Goal: Task Accomplishment & Management: Use online tool/utility

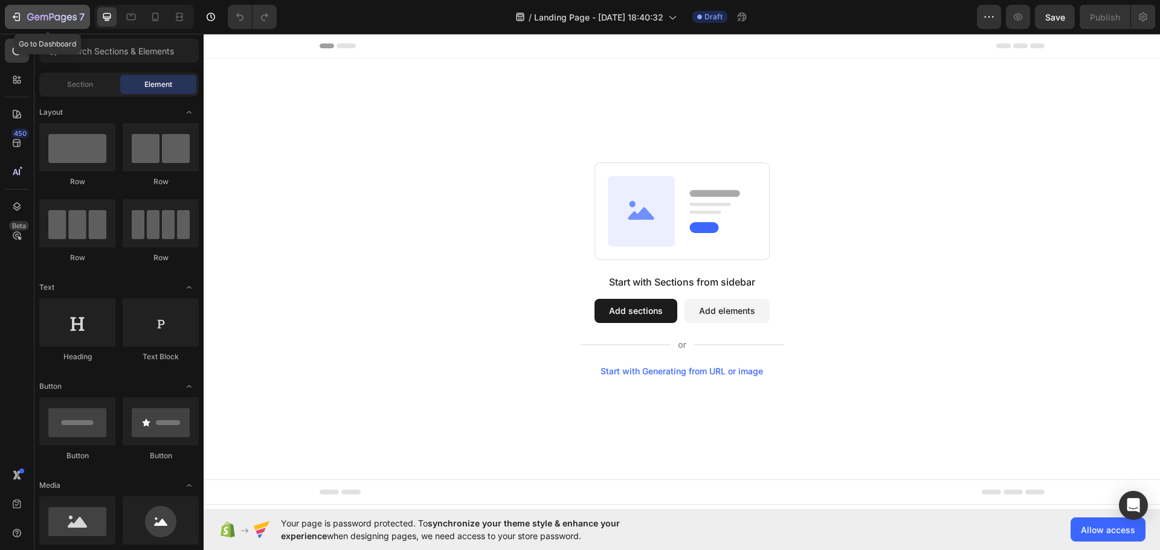
click at [12, 18] on icon "button" at bounding box center [16, 17] width 12 height 12
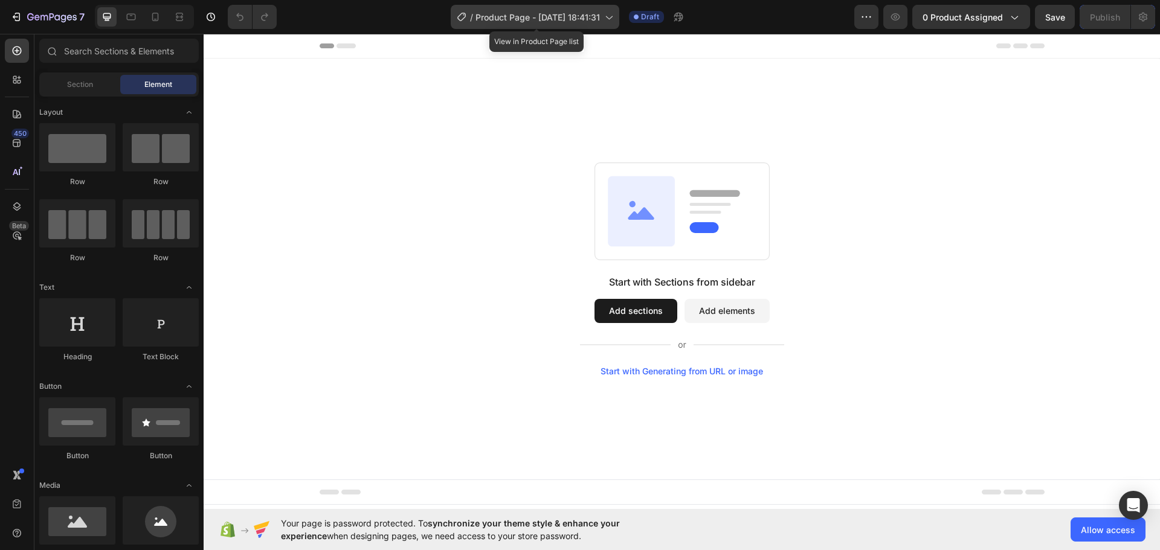
click at [509, 21] on span "Product Page - [DATE] 18:41:31" at bounding box center [538, 17] width 124 height 13
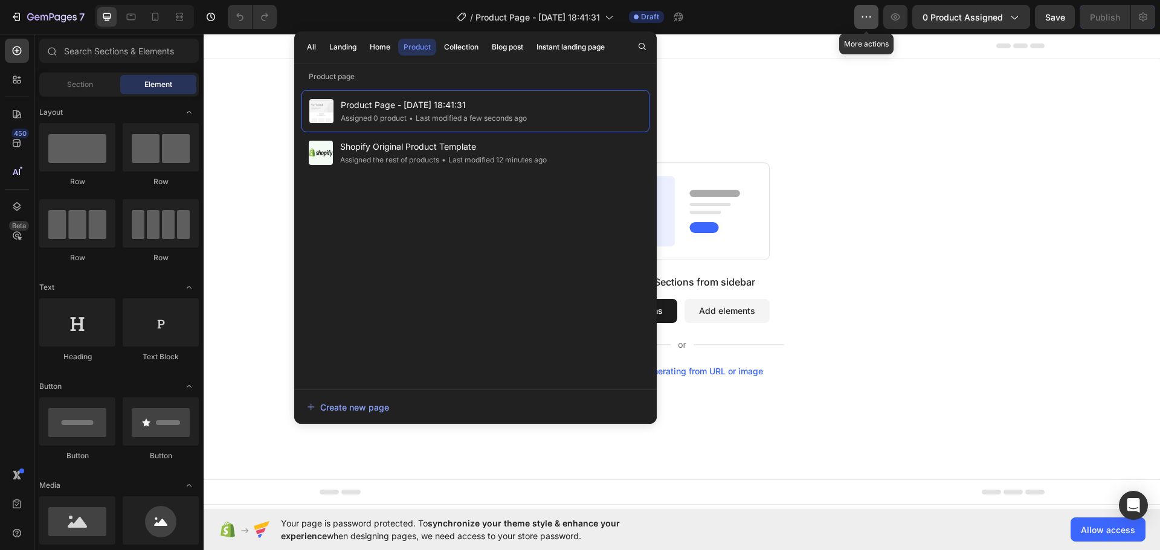
click at [860, 18] on button "button" at bounding box center [866, 17] width 24 height 24
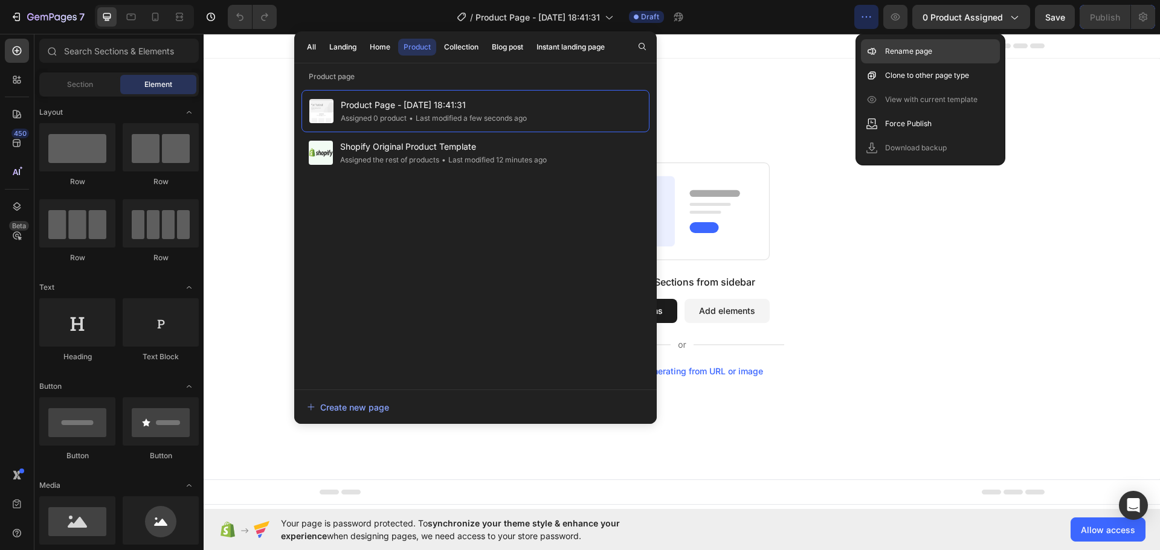
click at [892, 53] on p "Rename page" at bounding box center [908, 51] width 47 height 12
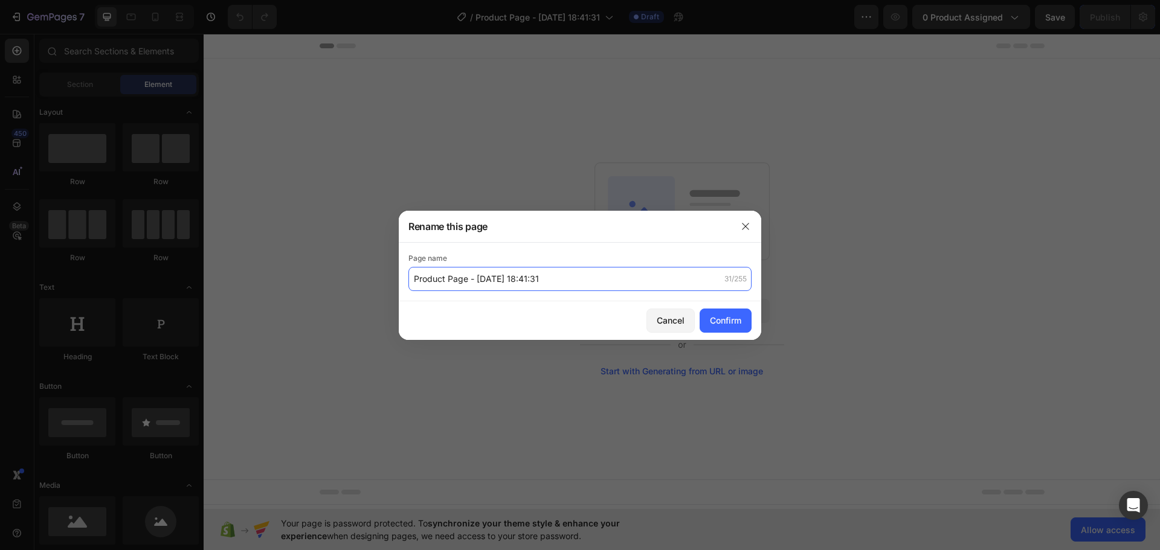
click at [575, 273] on input "Product Page - [DATE] 18:41:31" at bounding box center [579, 279] width 343 height 24
paste input "The Micro Infusion System™"
type input "The Micro Infusion System™"
click at [715, 312] on button "Confirm" at bounding box center [726, 321] width 52 height 24
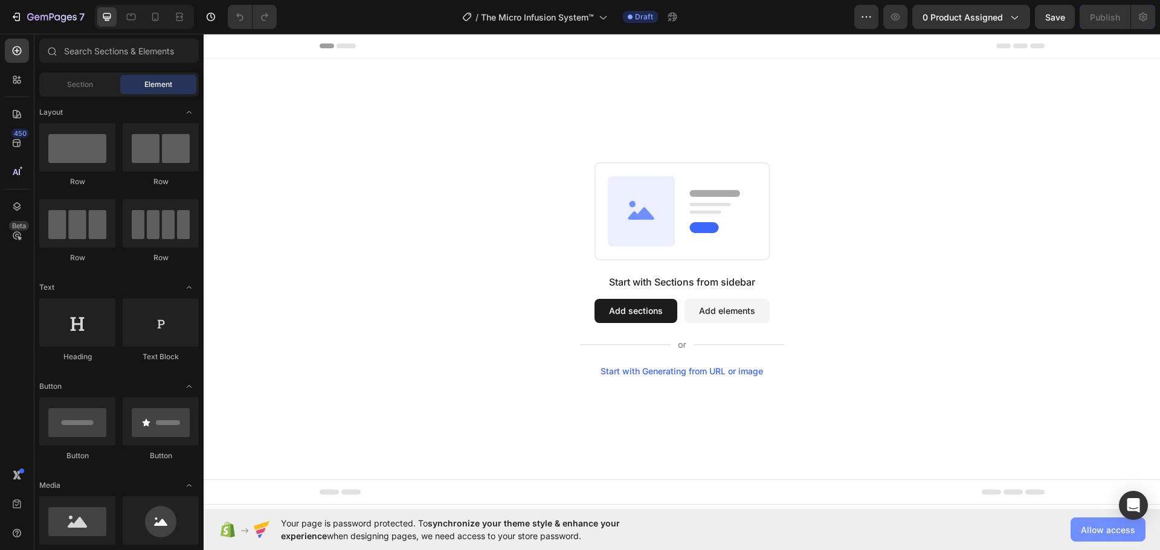
click at [1102, 531] on span "Allow access" at bounding box center [1108, 530] width 54 height 13
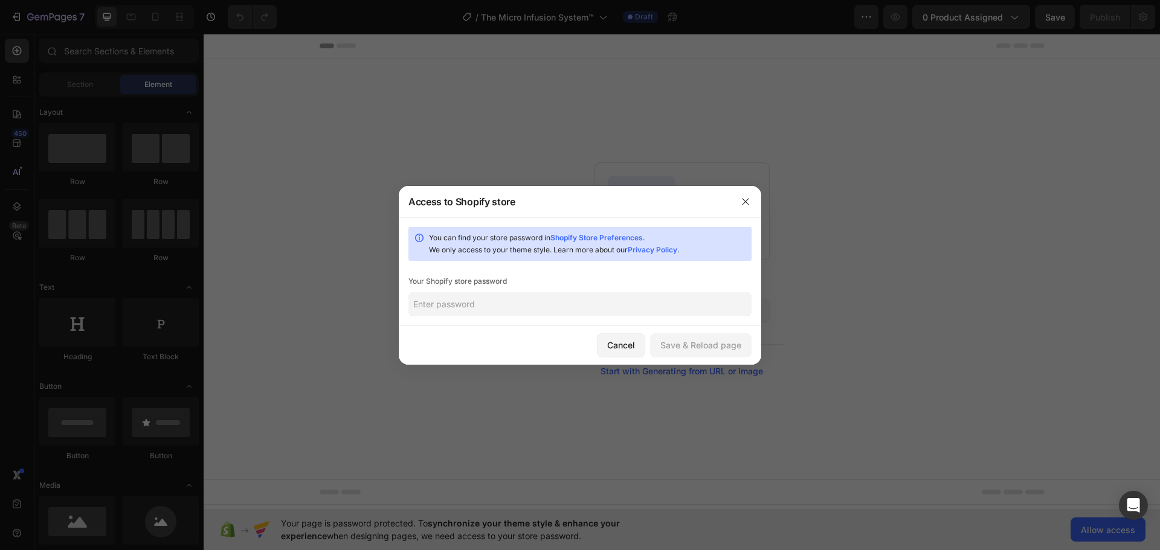
click at [520, 298] on input "text" at bounding box center [579, 304] width 343 height 24
type input "123"
click at [721, 344] on div "Save & Reload page" at bounding box center [700, 345] width 81 height 13
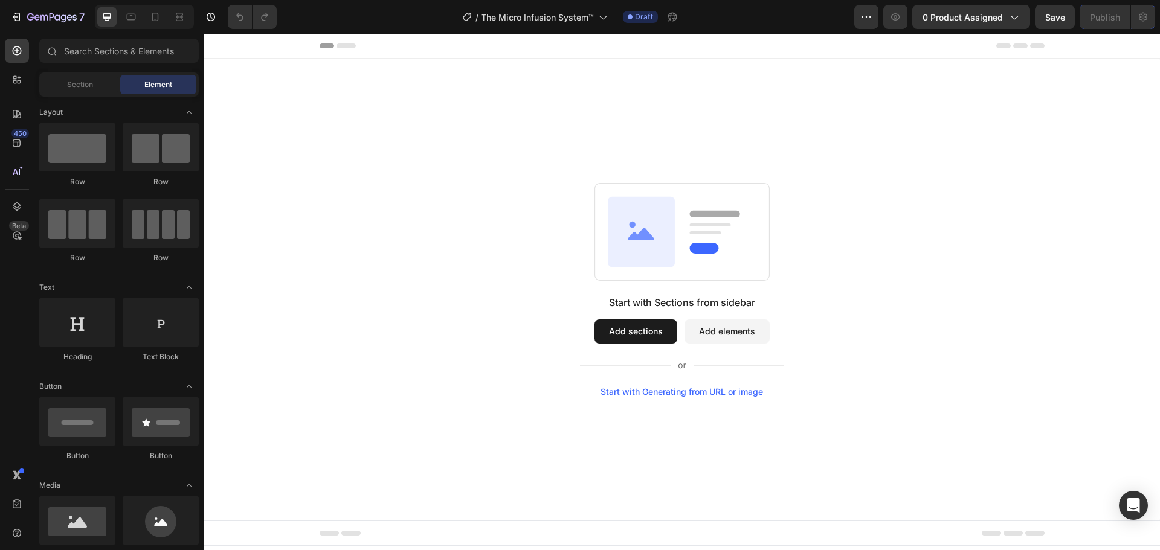
click at [621, 332] on button "Add sections" at bounding box center [636, 332] width 83 height 24
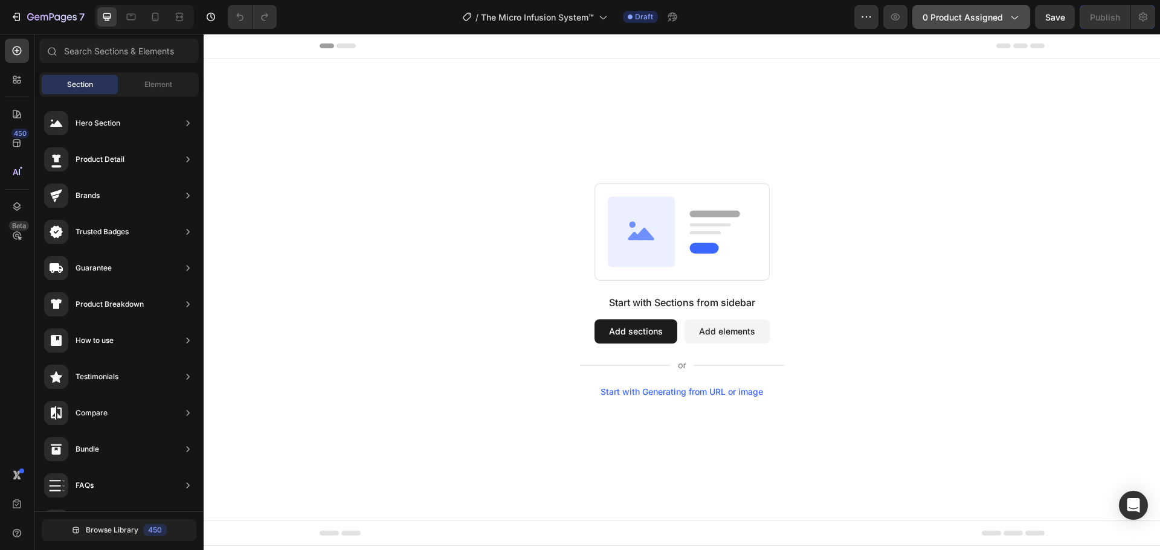
click at [996, 15] on span "0 product assigned" at bounding box center [963, 17] width 80 height 13
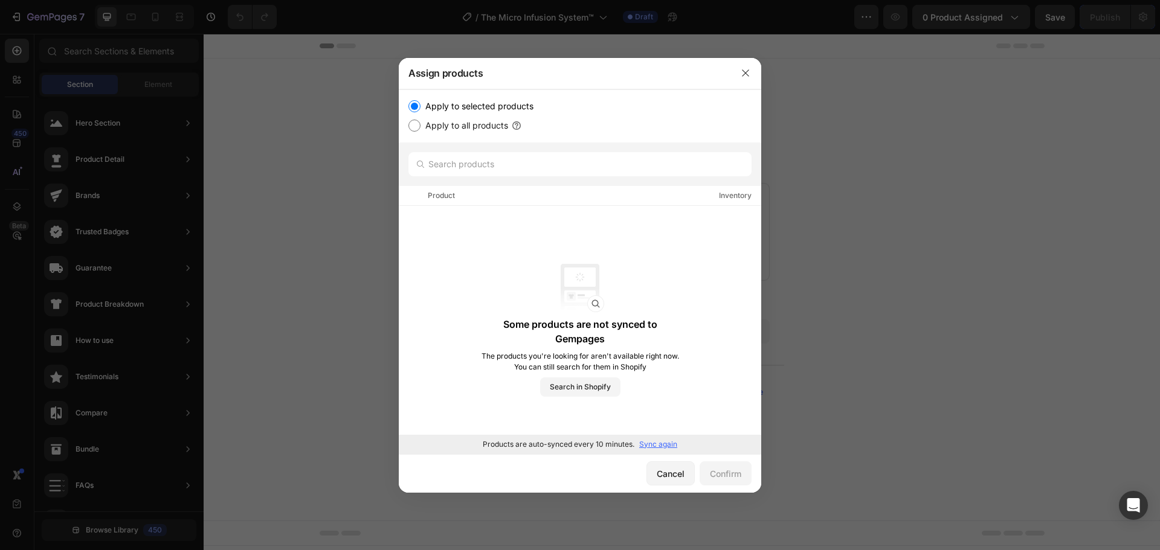
click at [660, 445] on p "Sync again" at bounding box center [658, 444] width 38 height 11
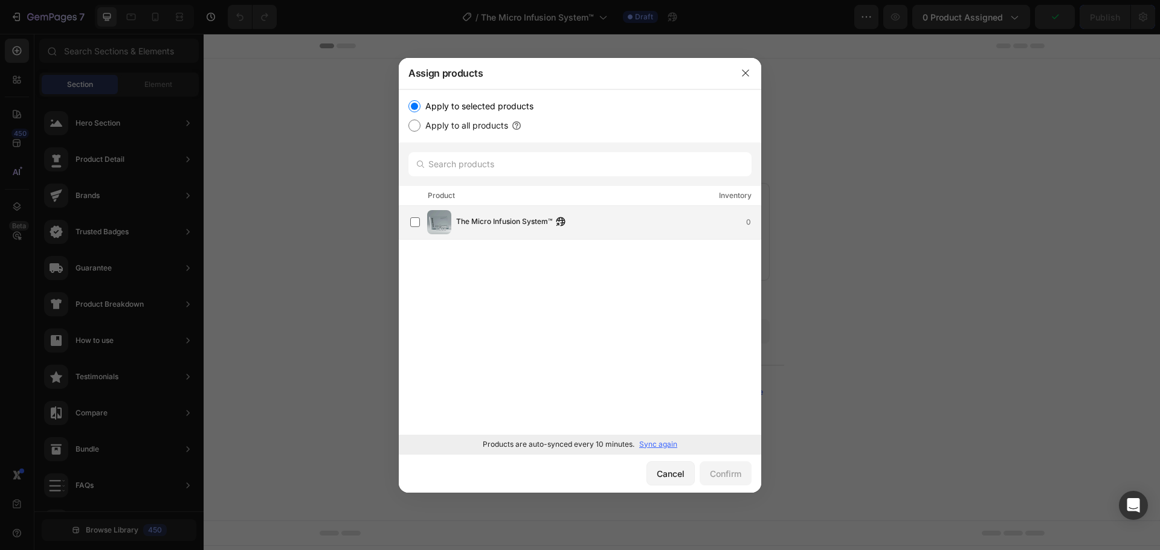
click at [544, 230] on div "The Micro Infusion System™ 0" at bounding box center [585, 222] width 350 height 24
click at [735, 474] on div "Confirm" at bounding box center [725, 474] width 31 height 13
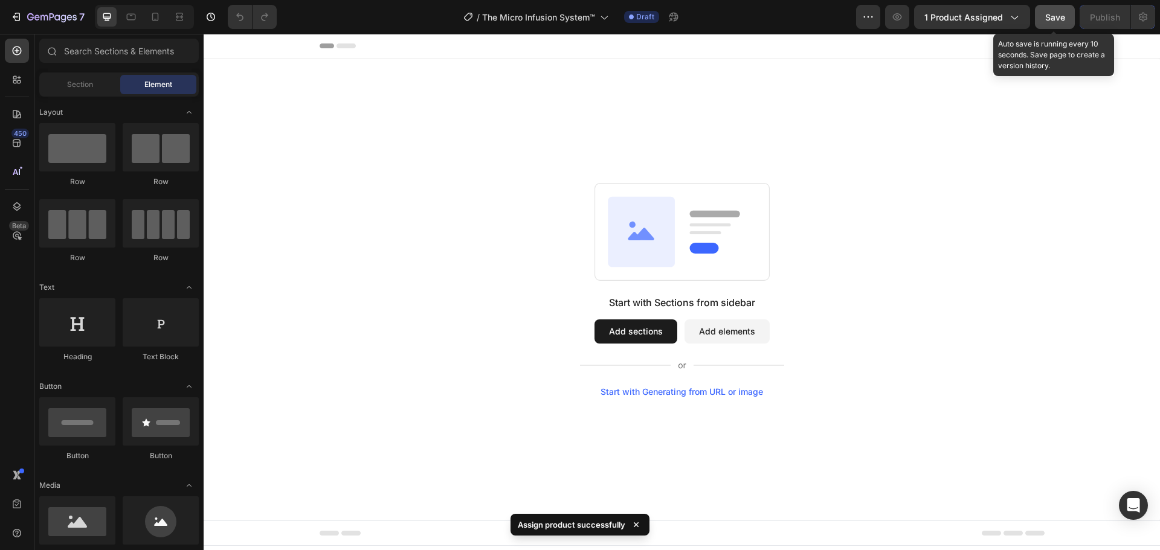
click at [1047, 25] on button "Save" at bounding box center [1055, 17] width 40 height 24
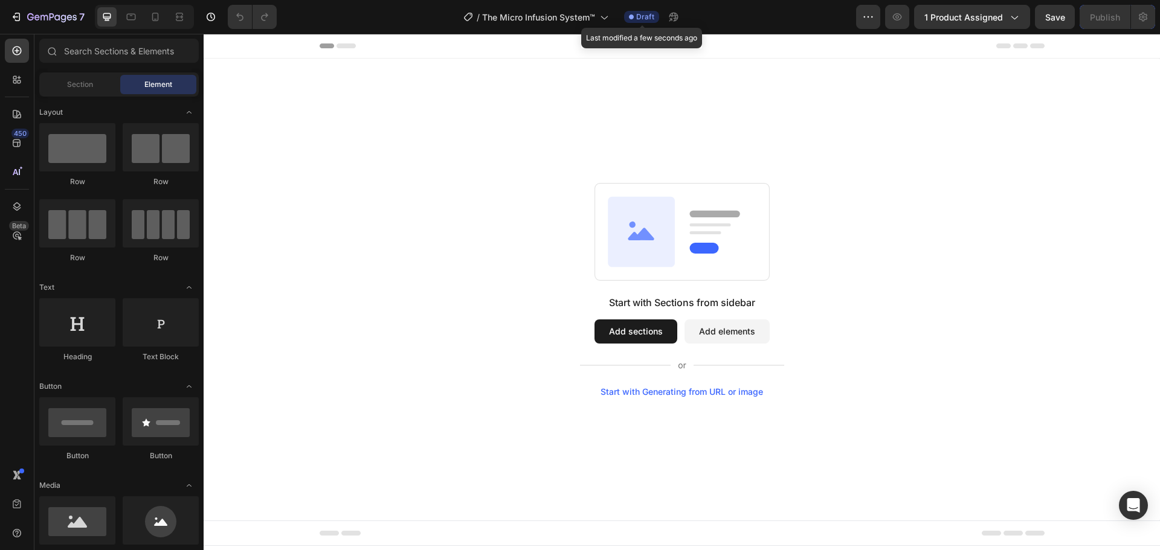
click at [636, 16] on div "Draft" at bounding box center [641, 17] width 35 height 12
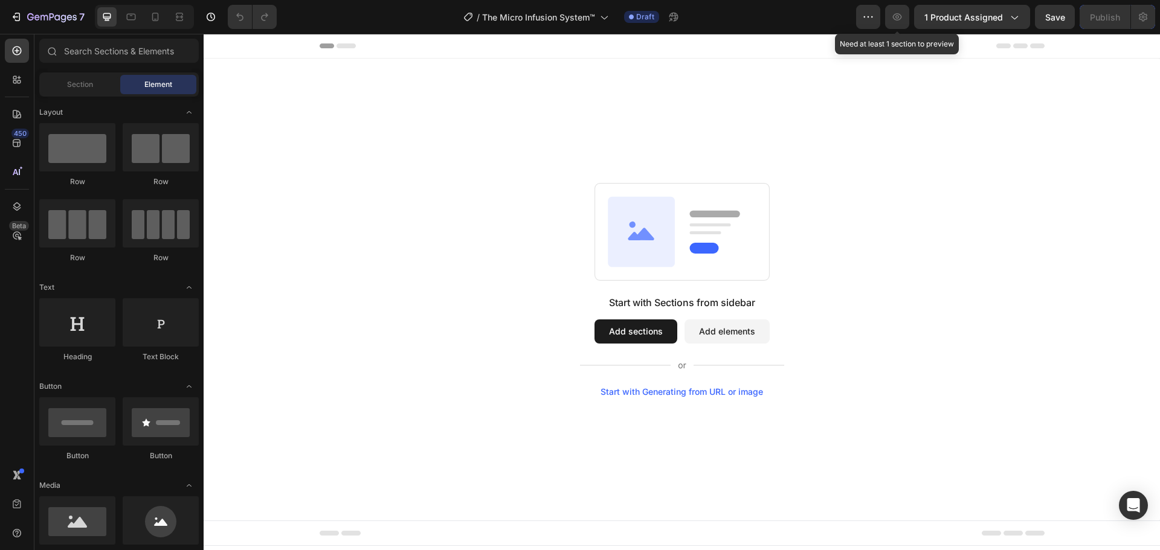
click at [902, 17] on icon "button" at bounding box center [897, 17] width 12 height 12
click at [873, 14] on icon "button" at bounding box center [868, 17] width 12 height 12
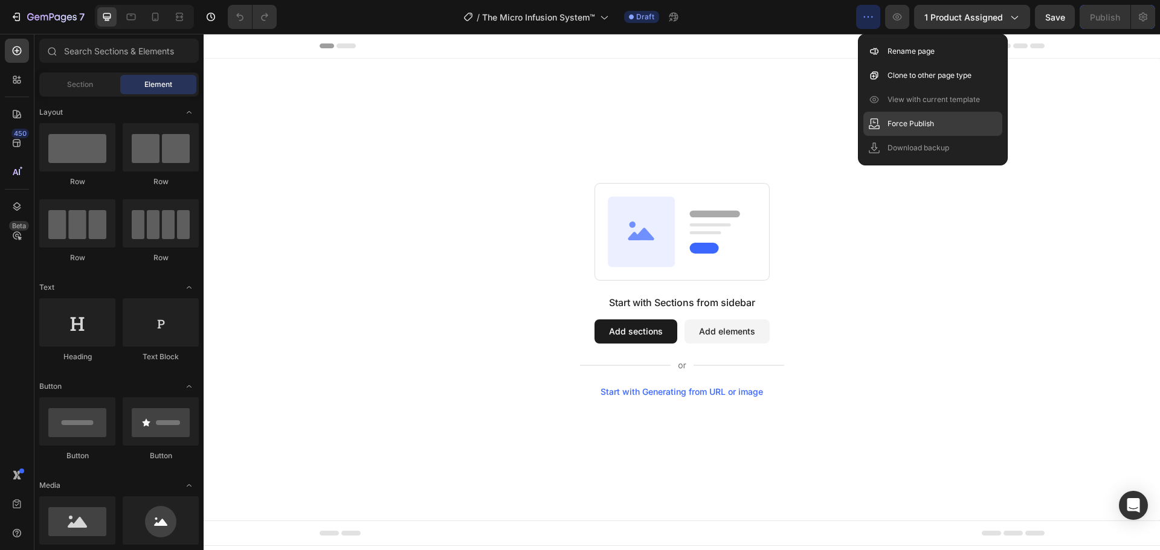
click at [908, 123] on p "Force Publish" at bounding box center [911, 124] width 47 height 12
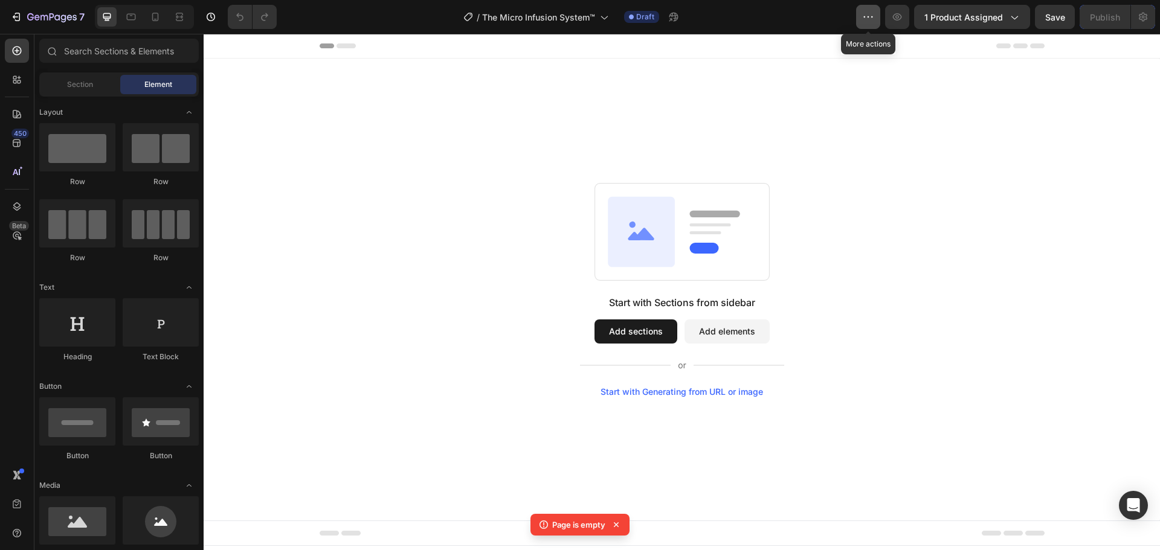
click at [870, 19] on icon "button" at bounding box center [868, 17] width 12 height 12
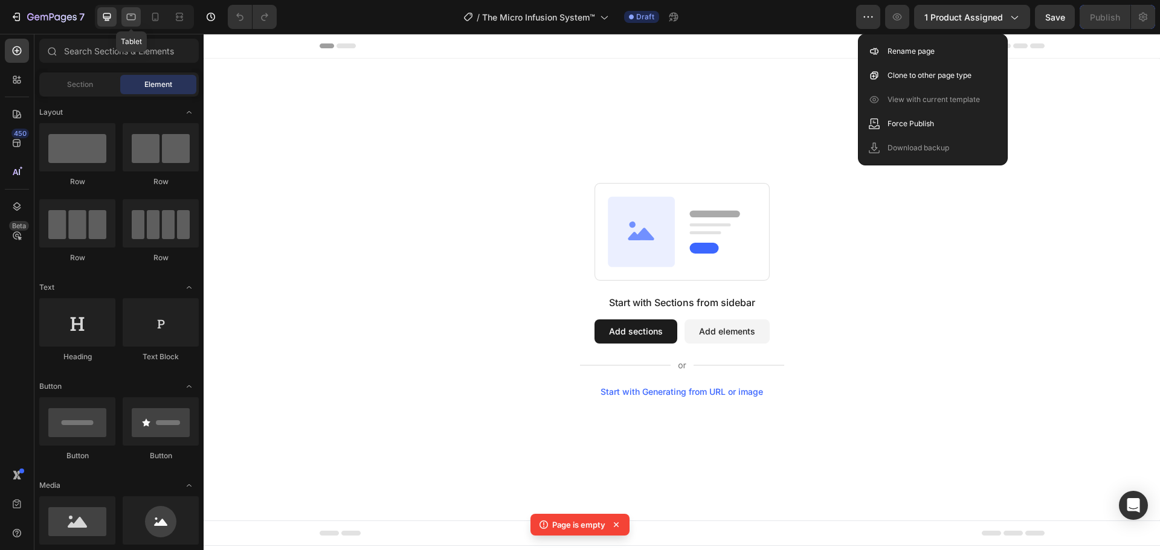
click at [130, 22] on icon at bounding box center [131, 17] width 12 height 12
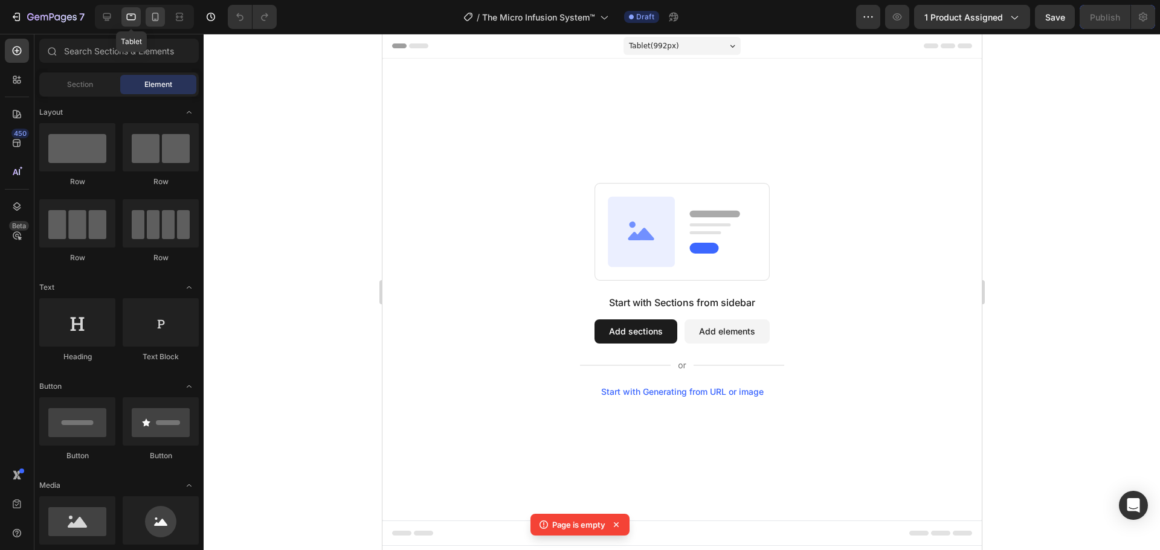
click at [159, 18] on icon at bounding box center [155, 17] width 12 height 12
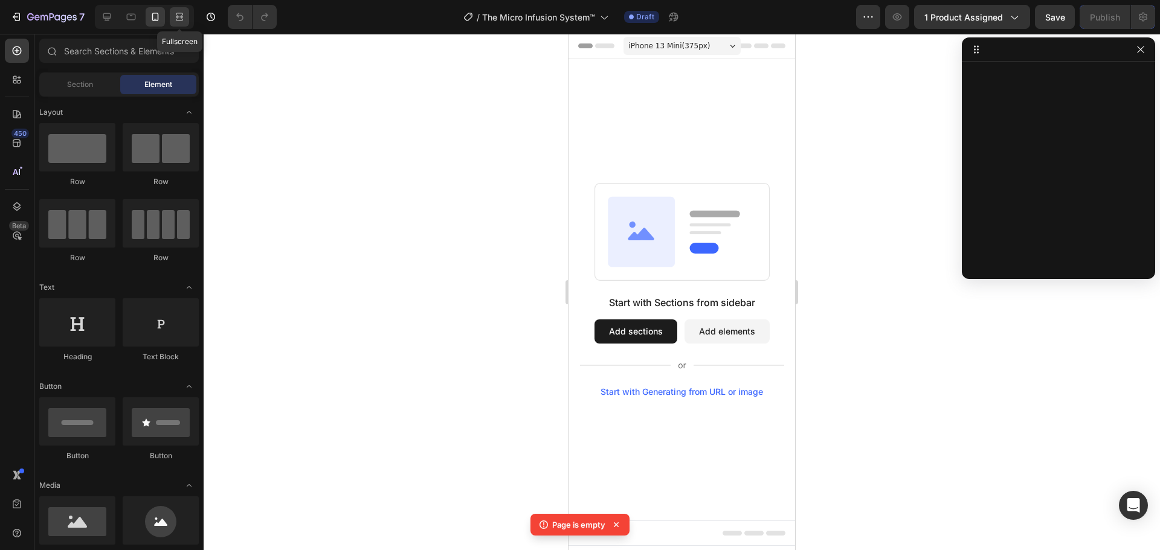
click at [180, 18] on icon at bounding box center [179, 17] width 12 height 12
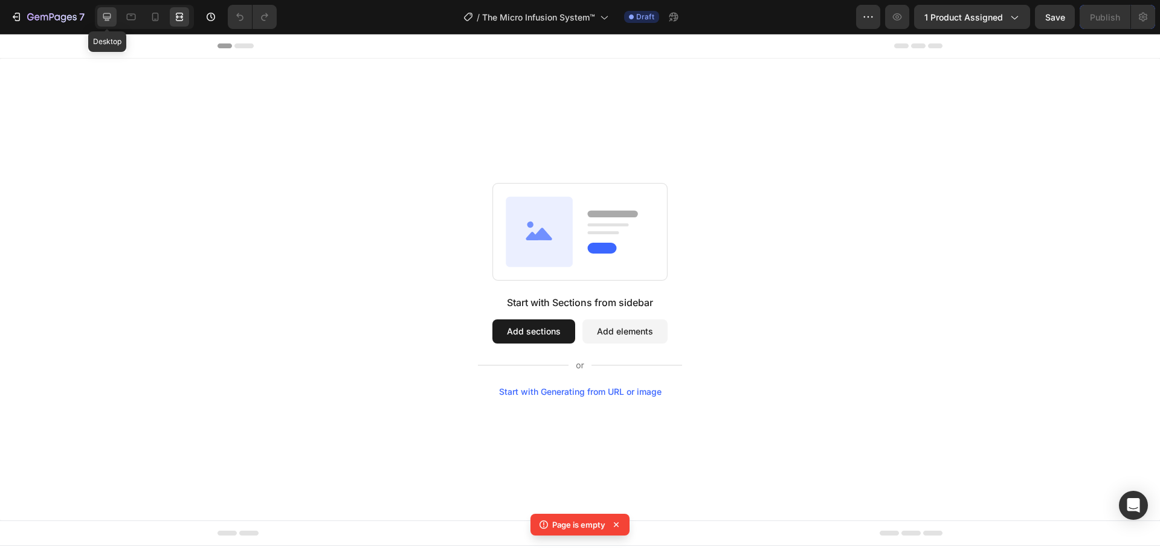
click at [111, 15] on icon at bounding box center [107, 17] width 12 height 12
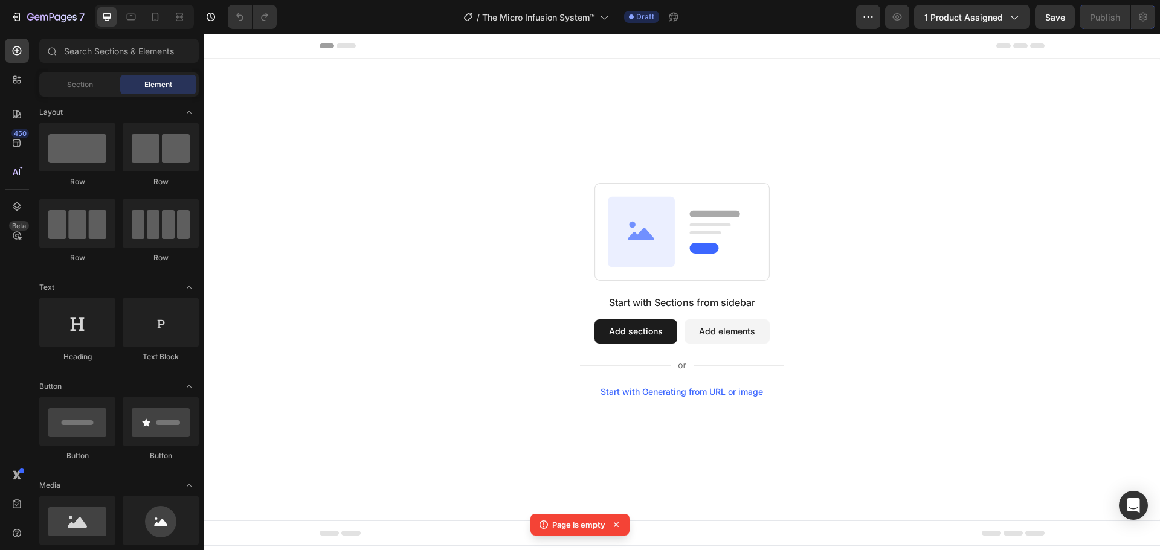
click at [615, 524] on icon at bounding box center [616, 525] width 12 height 12
click at [102, 54] on input "text" at bounding box center [119, 51] width 160 height 24
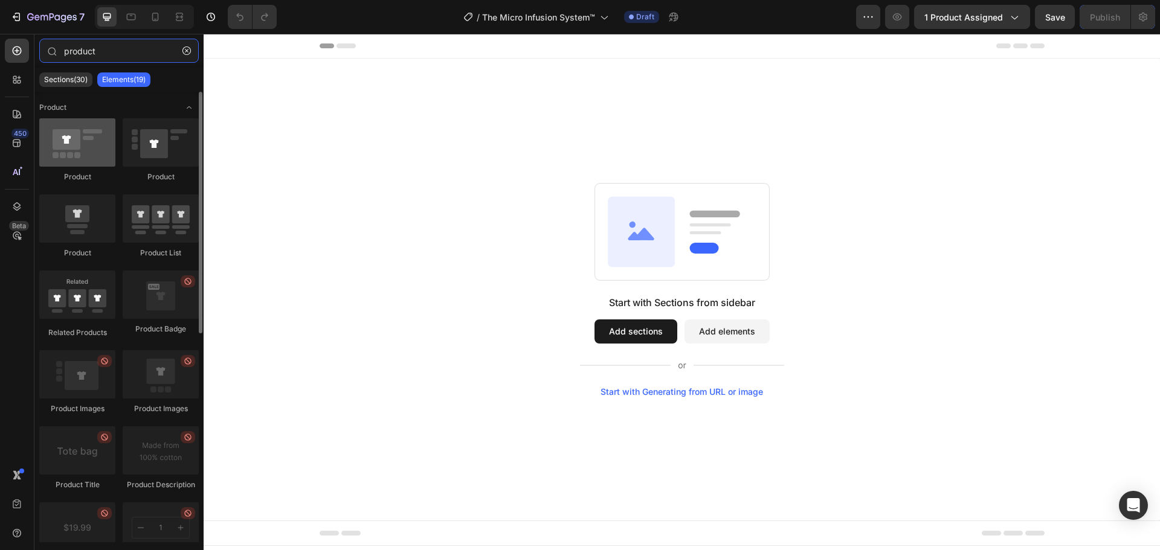
type input "product"
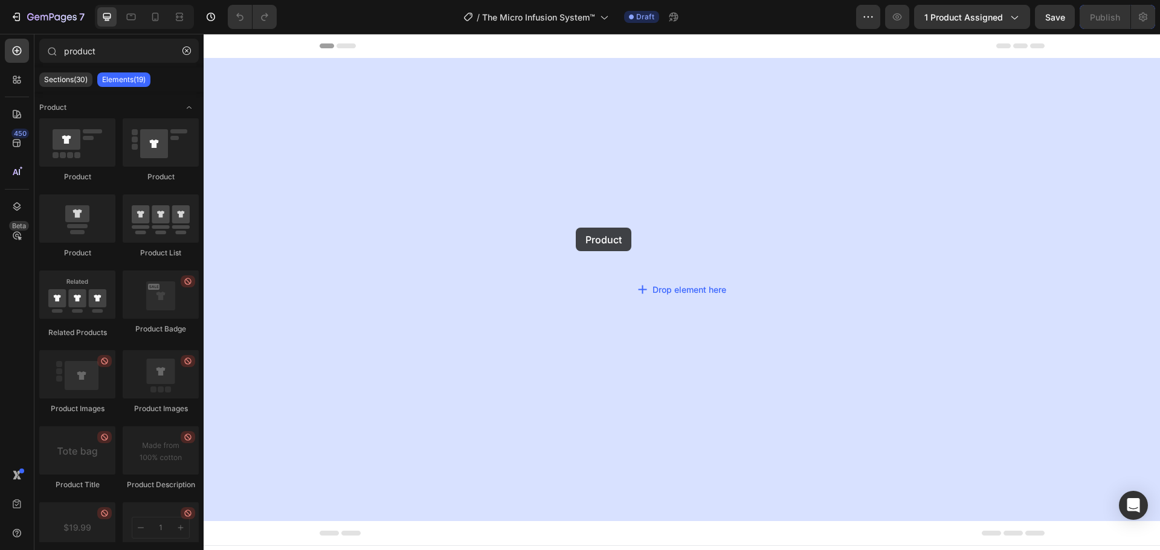
drag, startPoint x: 292, startPoint y: 189, endPoint x: 576, endPoint y: 228, distance: 287.3
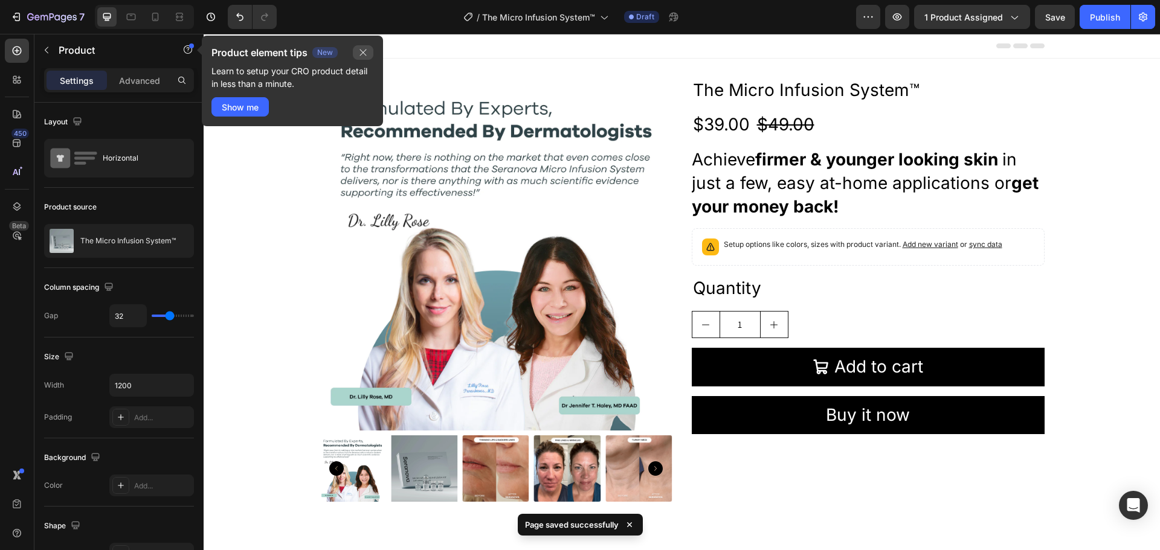
click at [365, 54] on icon "button" at bounding box center [363, 53] width 10 height 10
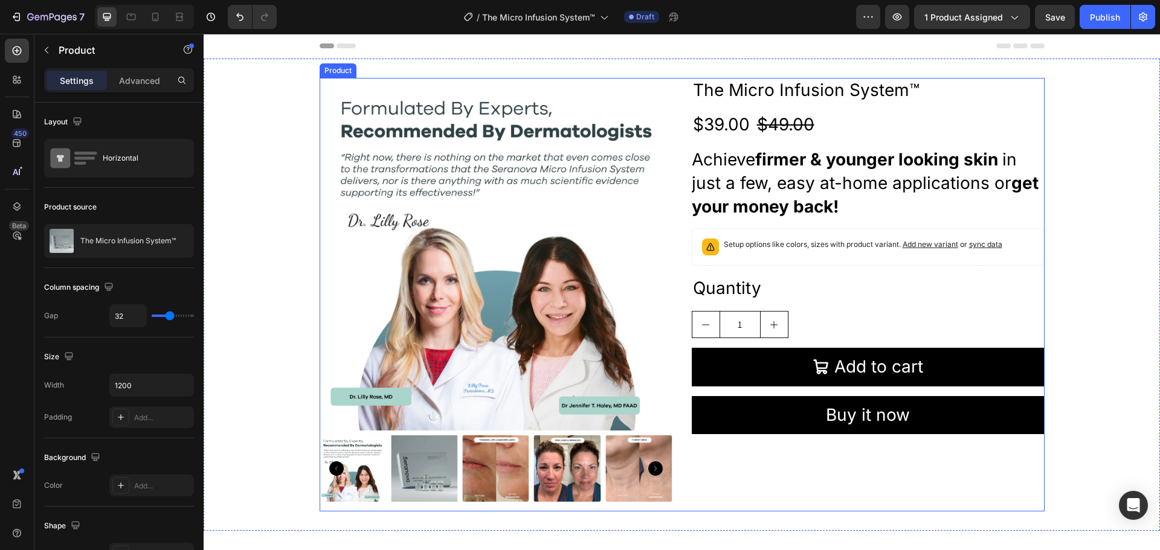
click at [673, 90] on div "Product Images The Micro Infusion System™ Product Title $39.00 Product Price Pr…" at bounding box center [682, 295] width 725 height 434
click at [144, 80] on p "Advanced" at bounding box center [139, 80] width 41 height 13
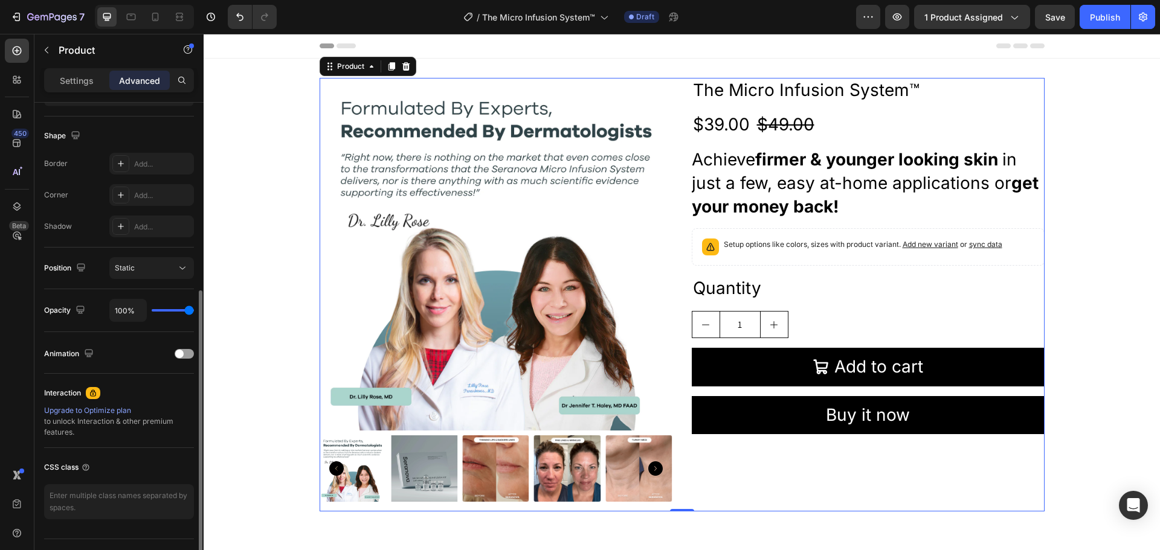
scroll to position [324, 0]
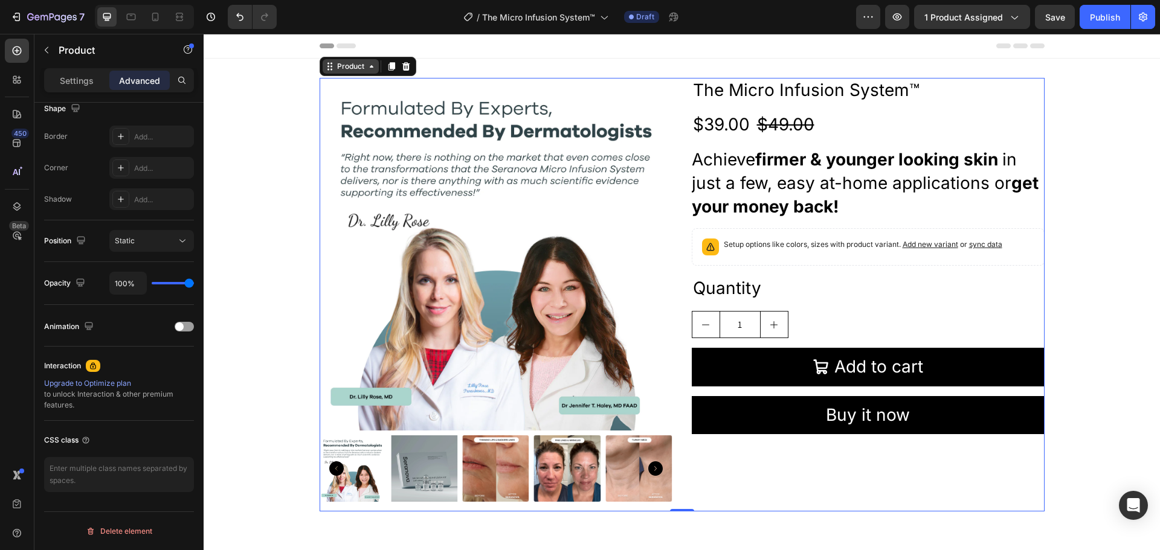
click at [331, 67] on icon at bounding box center [332, 67] width 2 height 2
click at [14, 201] on div at bounding box center [17, 207] width 24 height 24
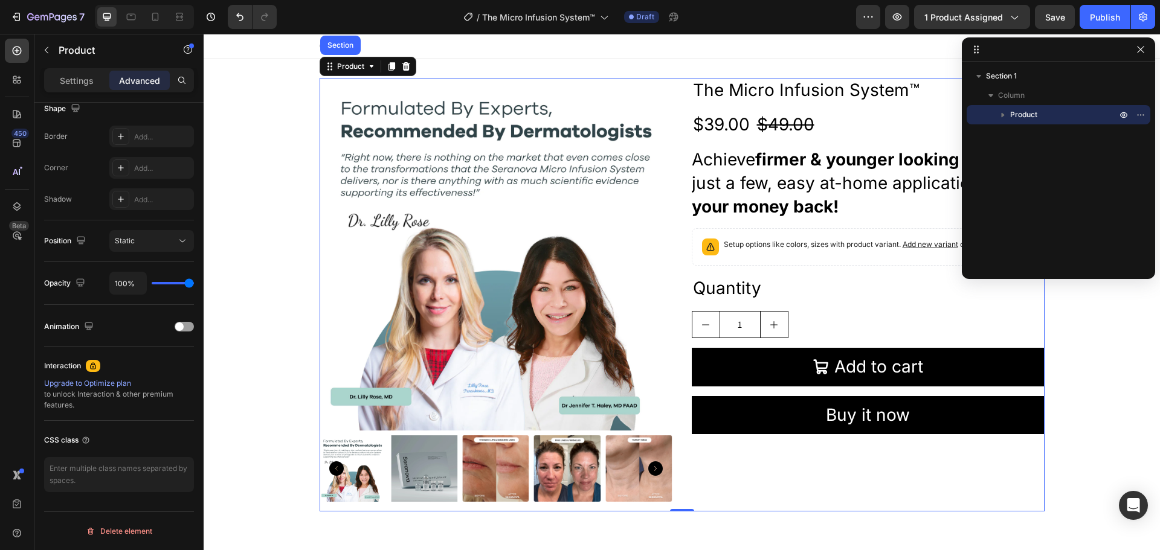
click at [1042, 114] on p "Product" at bounding box center [1064, 115] width 109 height 12
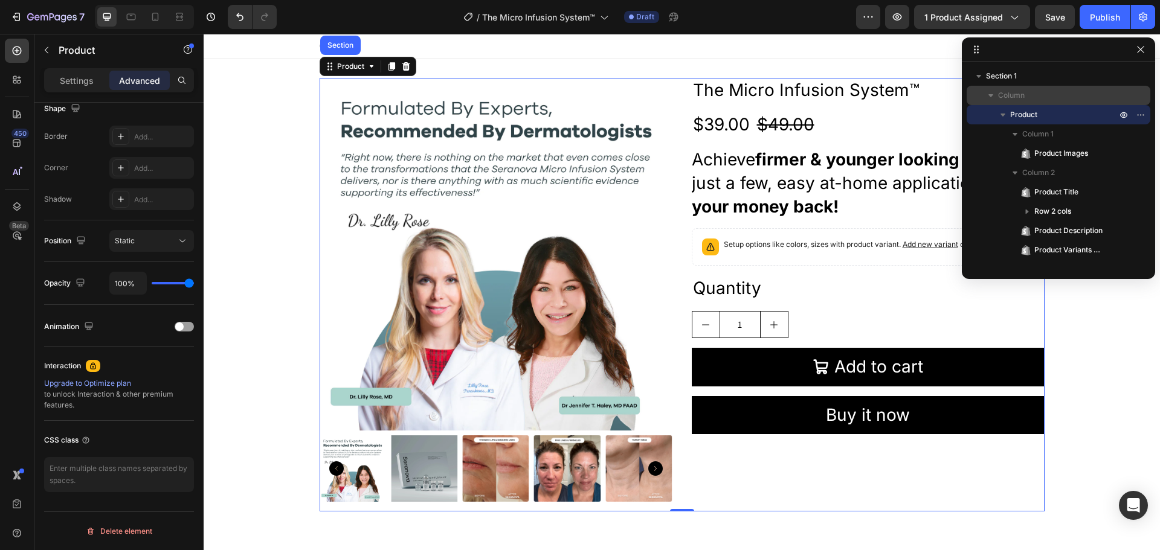
click at [1028, 96] on p "Column" at bounding box center [1058, 95] width 121 height 12
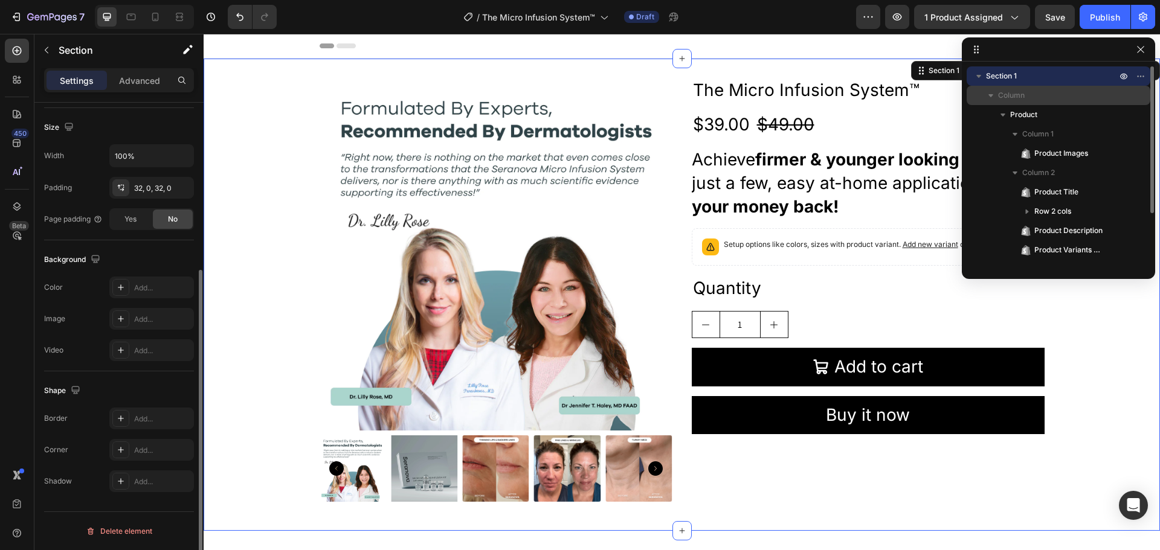
scroll to position [0, 0]
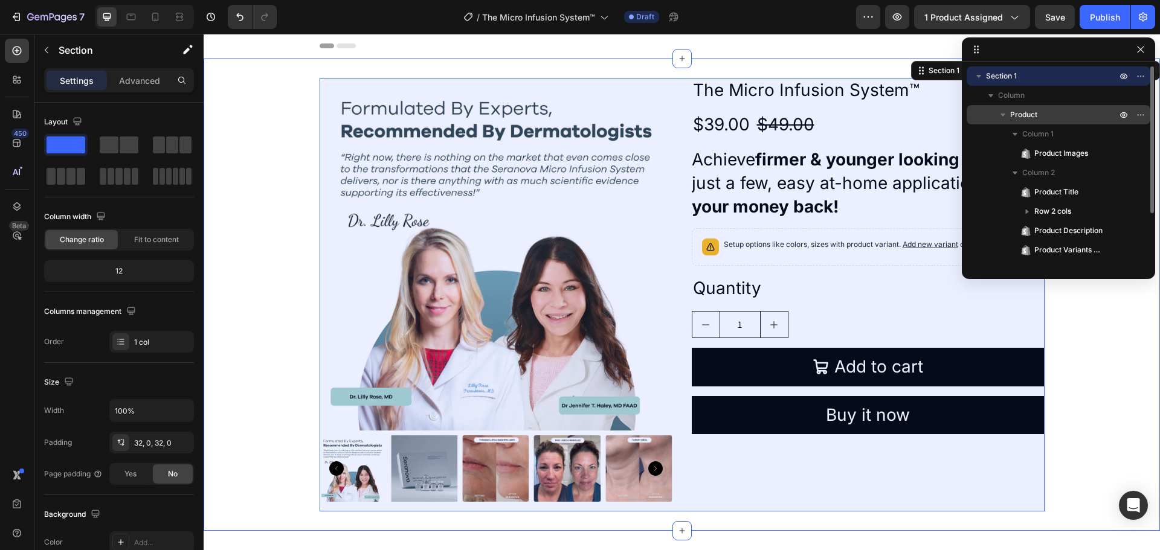
click at [1031, 106] on div "Product" at bounding box center [1059, 114] width 174 height 19
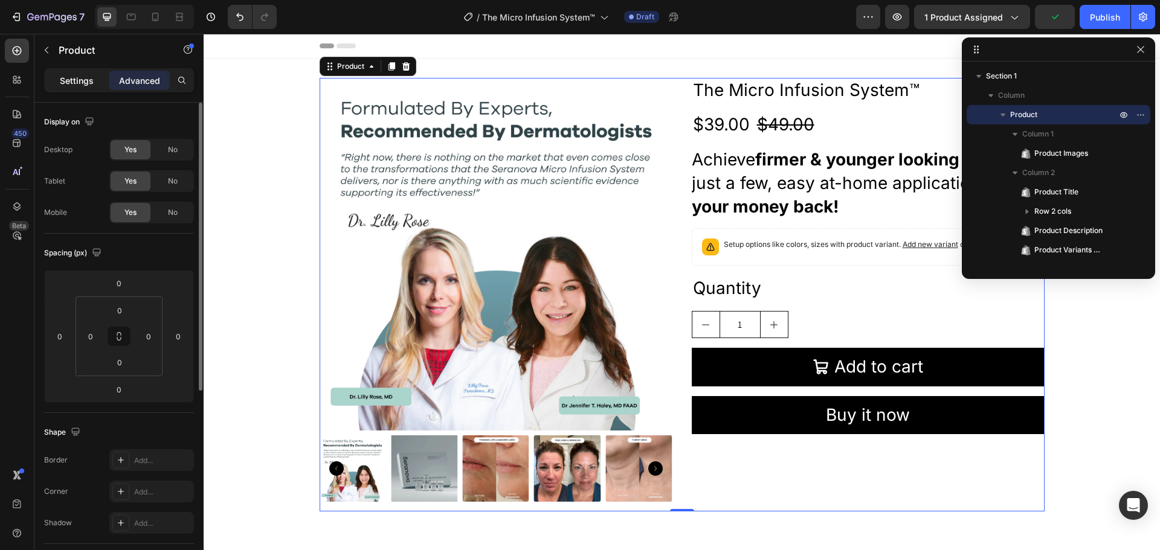
click at [80, 79] on p "Settings" at bounding box center [77, 80] width 34 height 13
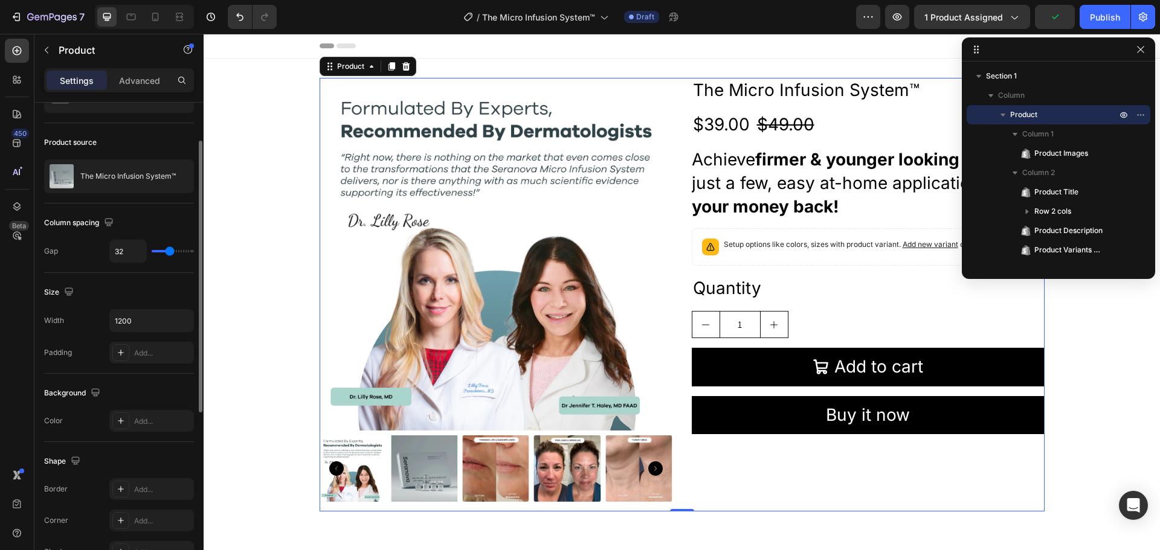
scroll to position [66, 0]
click at [141, 323] on input "1200" at bounding box center [151, 320] width 83 height 22
click at [183, 321] on icon "button" at bounding box center [182, 319] width 5 height 3
click at [129, 319] on input "1200" at bounding box center [151, 320] width 83 height 22
drag, startPoint x: 140, startPoint y: 320, endPoint x: 97, endPoint y: 318, distance: 42.9
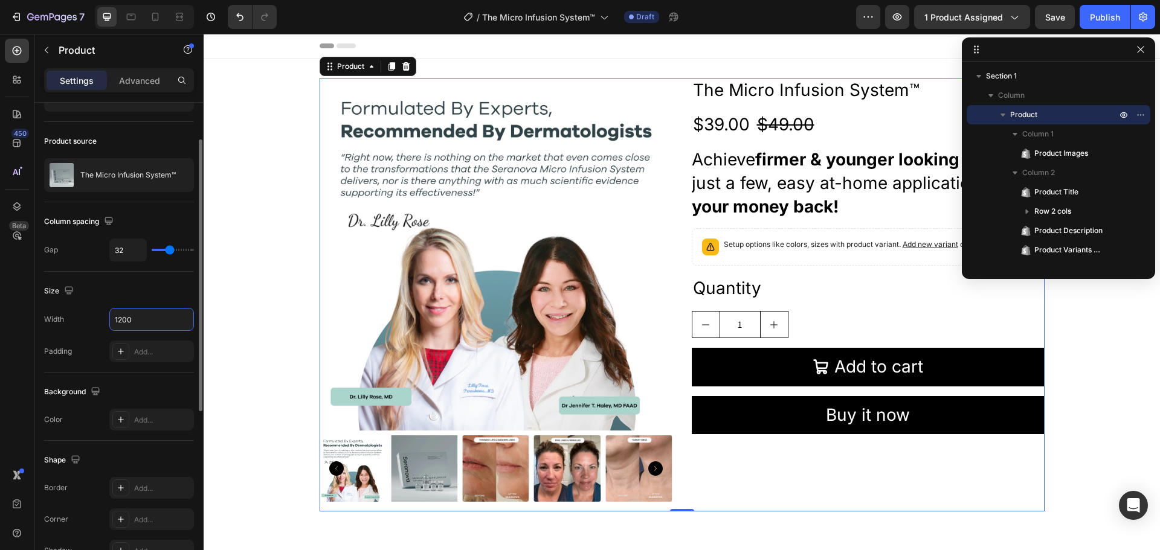
click at [97, 318] on div "Width 1200" at bounding box center [119, 319] width 150 height 23
click at [129, 320] on input "1200" at bounding box center [151, 320] width 83 height 22
click at [117, 317] on input "1200" at bounding box center [151, 320] width 83 height 22
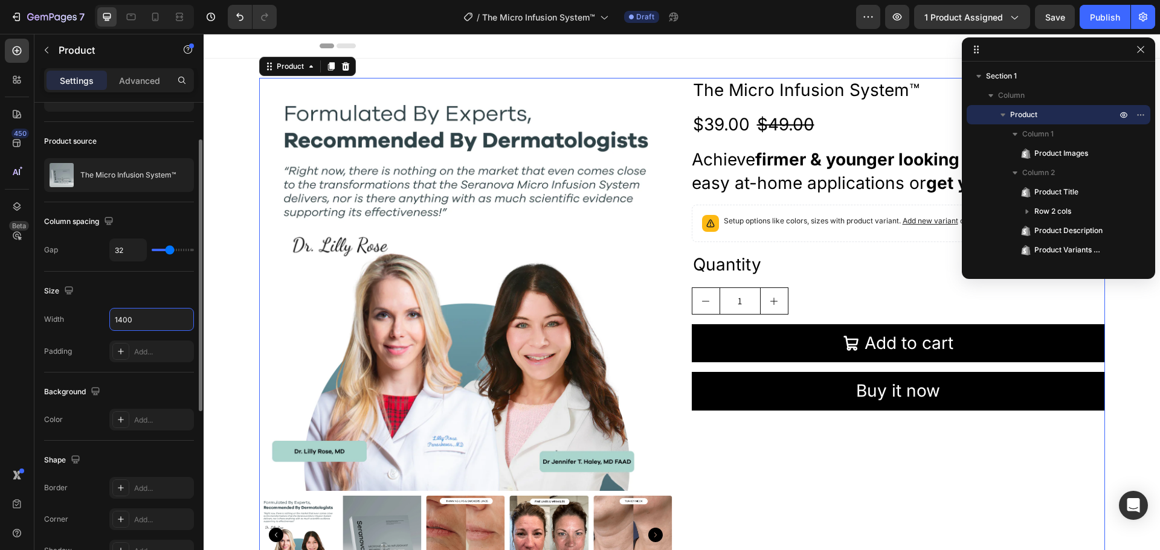
type input "1400"
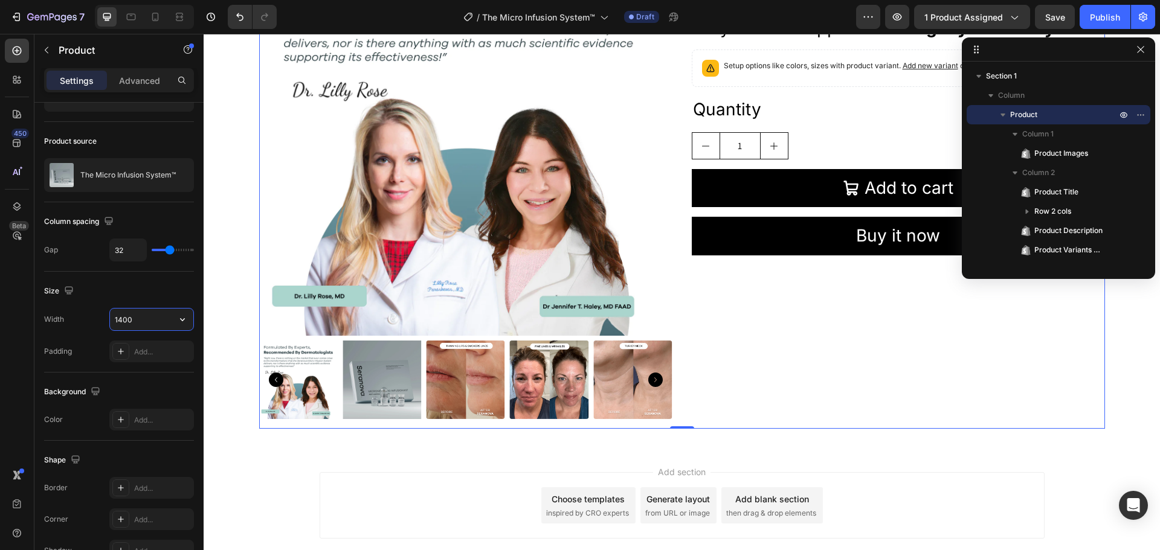
scroll to position [0, 0]
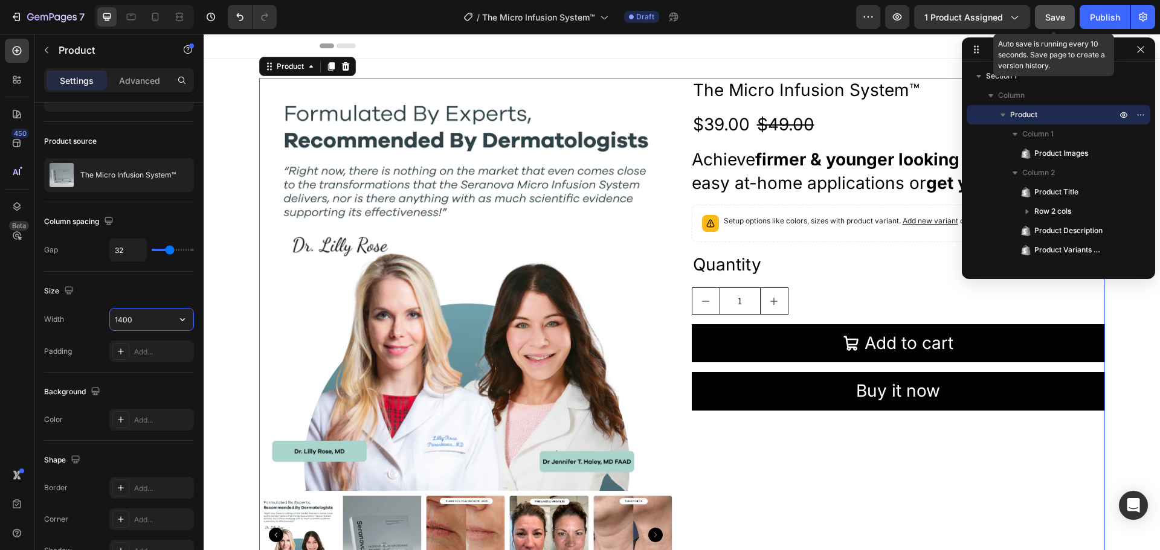
click at [1057, 22] on span "Save" at bounding box center [1055, 17] width 20 height 10
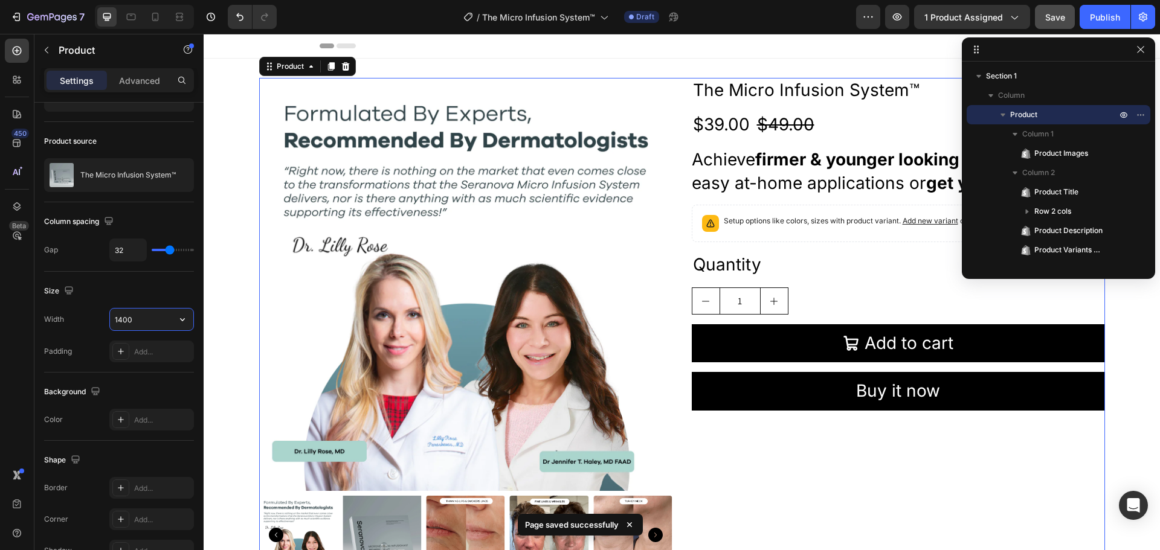
click at [778, 15] on div "/ The Micro Infusion System™ Draft" at bounding box center [571, 17] width 570 height 24
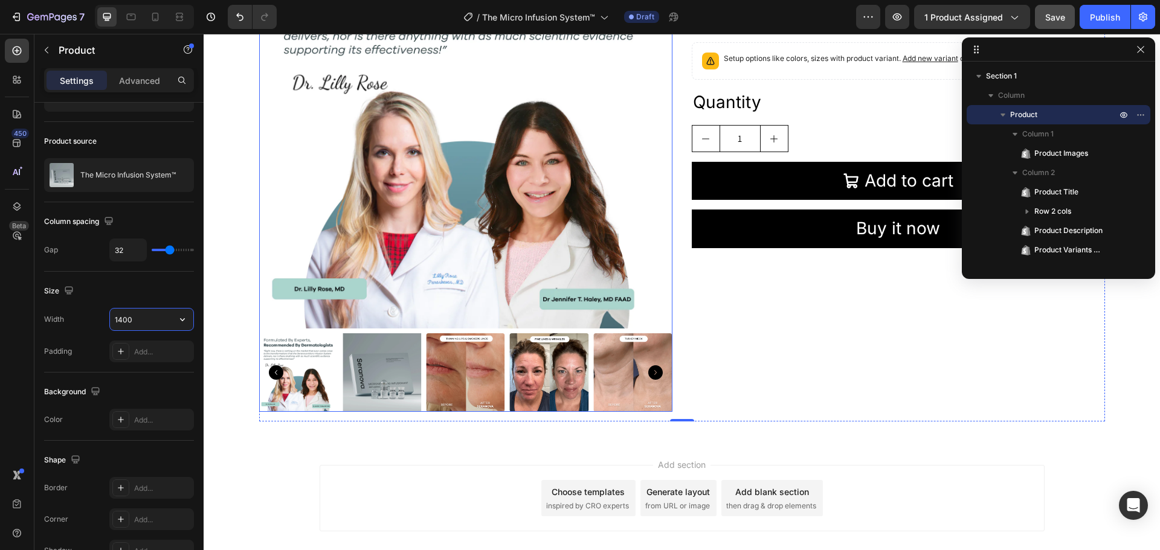
scroll to position [165, 0]
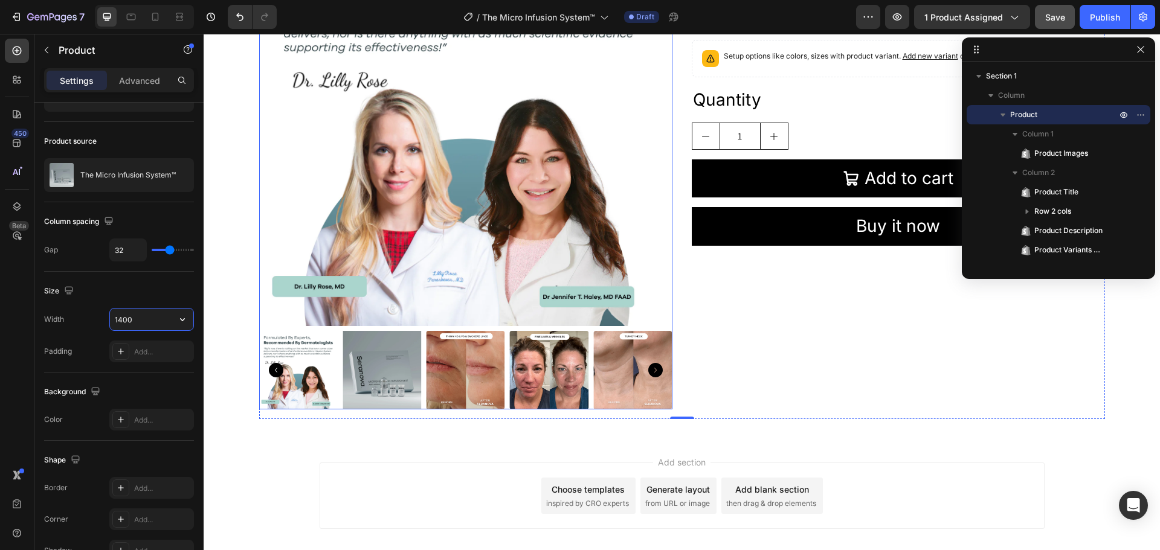
click at [372, 371] on img at bounding box center [382, 370] width 79 height 79
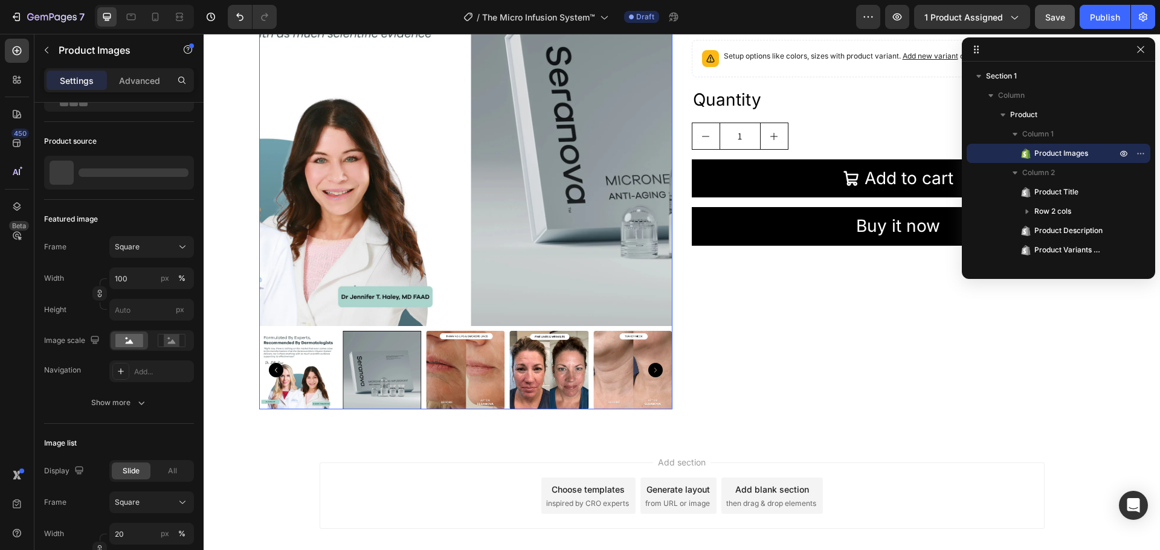
click at [372, 371] on div at bounding box center [465, 370] width 413 height 79
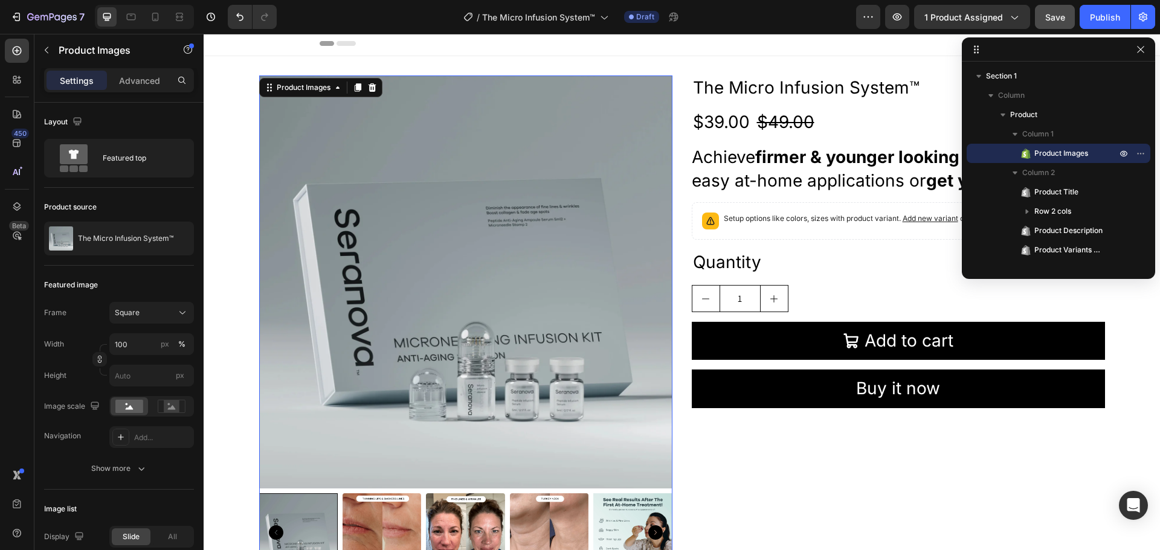
scroll to position [0, 0]
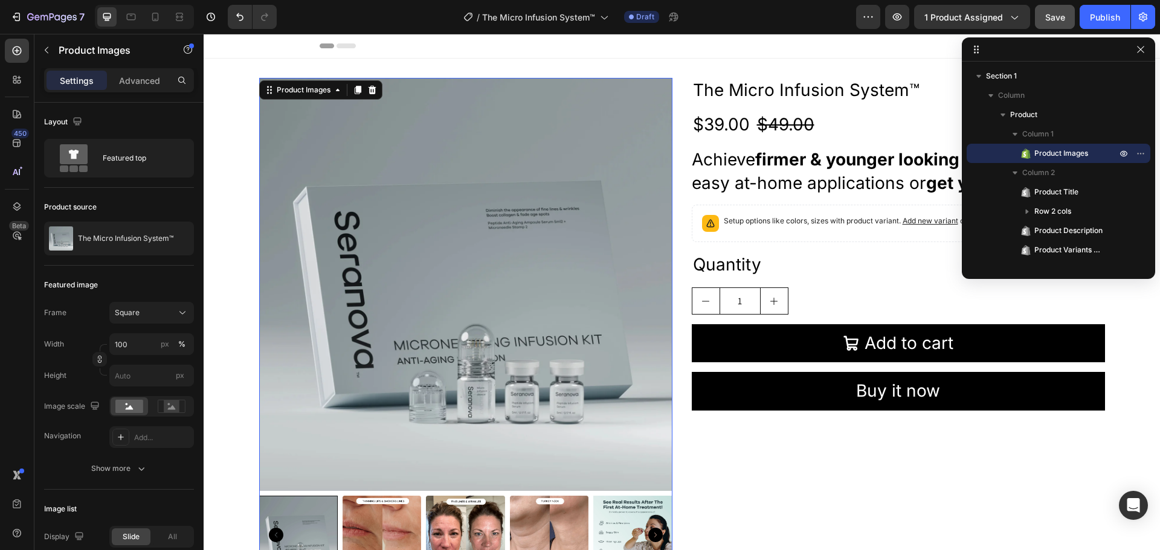
click at [541, 304] on img at bounding box center [465, 284] width 413 height 413
click at [540, 299] on img at bounding box center [465, 284] width 413 height 413
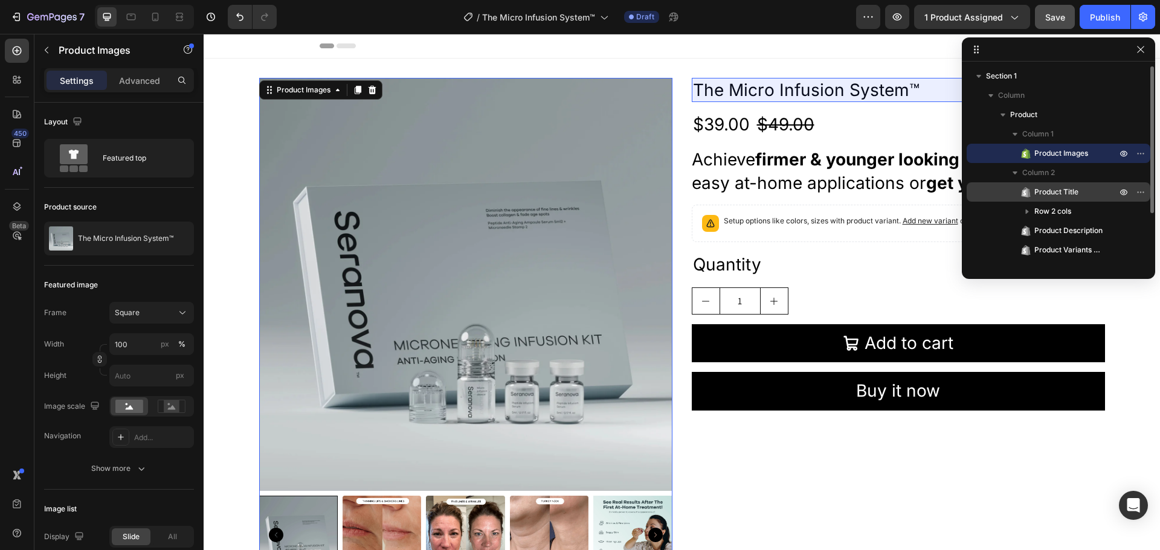
click at [1067, 190] on span "Product Title" at bounding box center [1056, 192] width 44 height 12
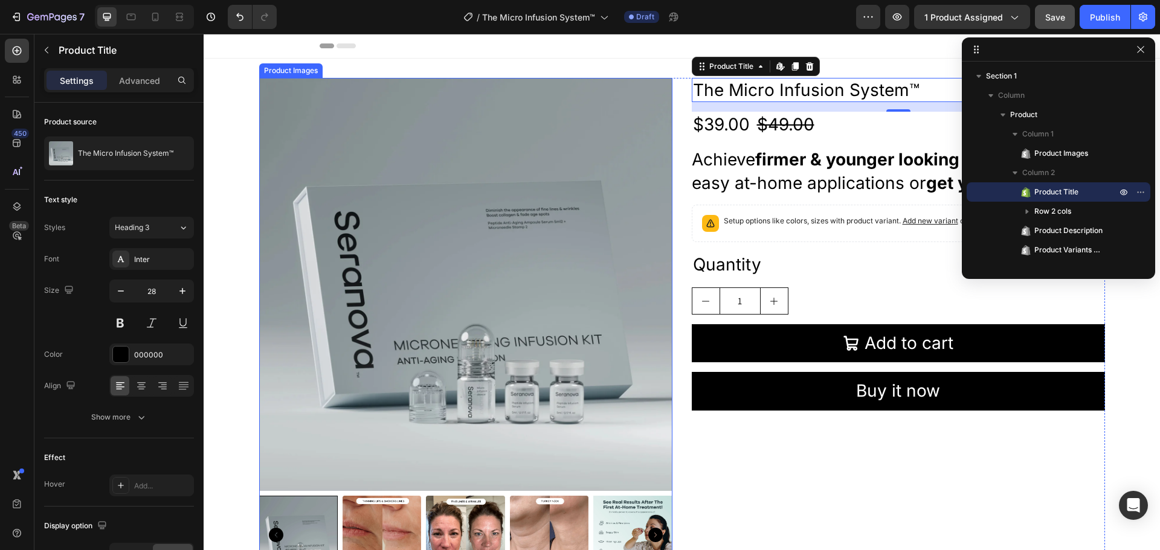
click at [396, 111] on img at bounding box center [465, 284] width 413 height 413
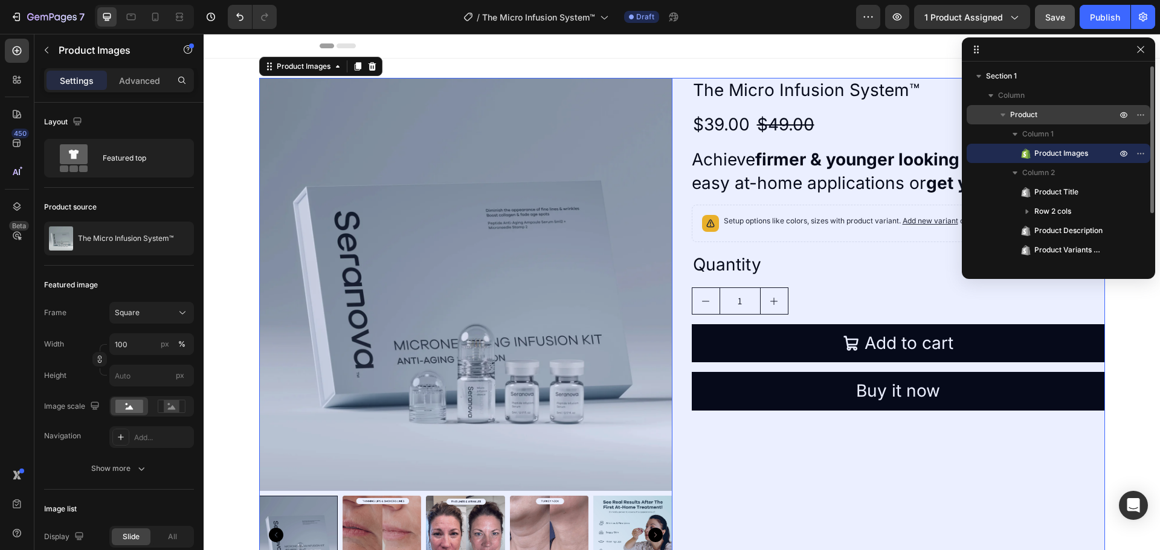
click at [1042, 113] on p "Product" at bounding box center [1064, 115] width 109 height 12
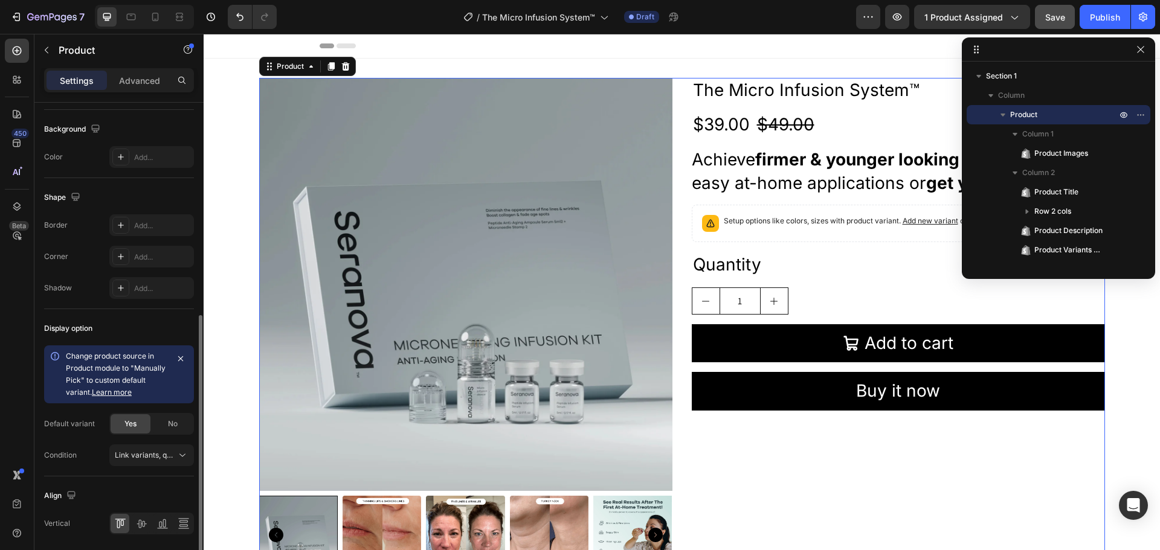
scroll to position [371, 0]
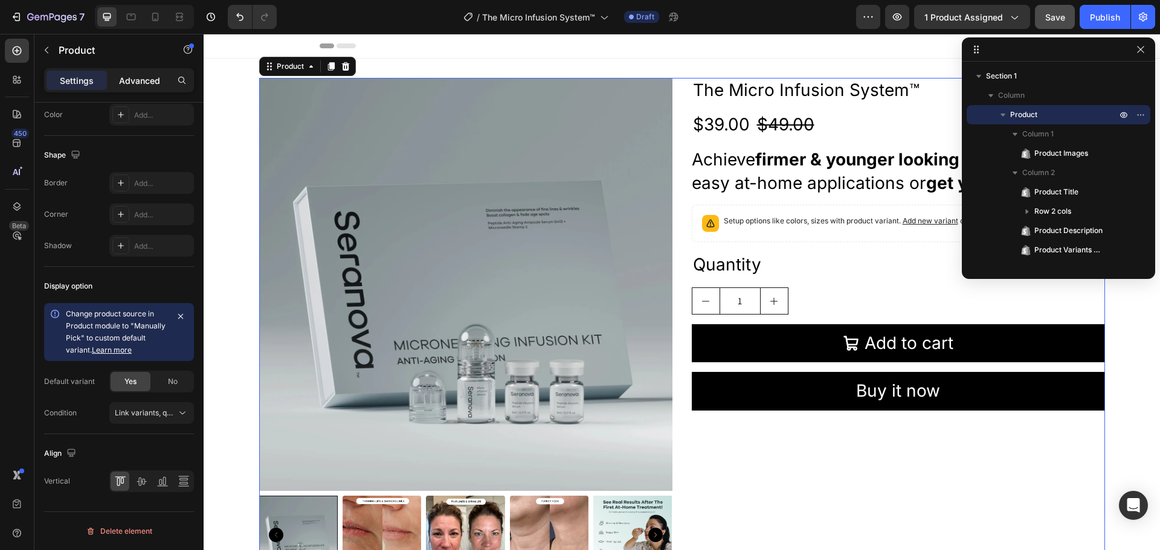
click at [135, 74] on p "Advanced" at bounding box center [139, 80] width 41 height 13
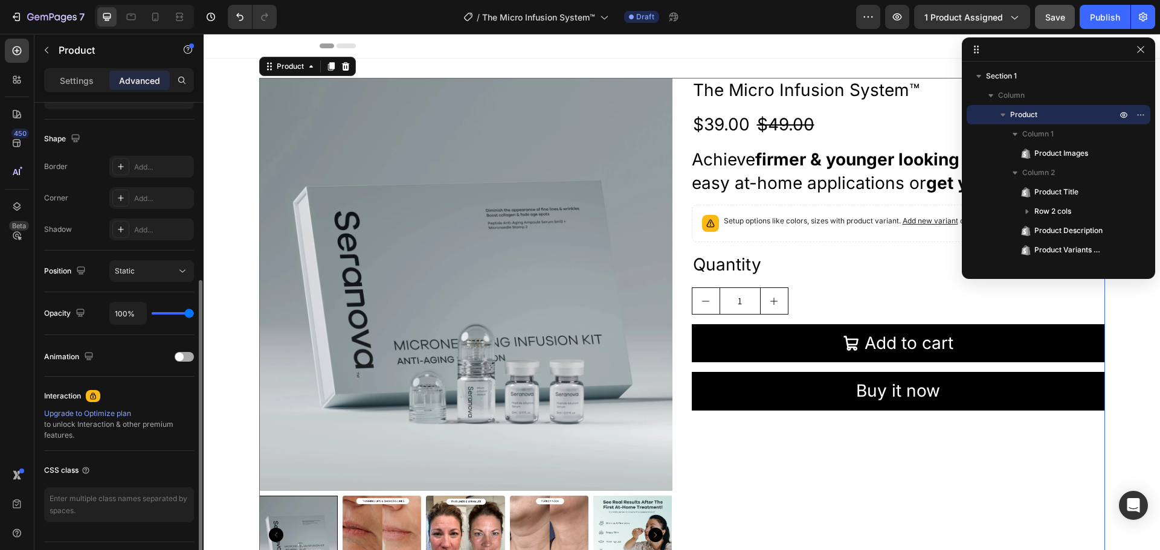
scroll to position [293, 0]
click at [187, 355] on div at bounding box center [184, 358] width 19 height 10
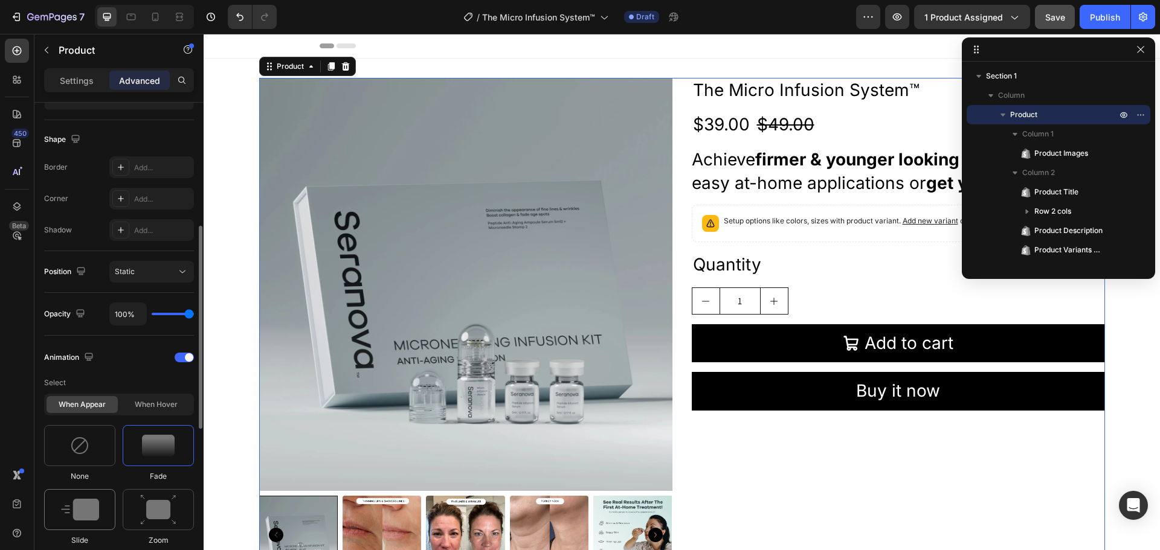
click at [90, 505] on img at bounding box center [80, 510] width 38 height 22
click at [166, 498] on img at bounding box center [158, 510] width 36 height 31
click at [161, 444] on img at bounding box center [158, 446] width 33 height 22
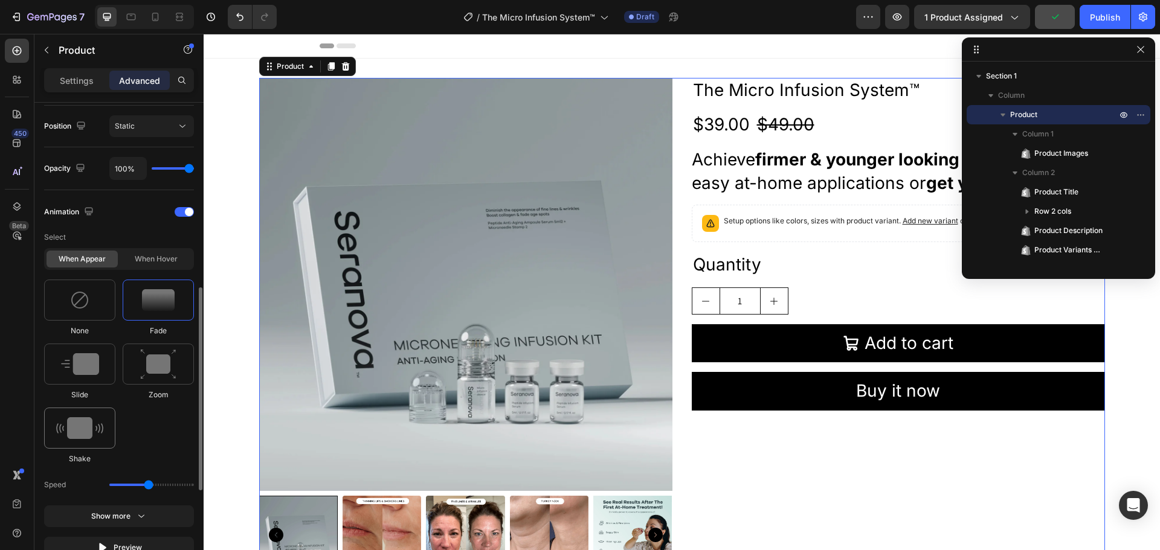
click at [69, 435] on img at bounding box center [79, 429] width 47 height 22
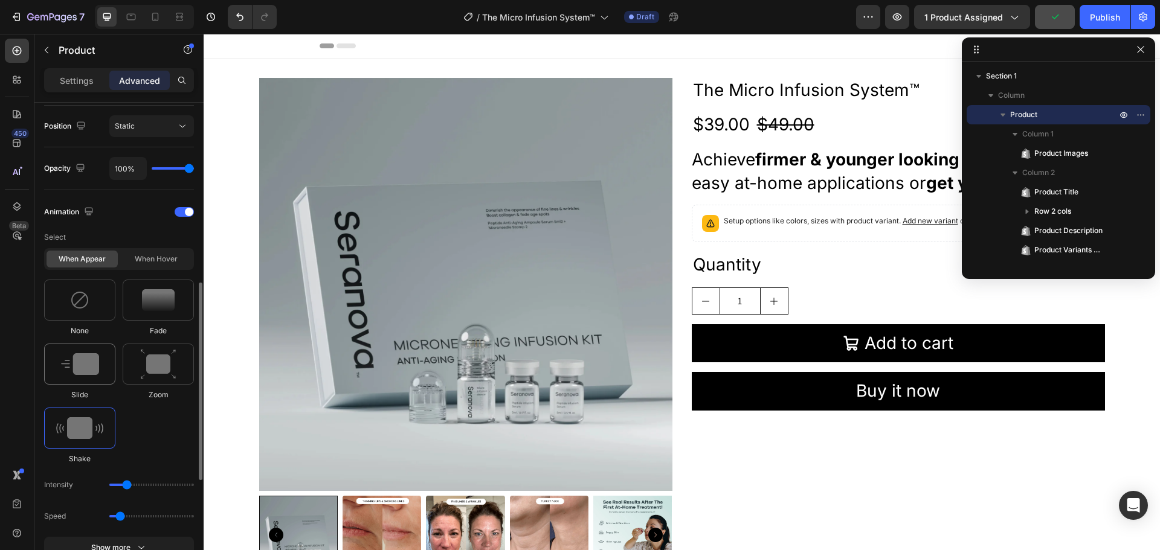
click at [96, 380] on div at bounding box center [79, 364] width 71 height 41
type input "1.7"
click at [161, 363] on img at bounding box center [158, 364] width 36 height 31
click at [164, 294] on img at bounding box center [158, 300] width 33 height 22
click at [91, 290] on div at bounding box center [79, 300] width 71 height 41
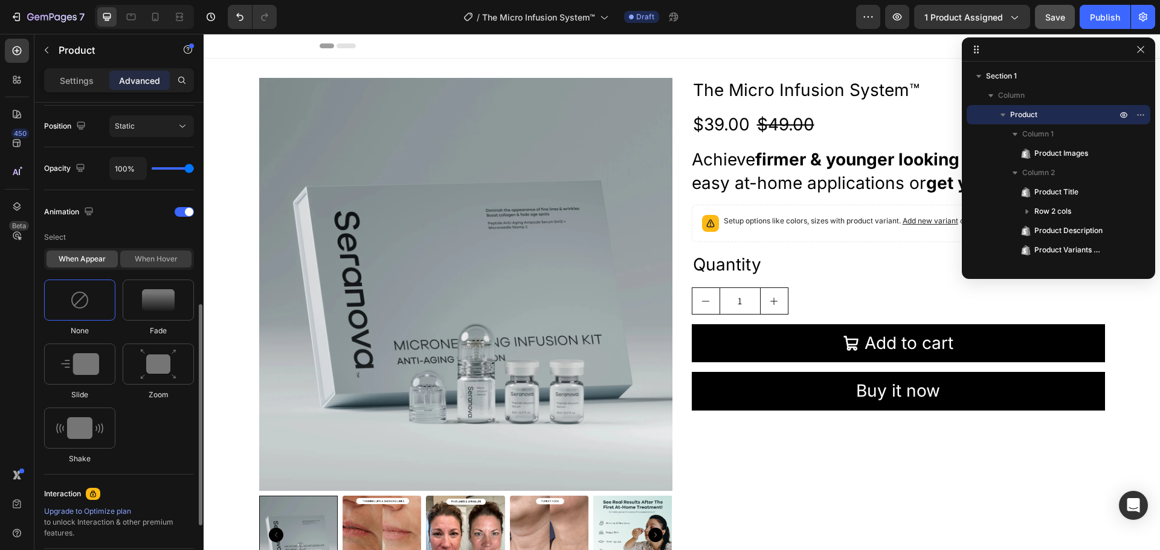
click at [165, 255] on div "When hover" at bounding box center [155, 259] width 71 height 17
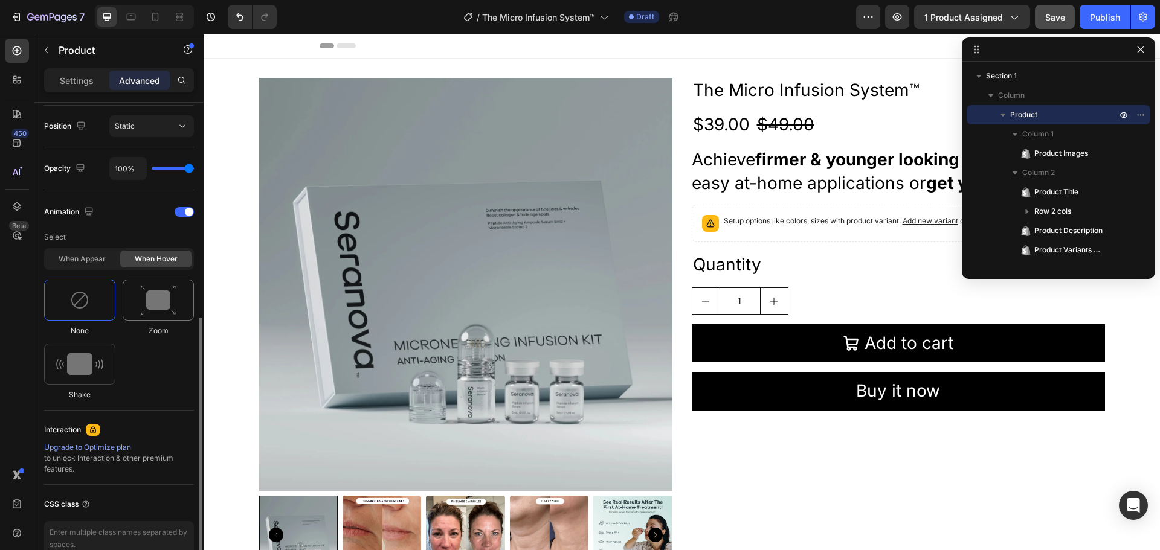
click at [156, 299] on img at bounding box center [158, 300] width 36 height 31
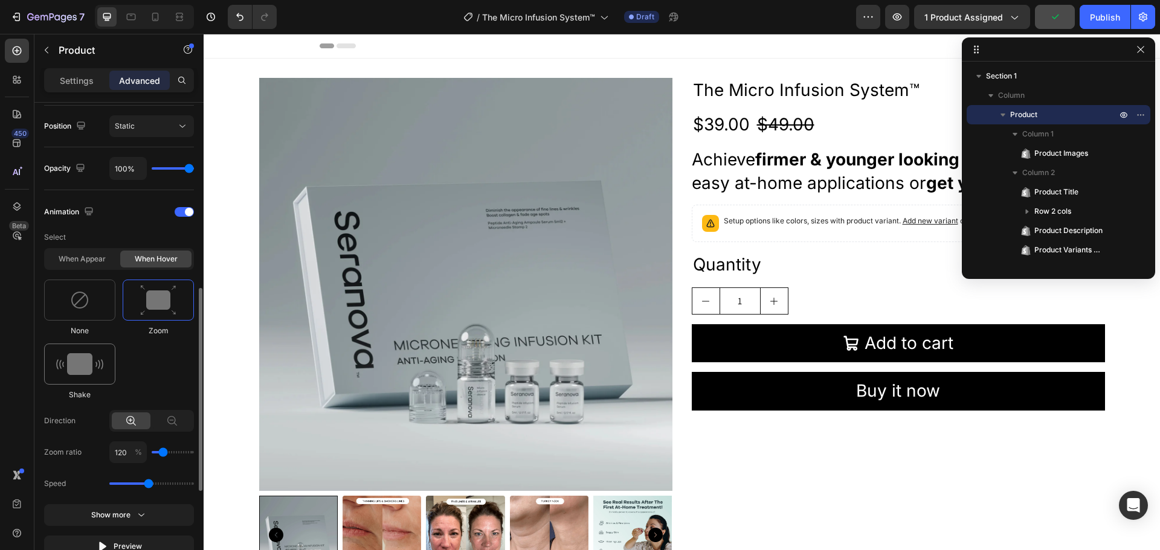
click at [88, 354] on img at bounding box center [79, 364] width 47 height 22
type input "0.7"
click at [109, 292] on div at bounding box center [79, 300] width 71 height 41
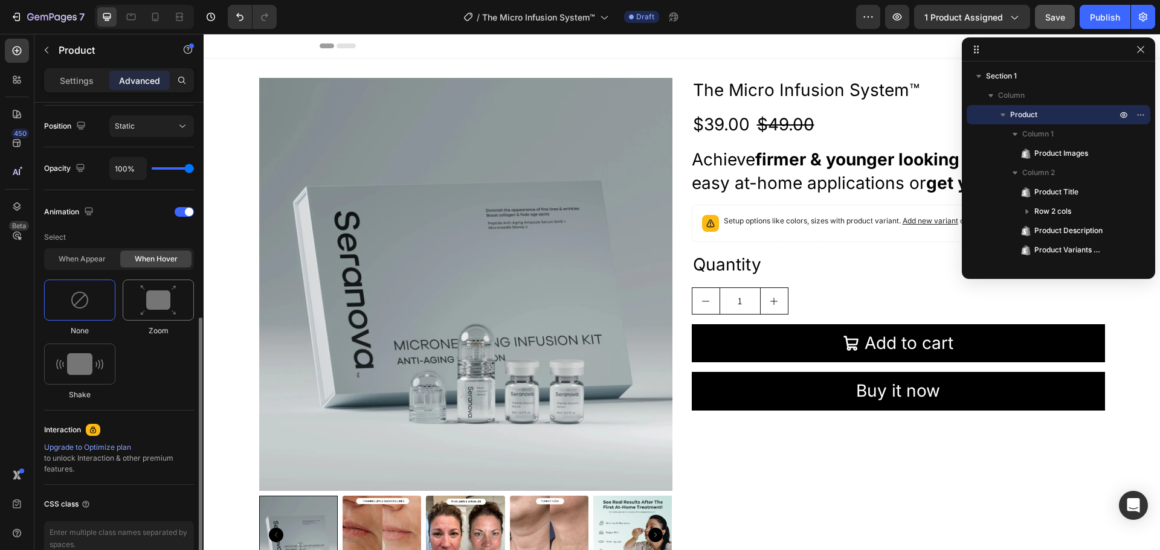
click at [155, 295] on img at bounding box center [158, 300] width 36 height 31
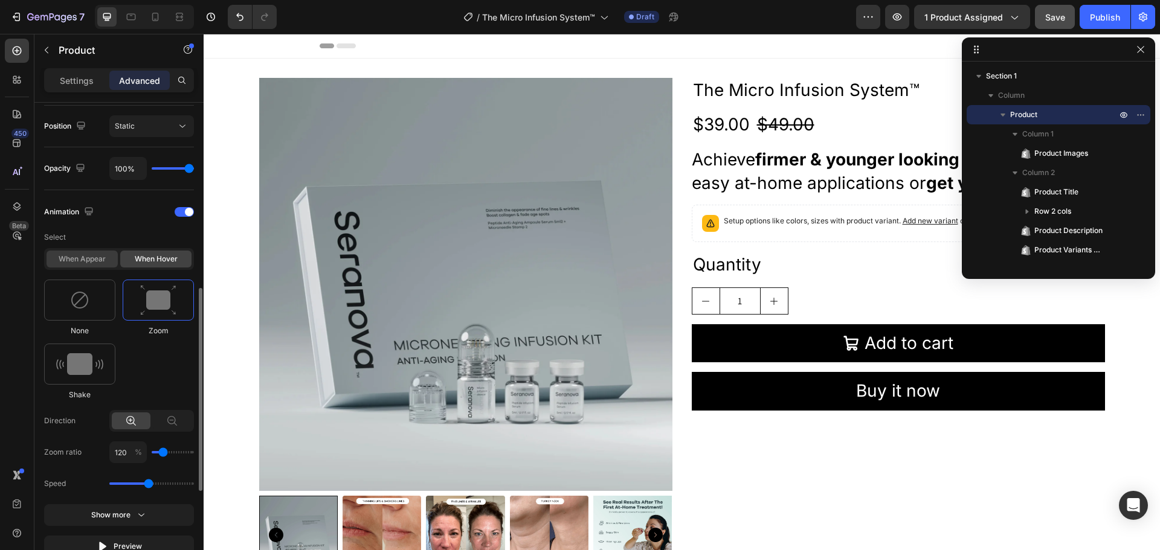
click at [79, 264] on div "When appear" at bounding box center [82, 259] width 71 height 17
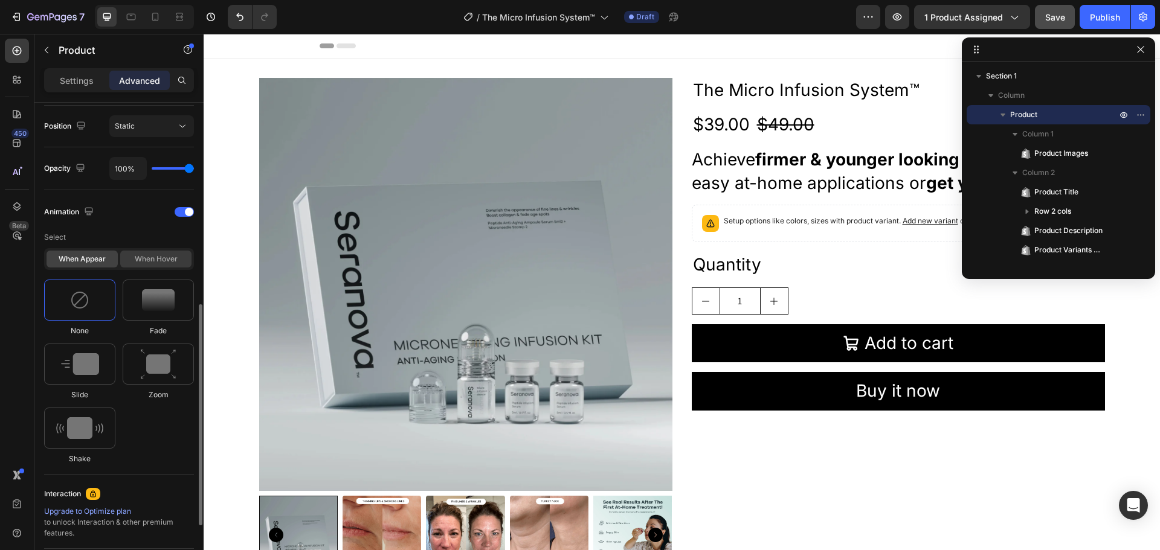
click at [158, 257] on div "When hover" at bounding box center [155, 259] width 71 height 17
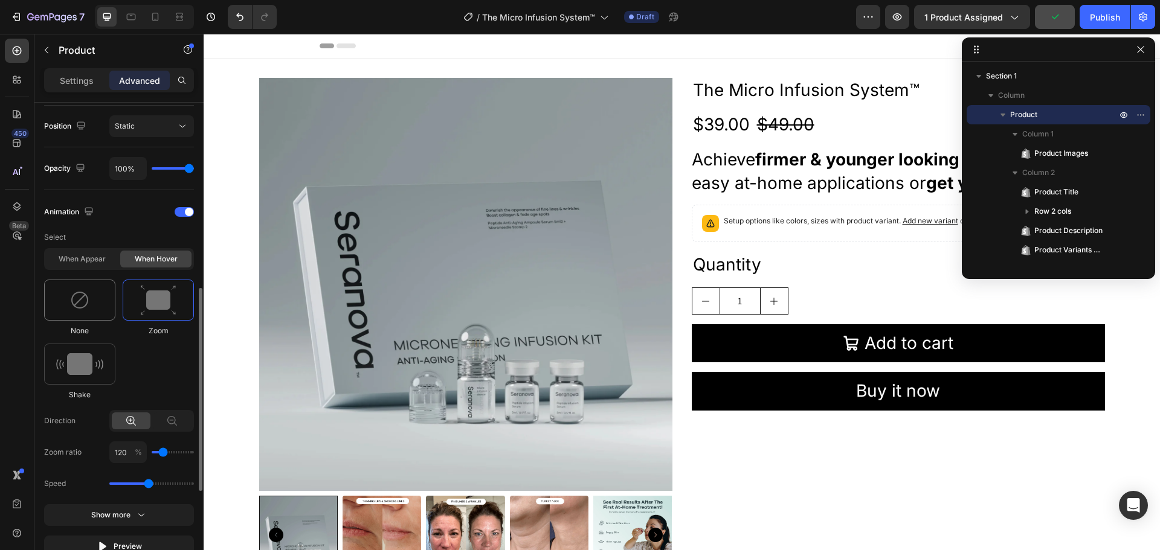
click at [76, 306] on img at bounding box center [79, 300] width 19 height 19
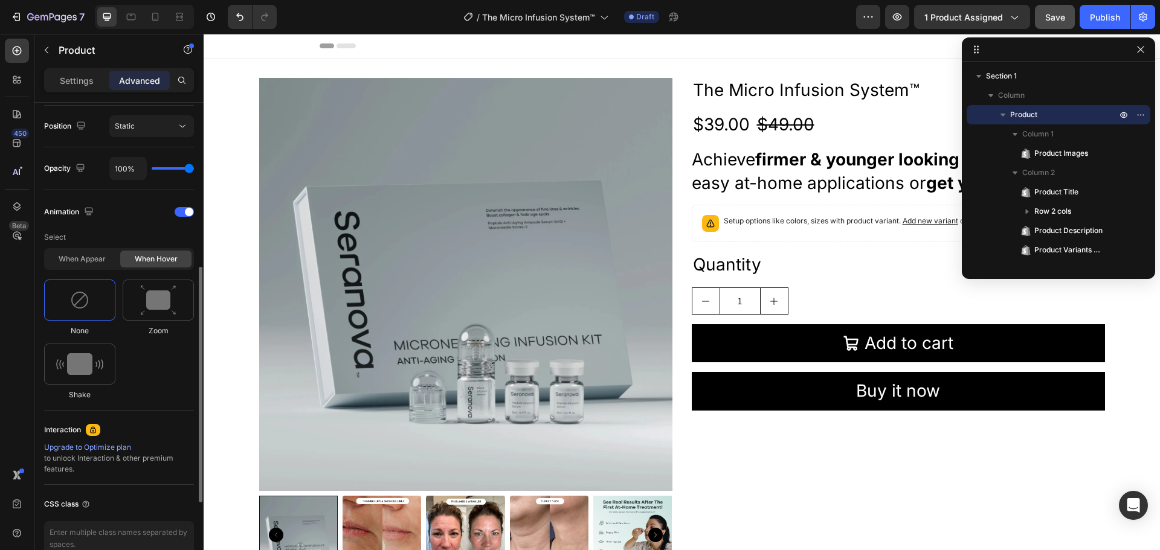
scroll to position [376, 0]
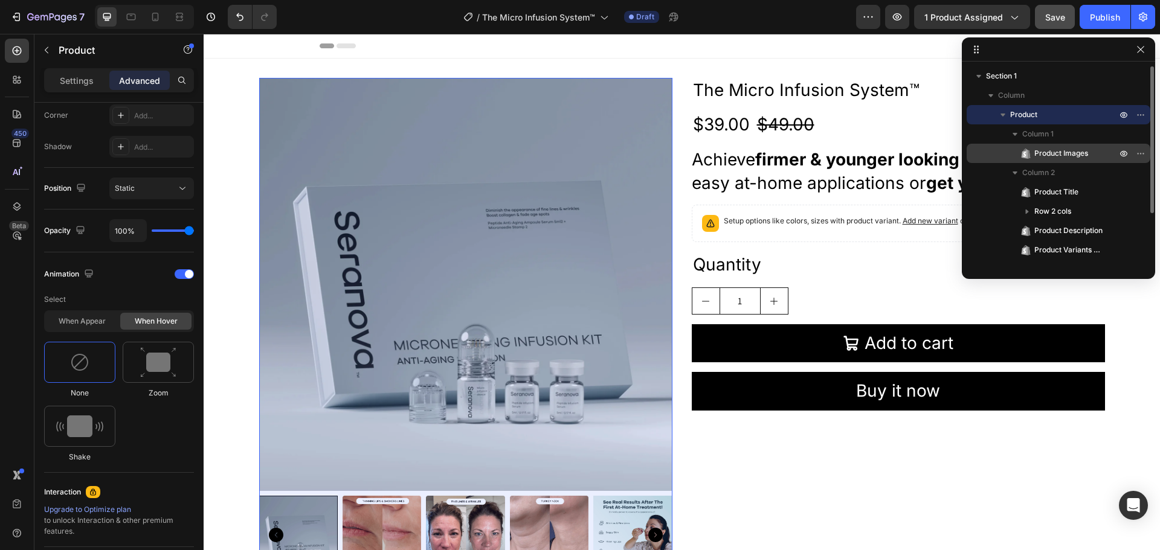
click at [1042, 153] on span "Product Images" at bounding box center [1061, 153] width 54 height 12
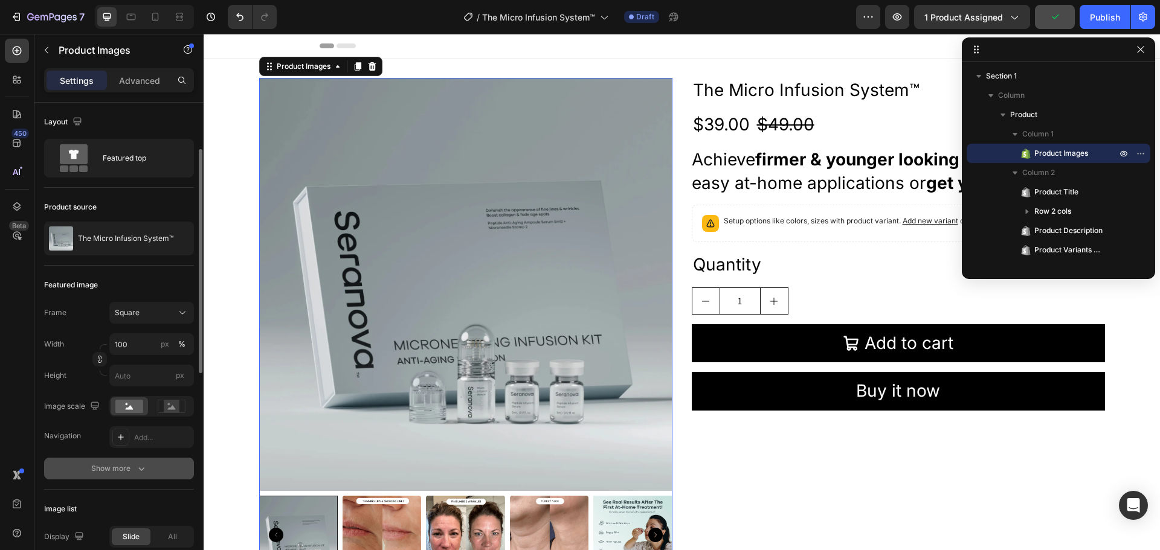
scroll to position [41, 0]
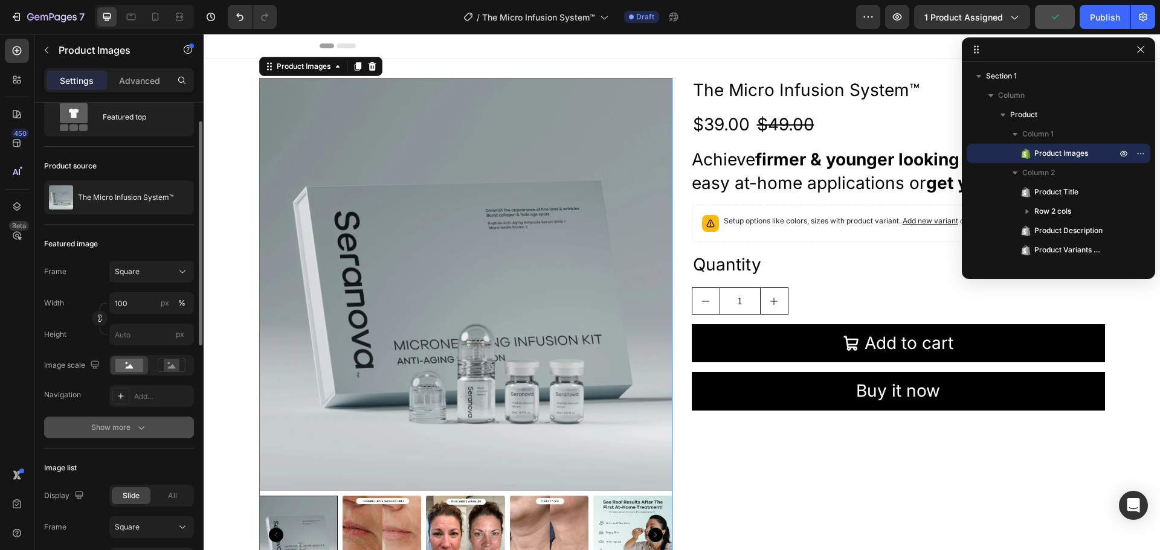
click at [141, 426] on icon "button" at bounding box center [141, 428] width 12 height 12
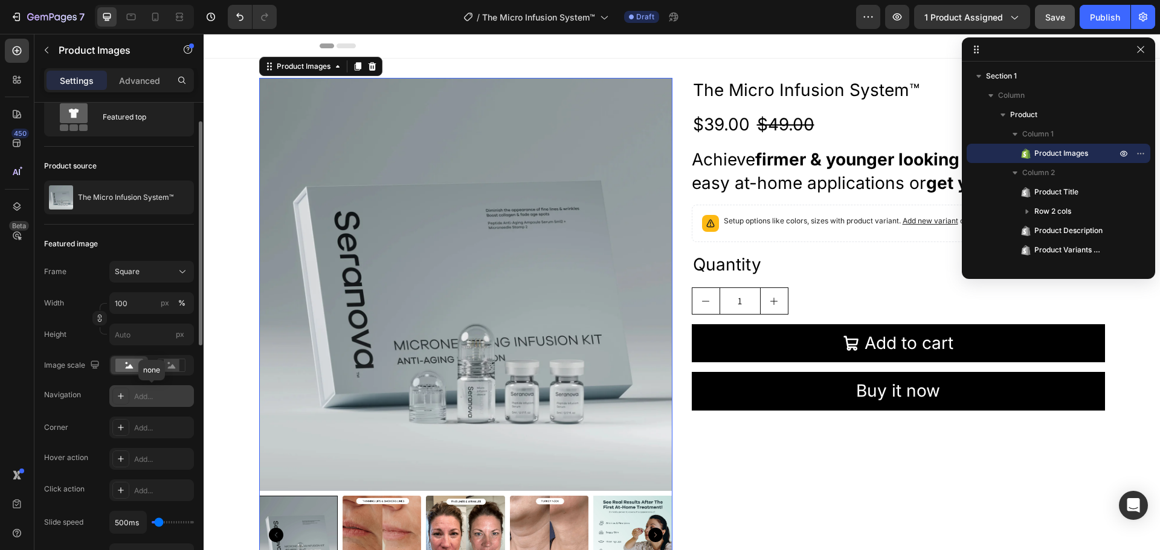
click at [151, 392] on div "Add..." at bounding box center [162, 397] width 57 height 11
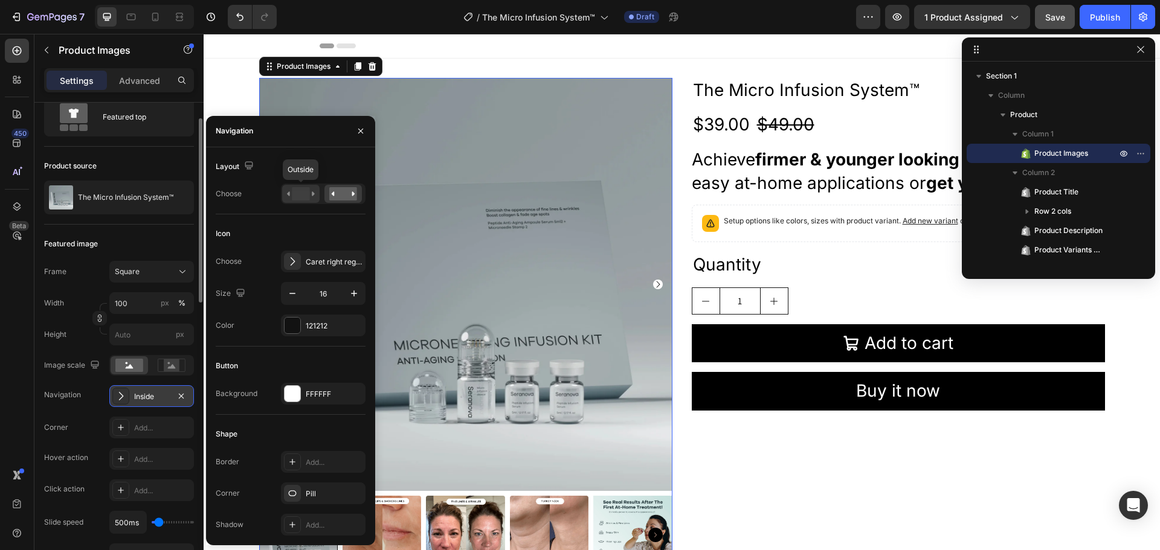
click at [306, 193] on rect at bounding box center [301, 193] width 18 height 13
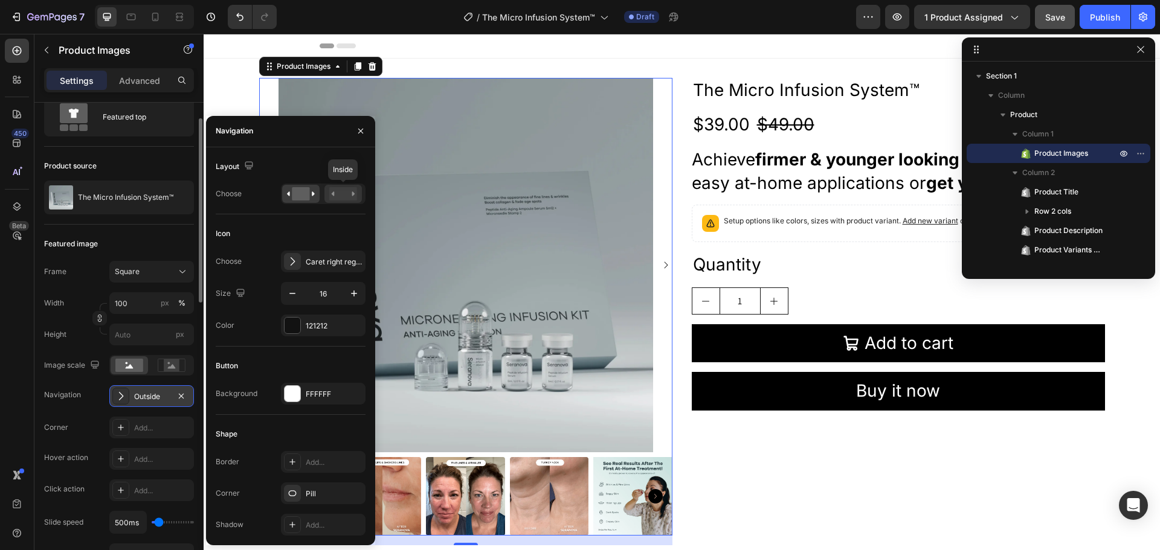
click at [340, 193] on rect at bounding box center [343, 193] width 28 height 13
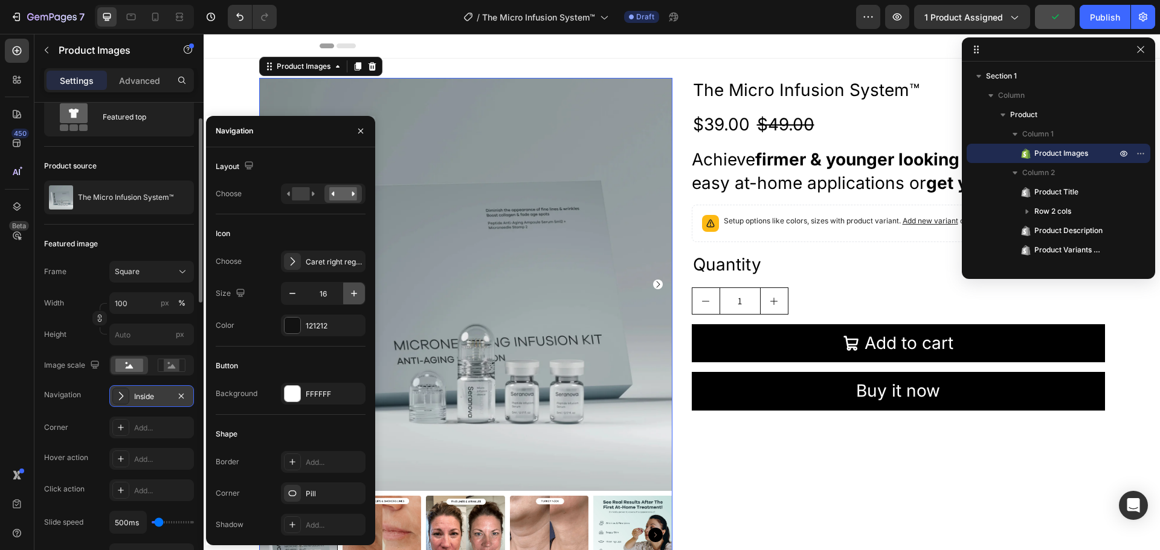
click at [353, 294] on icon "button" at bounding box center [354, 294] width 6 height 6
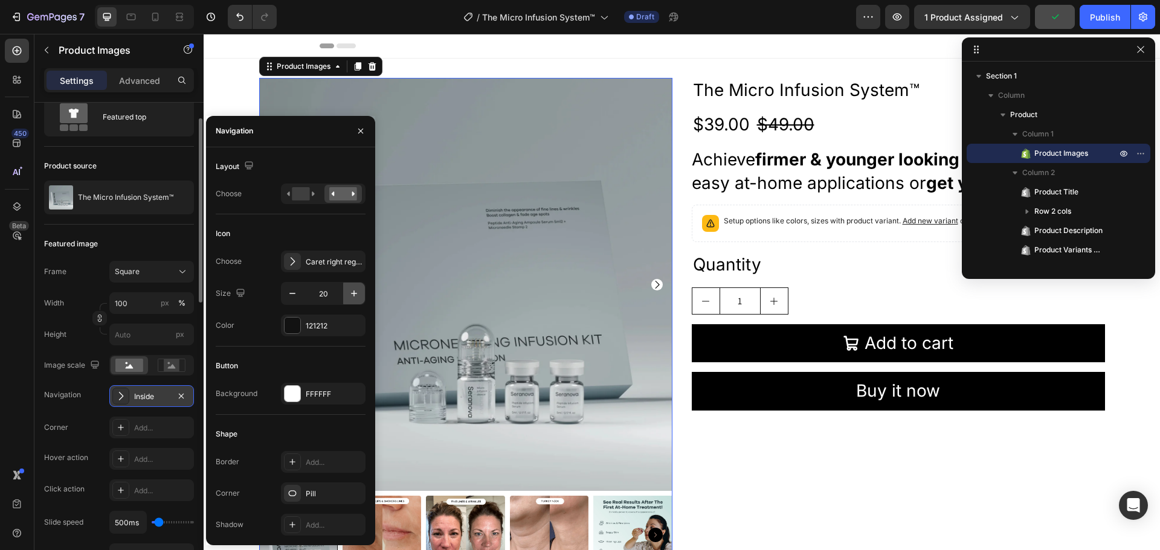
click at [353, 294] on icon "button" at bounding box center [354, 294] width 6 height 6
type input "24"
click at [288, 263] on icon at bounding box center [292, 262] width 12 height 12
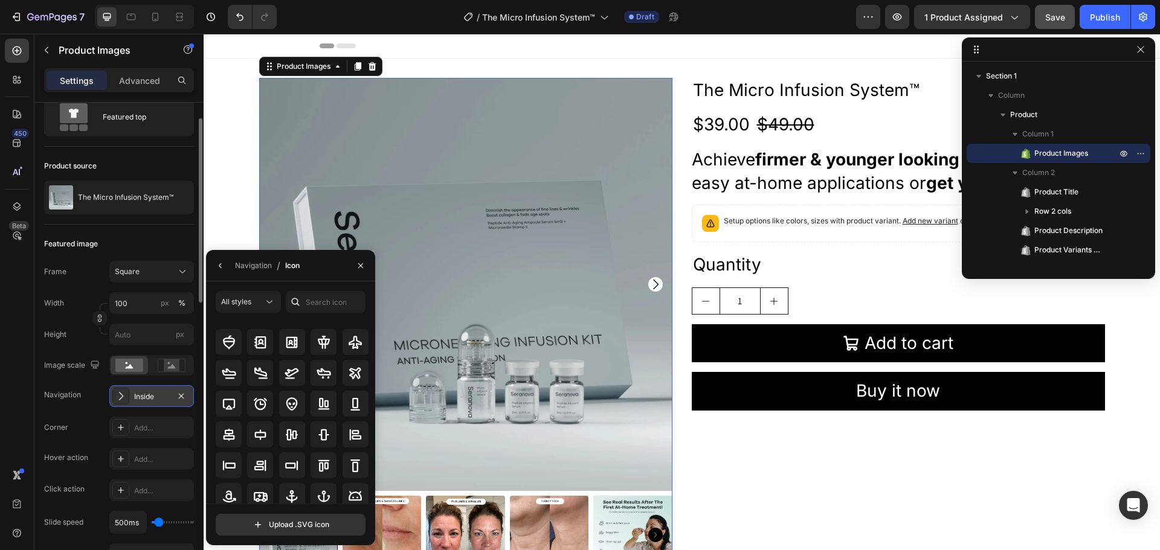
scroll to position [0, 0]
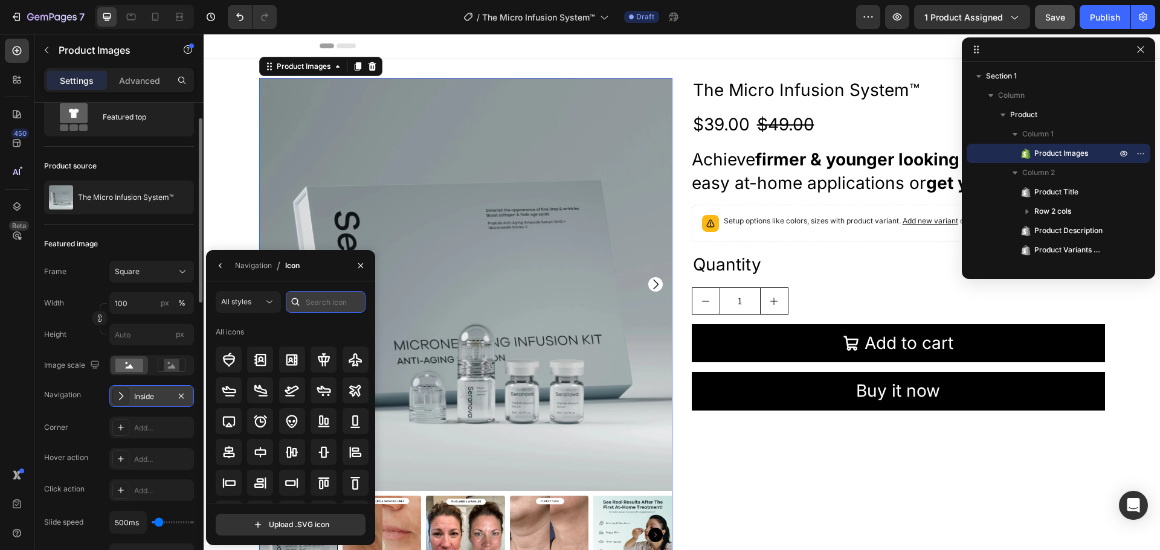
click at [340, 303] on input "text" at bounding box center [326, 302] width 80 height 22
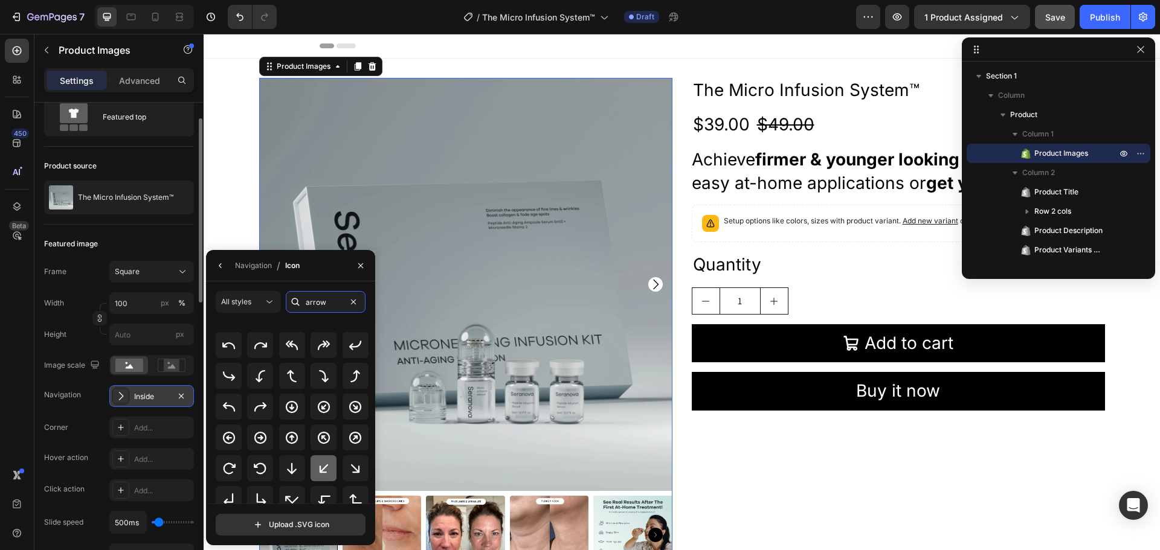
scroll to position [2, 0]
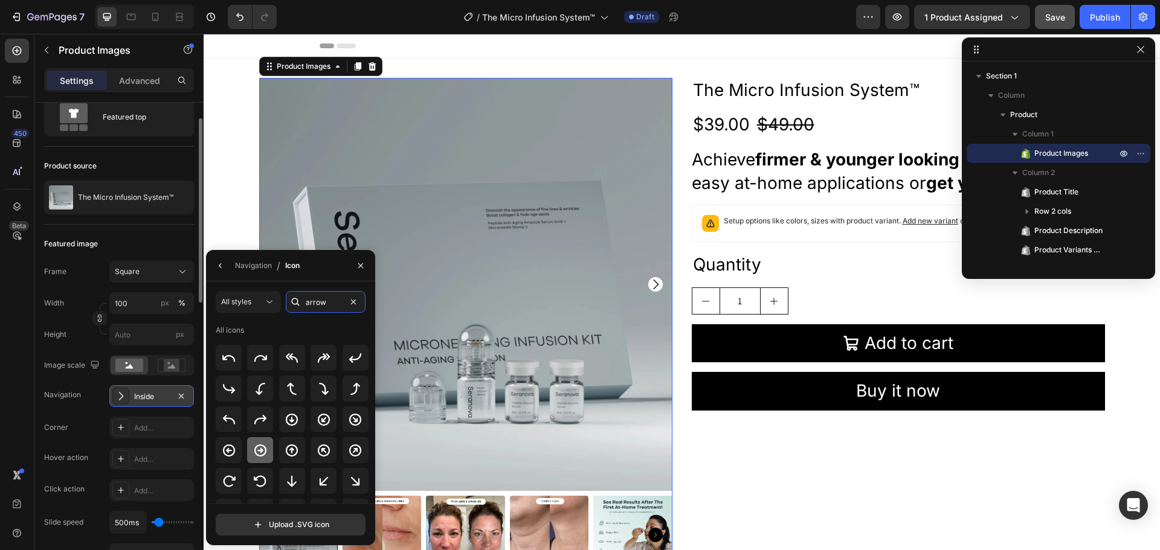
type input "arrow"
click at [260, 454] on icon at bounding box center [260, 451] width 15 height 15
click at [468, 311] on img at bounding box center [465, 284] width 413 height 413
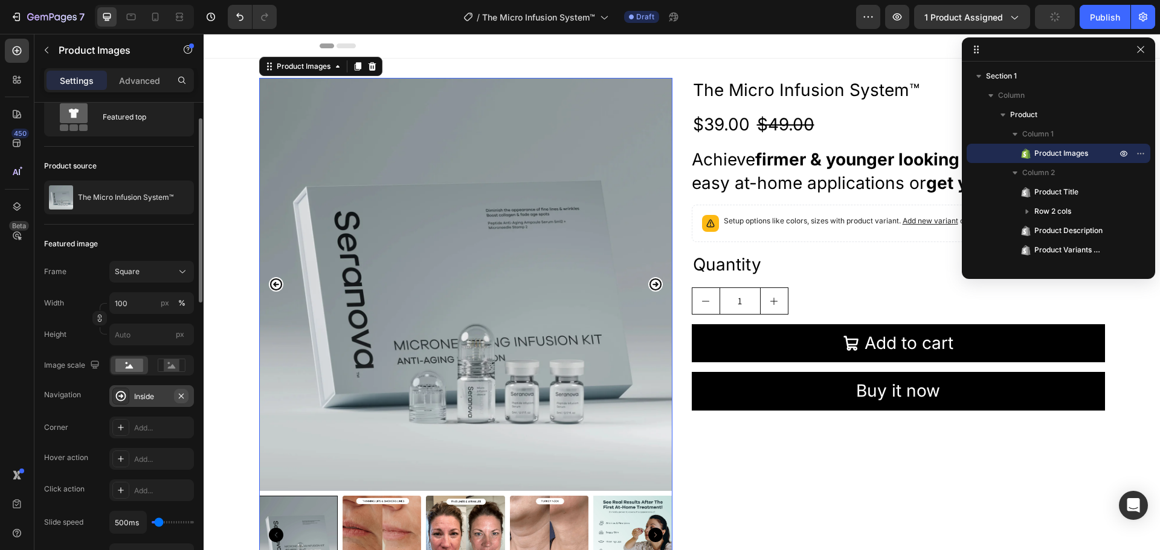
click at [181, 393] on icon "button" at bounding box center [181, 397] width 10 height 10
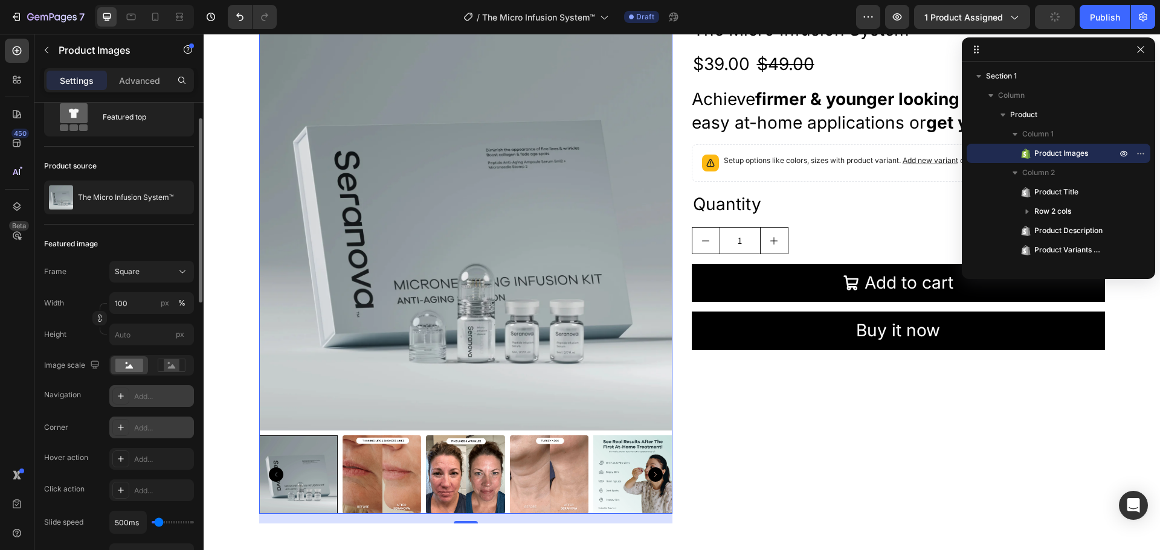
scroll to position [102, 0]
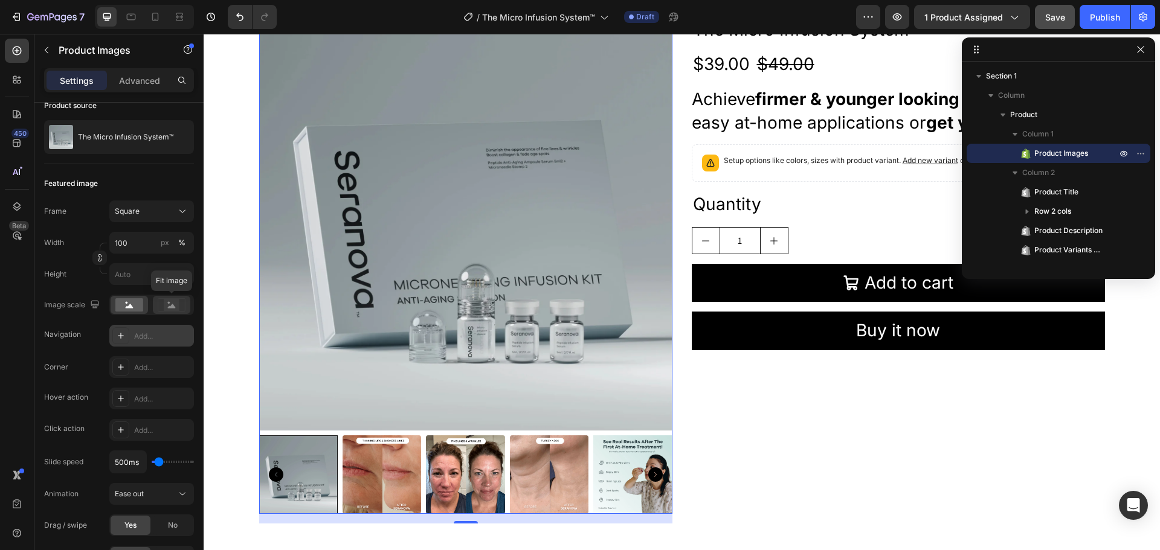
click at [167, 303] on rect at bounding box center [172, 305] width 16 height 12
click at [120, 303] on rect at bounding box center [129, 305] width 28 height 13
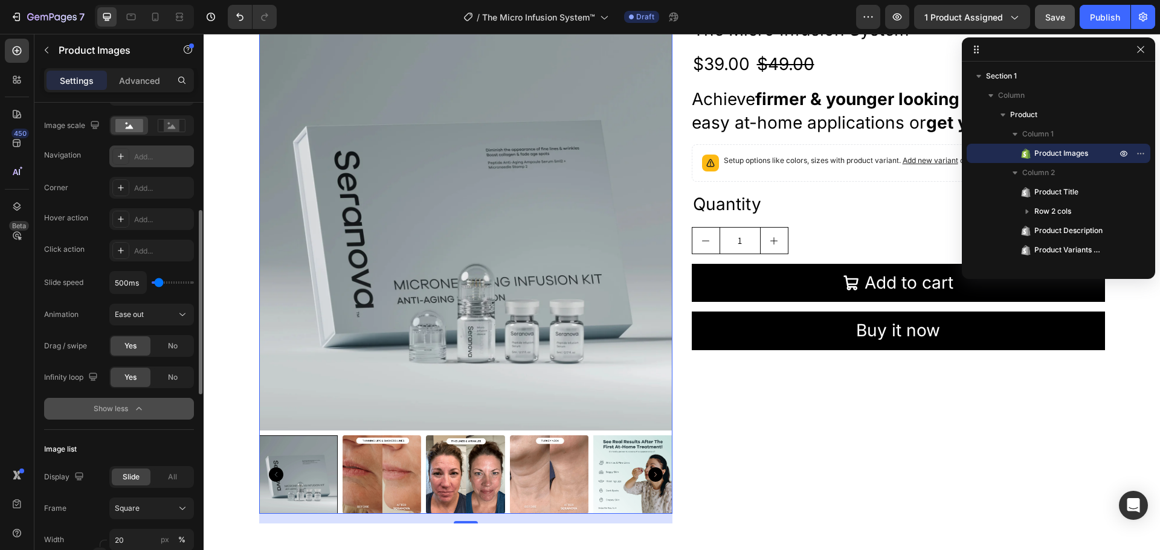
scroll to position [282, 0]
click at [151, 220] on div "Add..." at bounding box center [162, 219] width 57 height 11
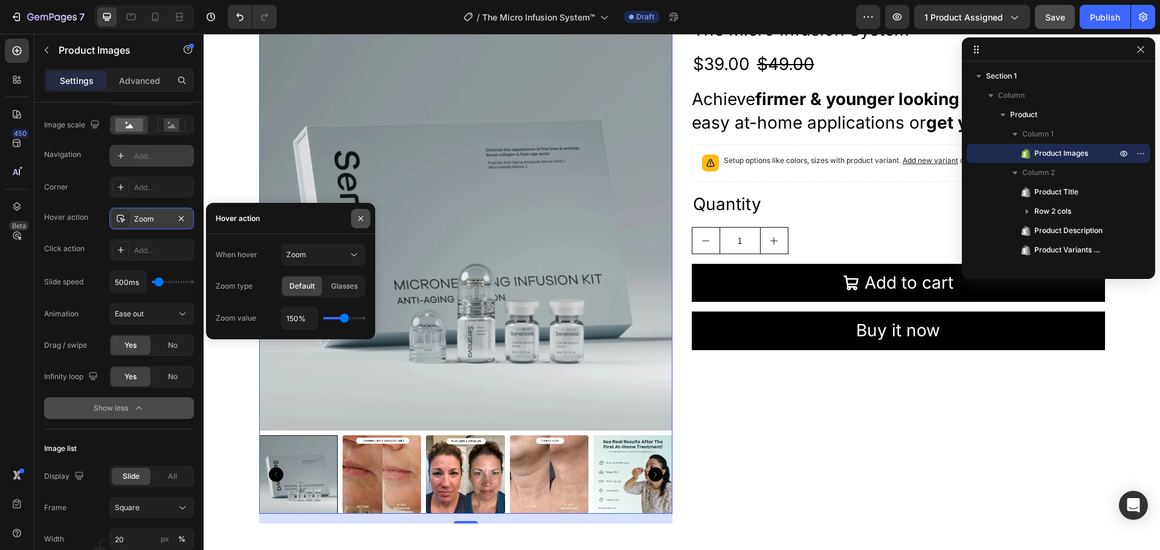
click at [357, 219] on icon "button" at bounding box center [361, 219] width 10 height 10
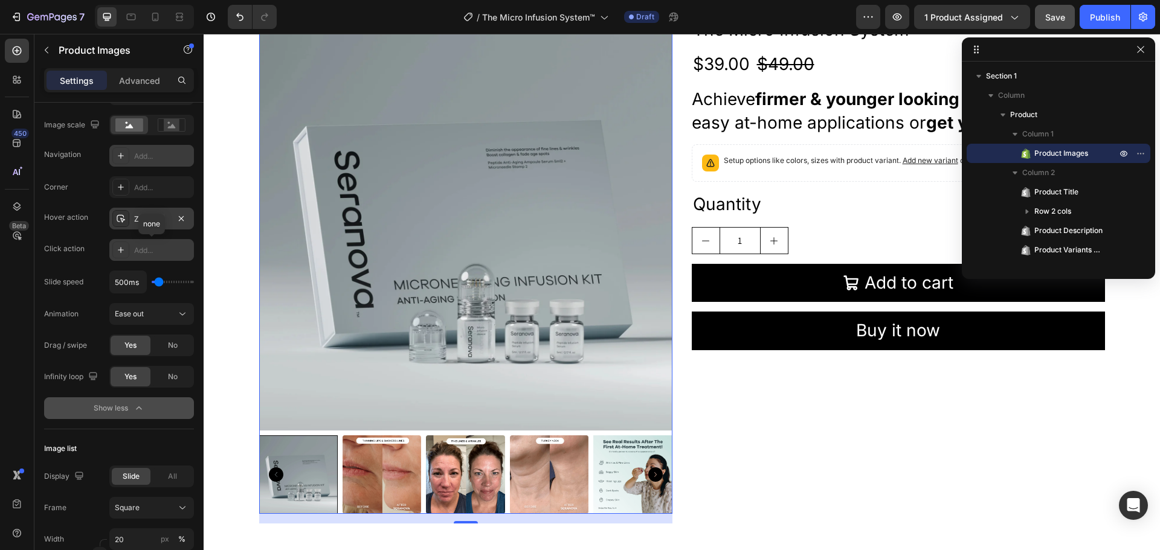
click at [139, 251] on div "Add..." at bounding box center [162, 250] width 57 height 11
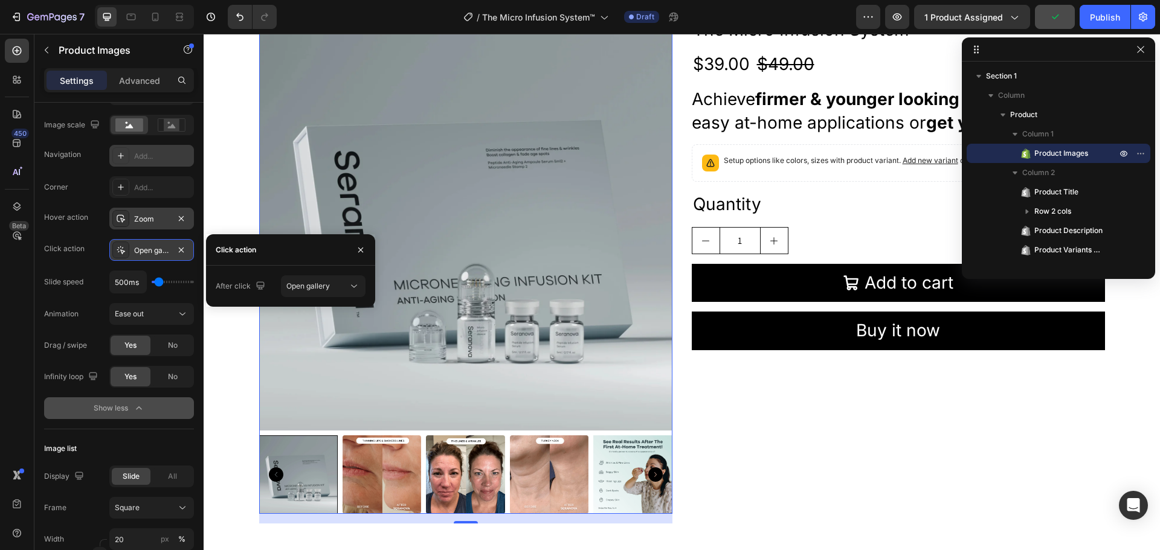
click at [76, 262] on div "Corner Add... Hover action Zoom Click action Open gallery Slide speed 500ms Ani…" at bounding box center [119, 281] width 150 height 211
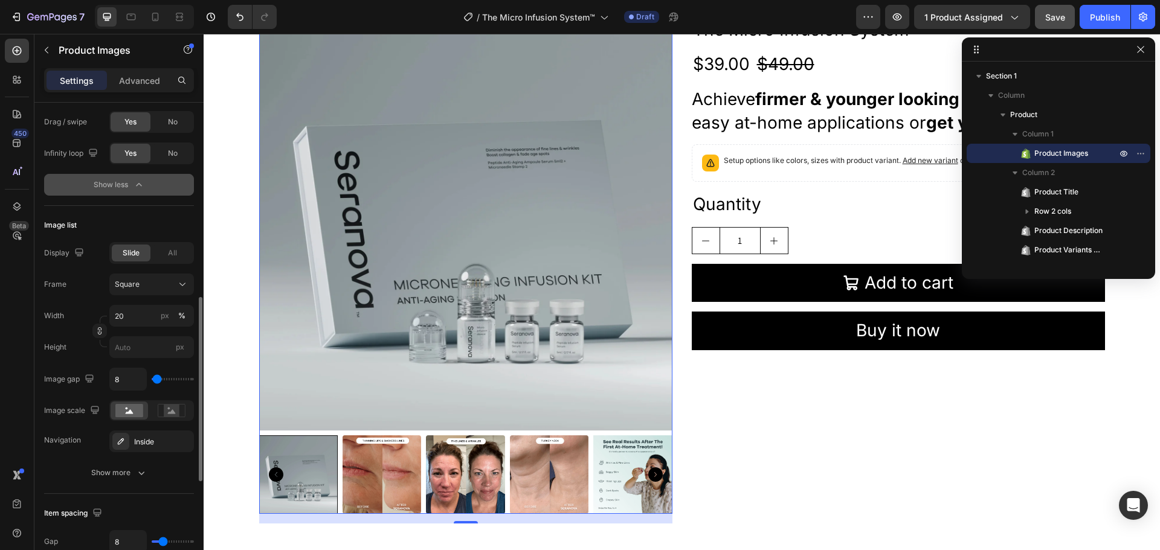
scroll to position [506, 0]
click at [176, 249] on span "All" at bounding box center [172, 252] width 9 height 11
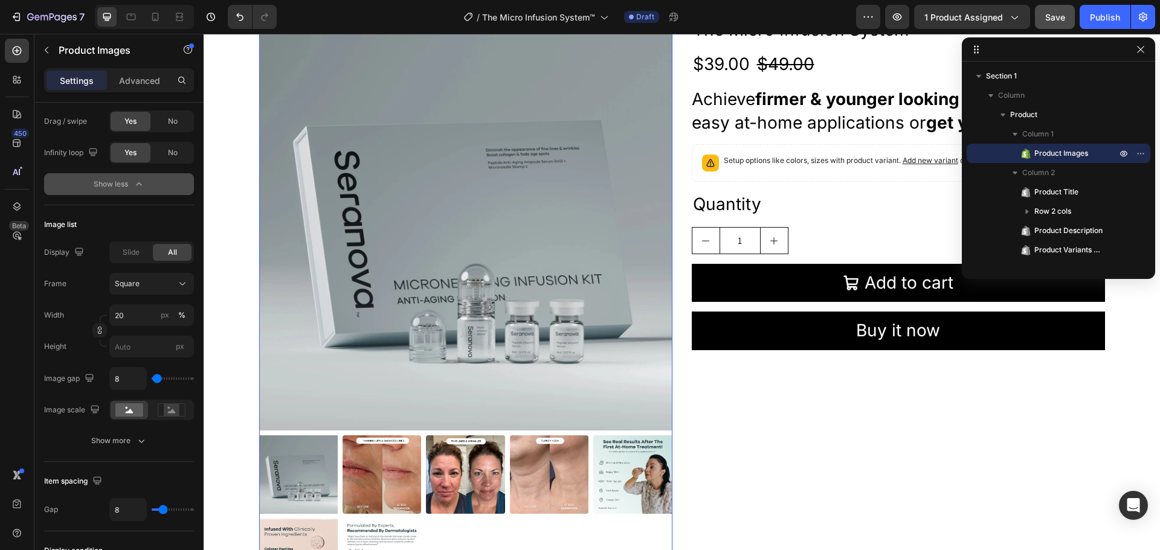
click at [176, 249] on span "All" at bounding box center [172, 252] width 9 height 11
click at [119, 256] on div "Slide" at bounding box center [131, 252] width 39 height 17
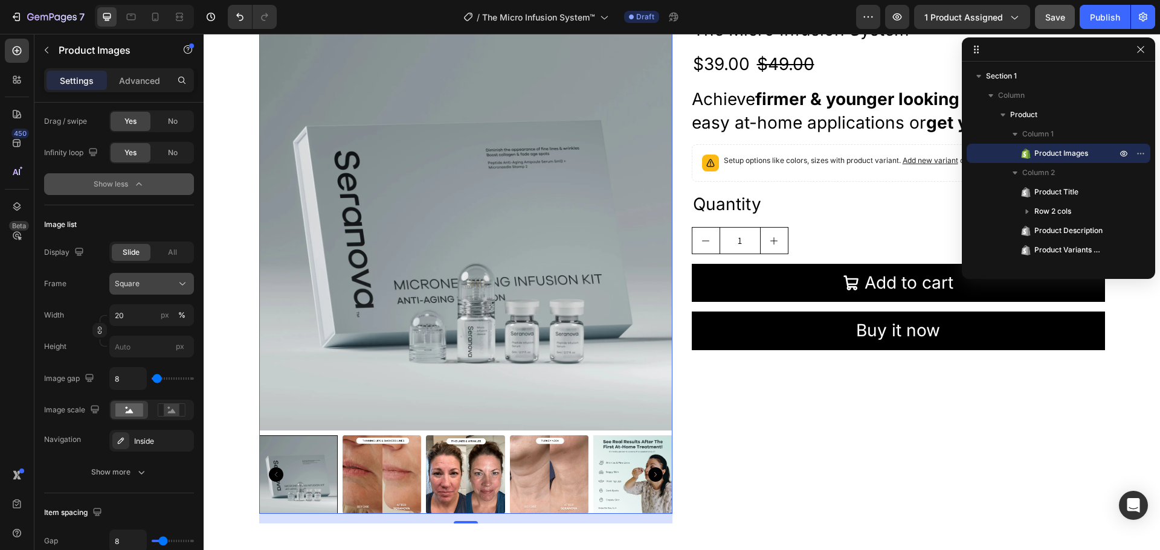
click at [184, 283] on icon at bounding box center [182, 284] width 12 height 12
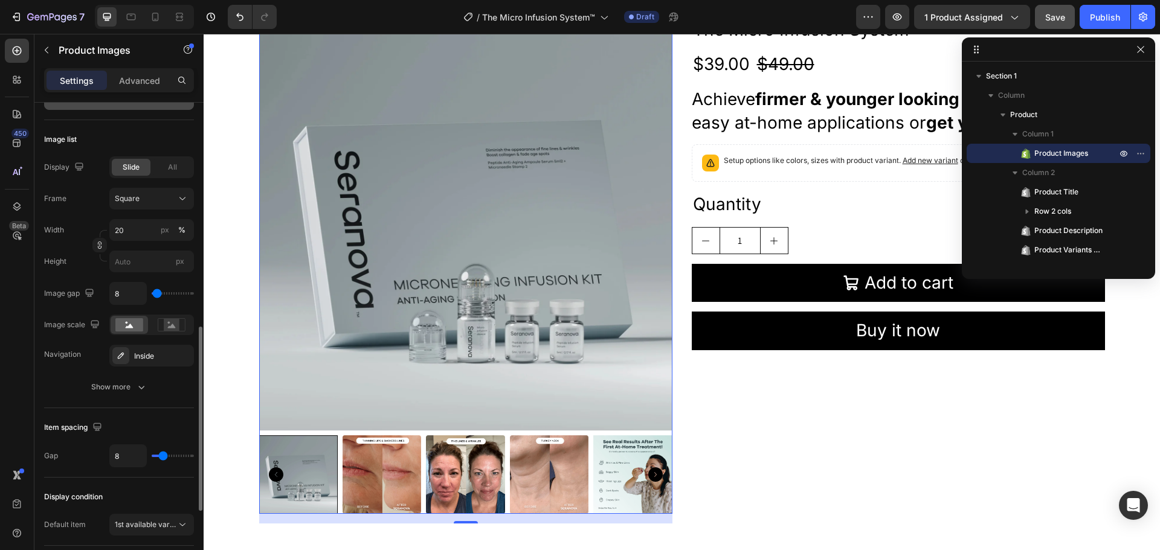
scroll to position [592, 0]
type input "46"
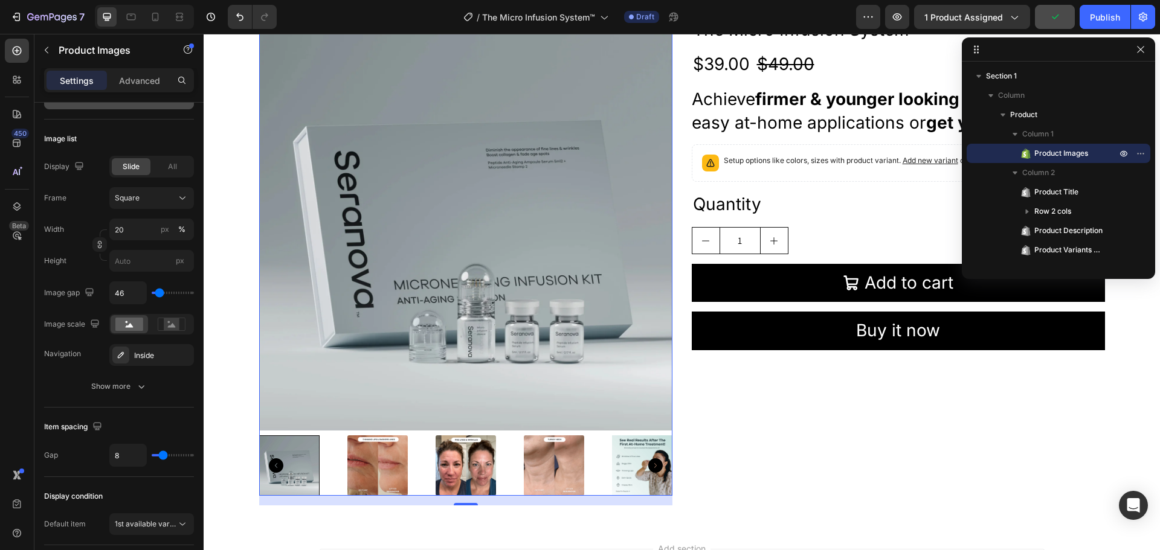
type input "0"
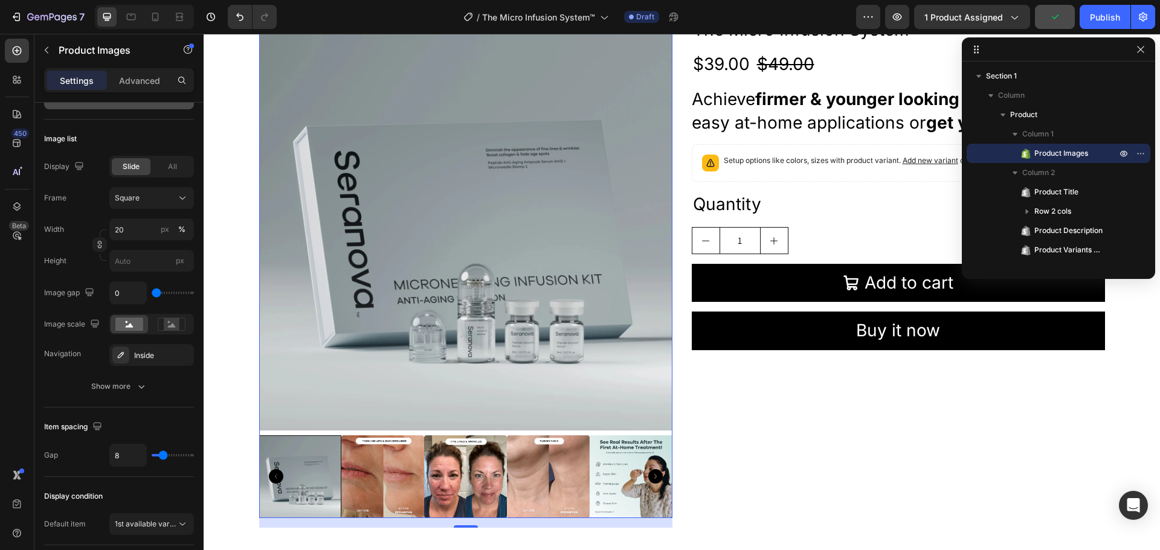
type input "0"
click at [156, 292] on input "range" at bounding box center [173, 293] width 42 height 2
click at [123, 293] on input "0" at bounding box center [128, 293] width 36 height 22
type input "1"
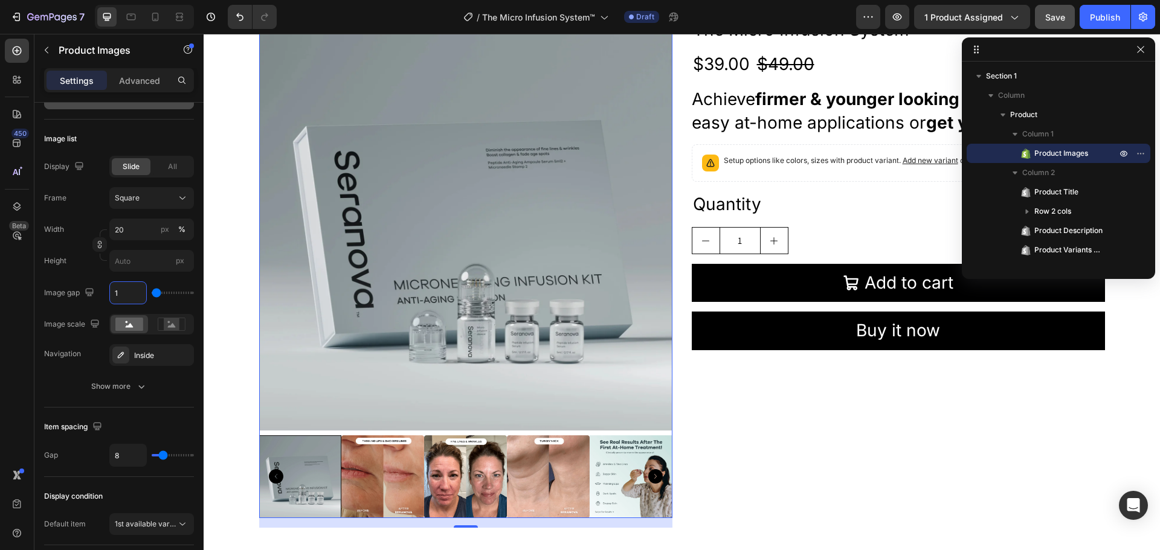
type input "12"
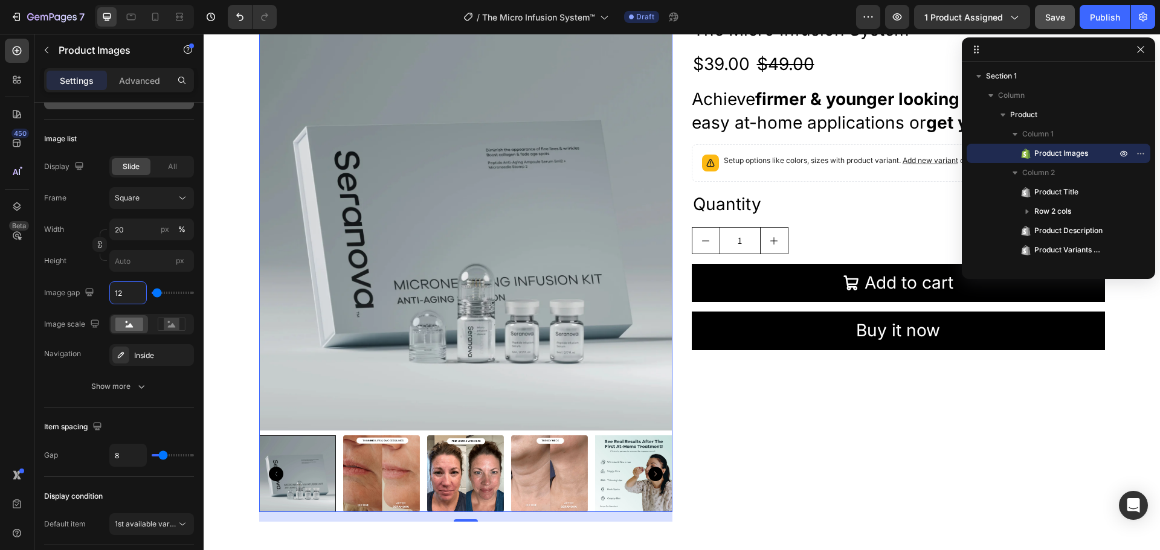
type input "1"
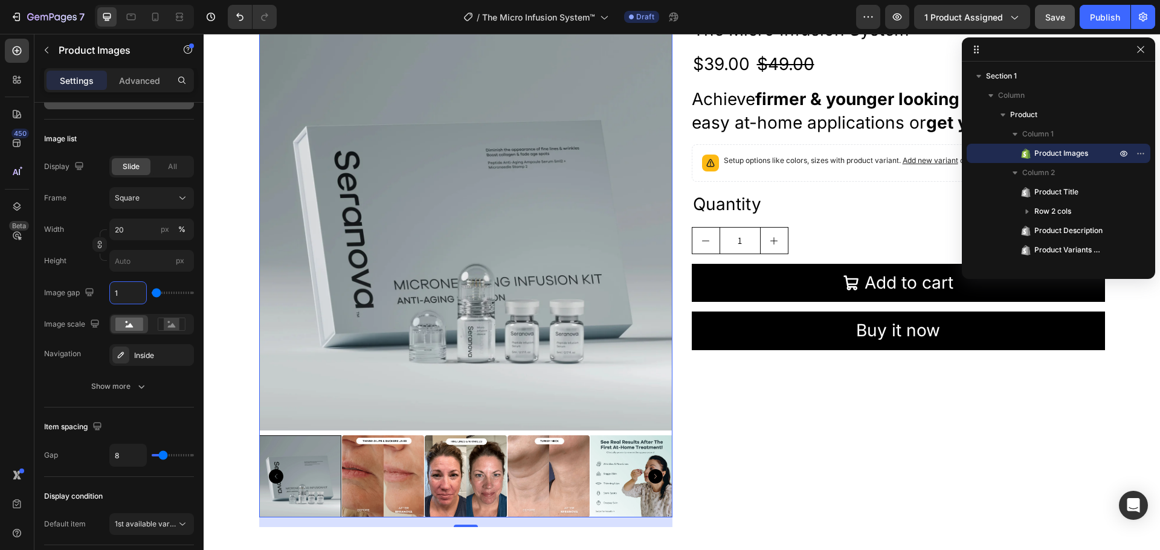
type input "14"
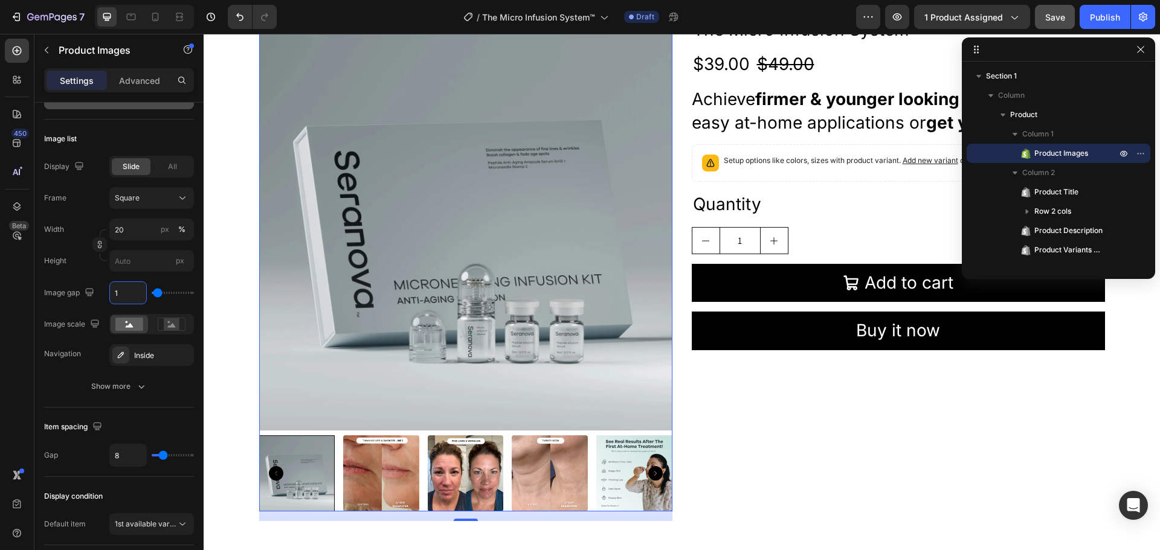
type input "15"
click at [121, 390] on div "Show more" at bounding box center [119, 387] width 56 height 12
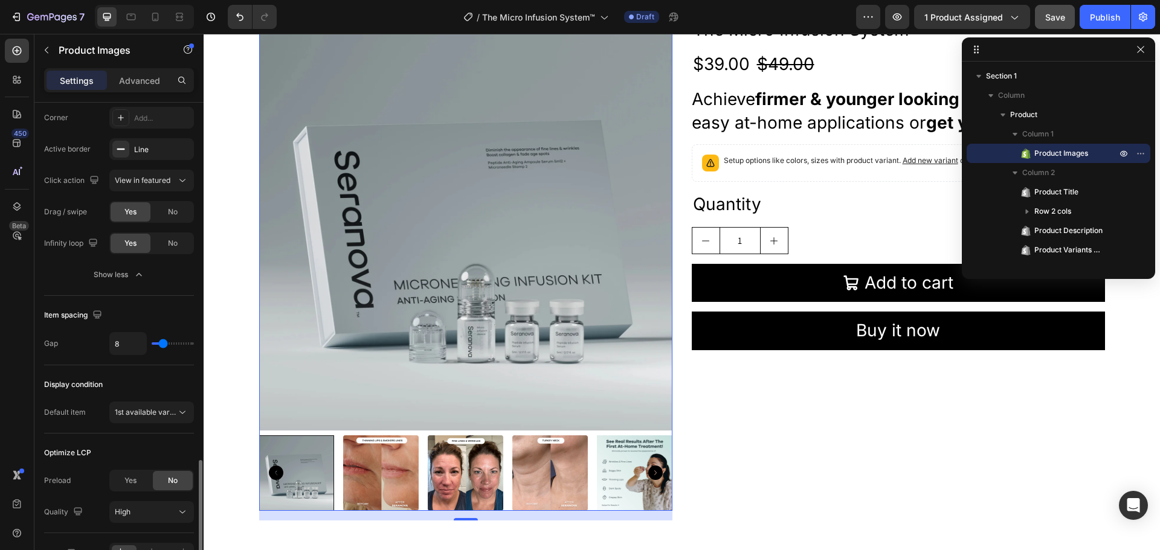
scroll to position [933, 0]
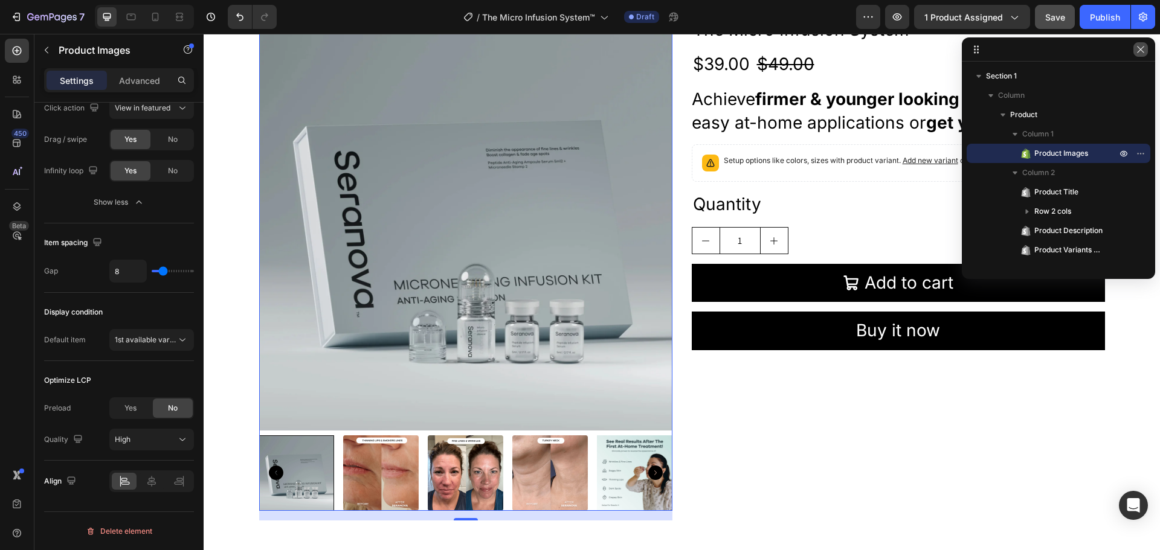
click at [1142, 52] on icon "button" at bounding box center [1141, 50] width 10 height 10
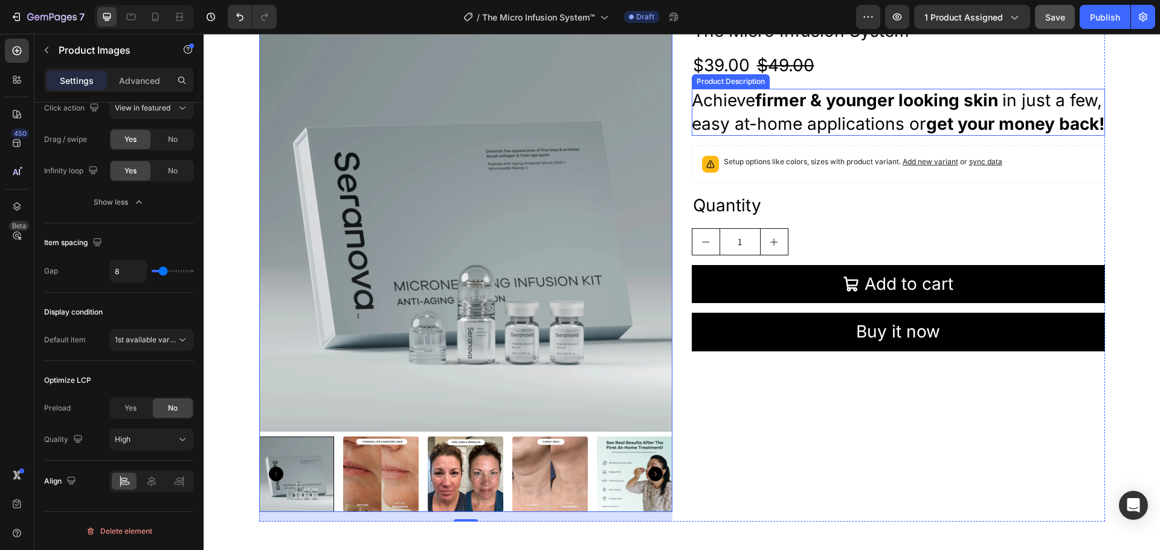
scroll to position [0, 0]
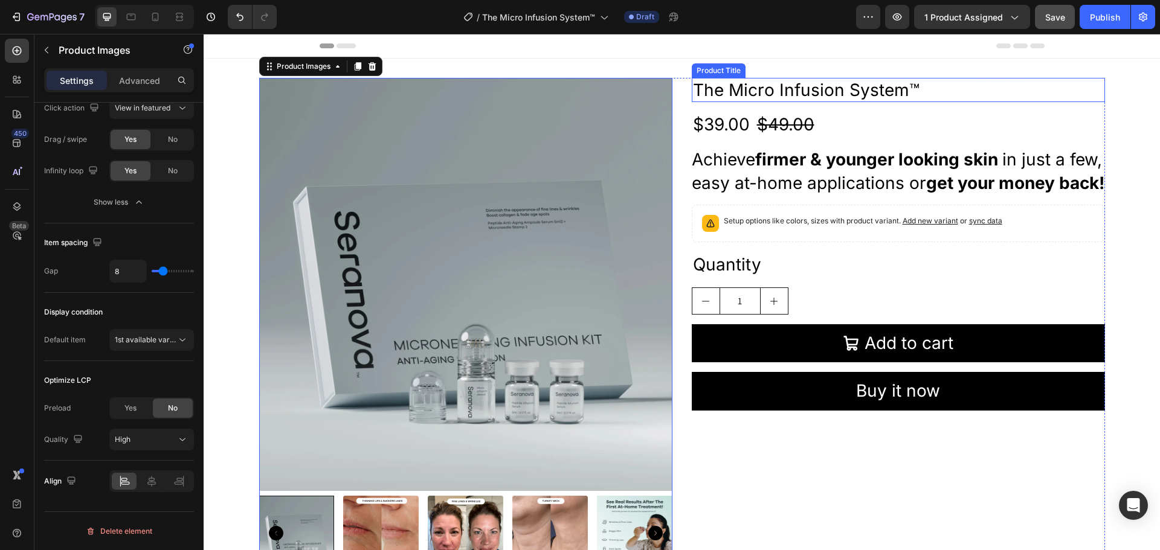
click at [837, 92] on h2 "The Micro Infusion System™" at bounding box center [898, 90] width 413 height 24
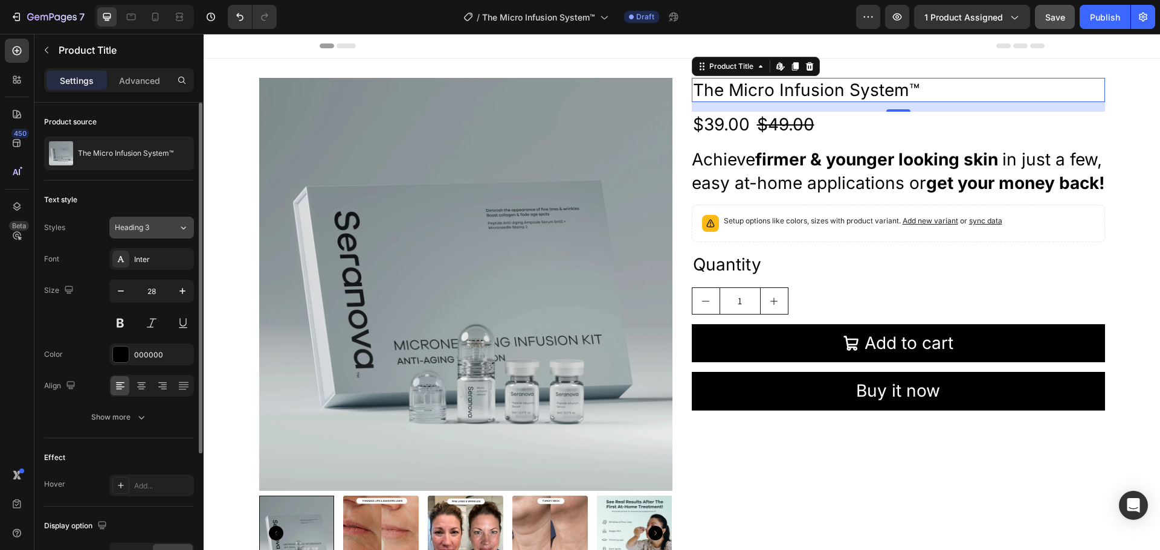
click at [147, 223] on span "Heading 3" at bounding box center [132, 227] width 34 height 11
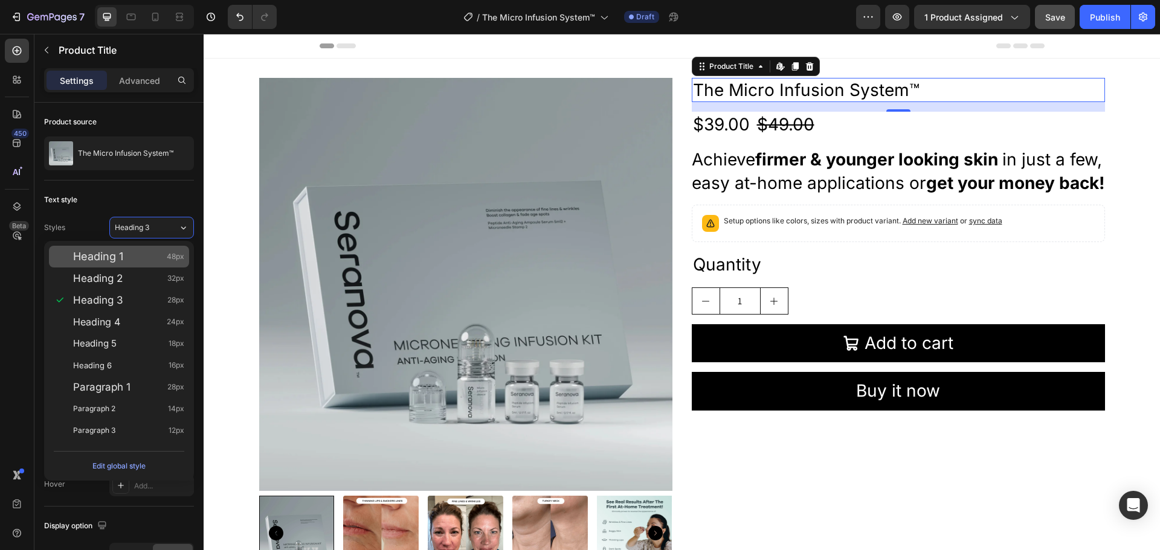
click at [136, 256] on div "Heading 1 48px" at bounding box center [128, 257] width 111 height 12
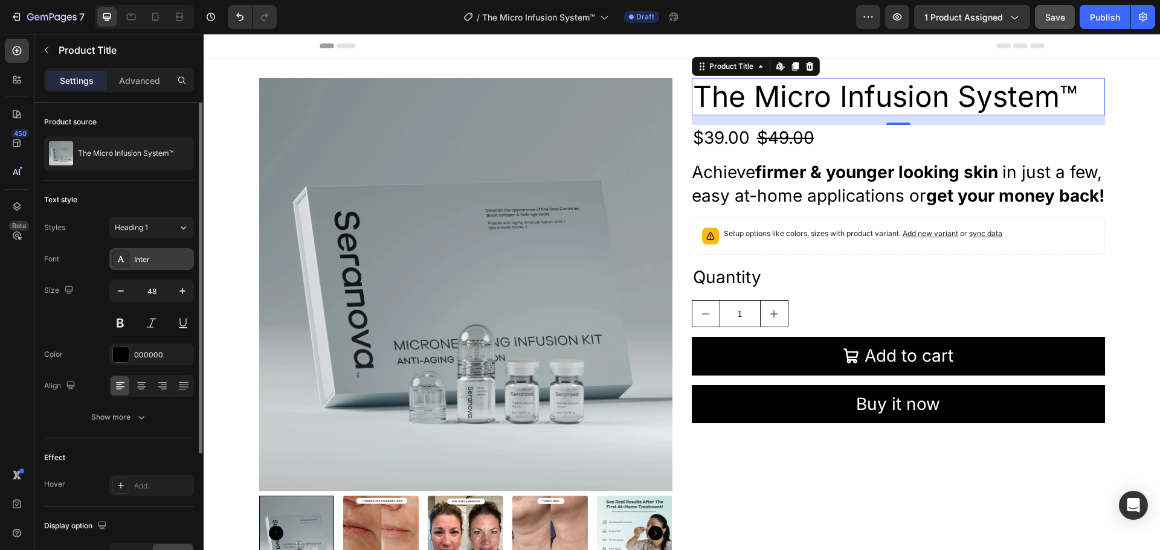
click at [153, 262] on div "Inter" at bounding box center [162, 259] width 57 height 11
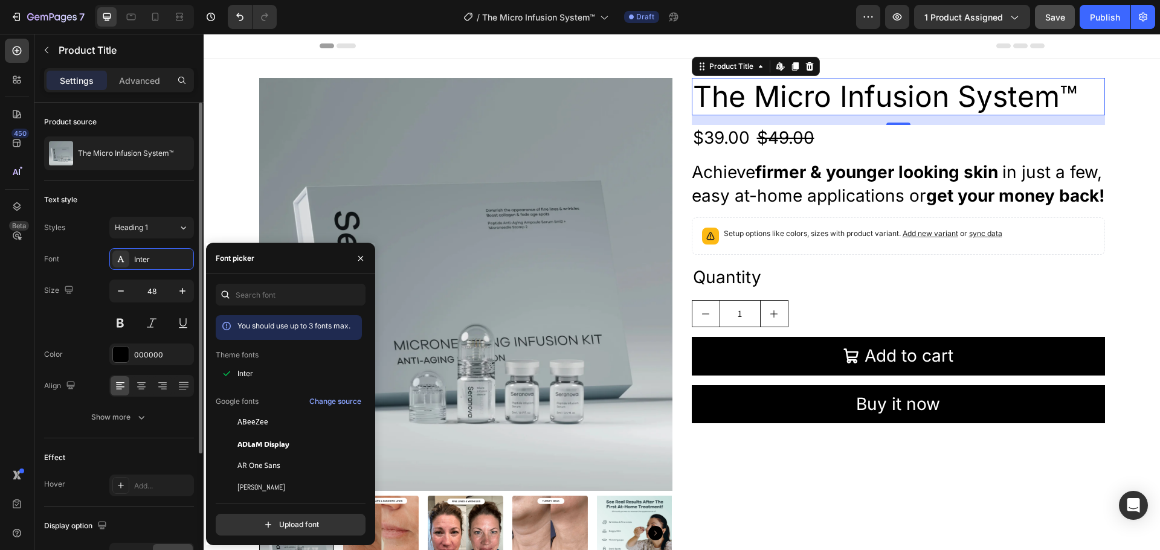
click at [62, 329] on div "Size 48" at bounding box center [119, 307] width 150 height 54
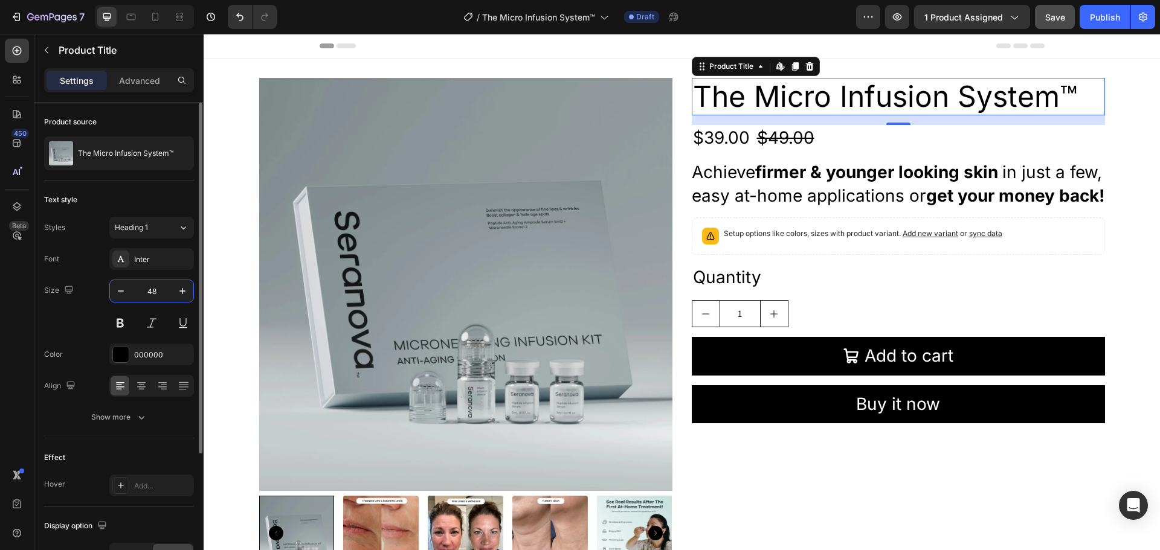
click at [159, 295] on input "48" at bounding box center [152, 291] width 40 height 22
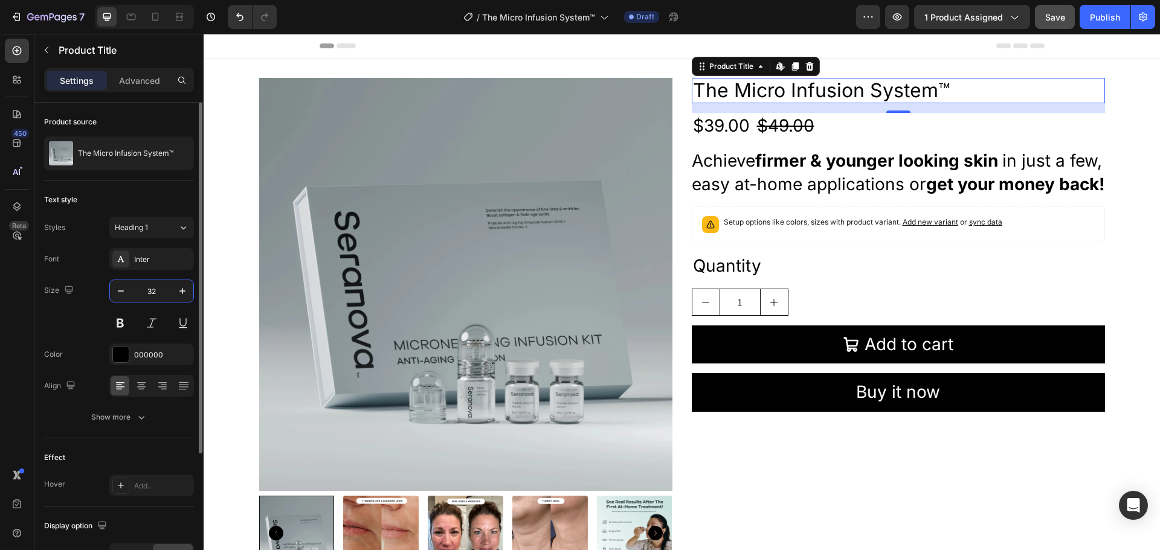
type input "32"
click at [114, 325] on button at bounding box center [120, 323] width 22 height 22
click at [132, 266] on div "Inter" at bounding box center [151, 259] width 85 height 22
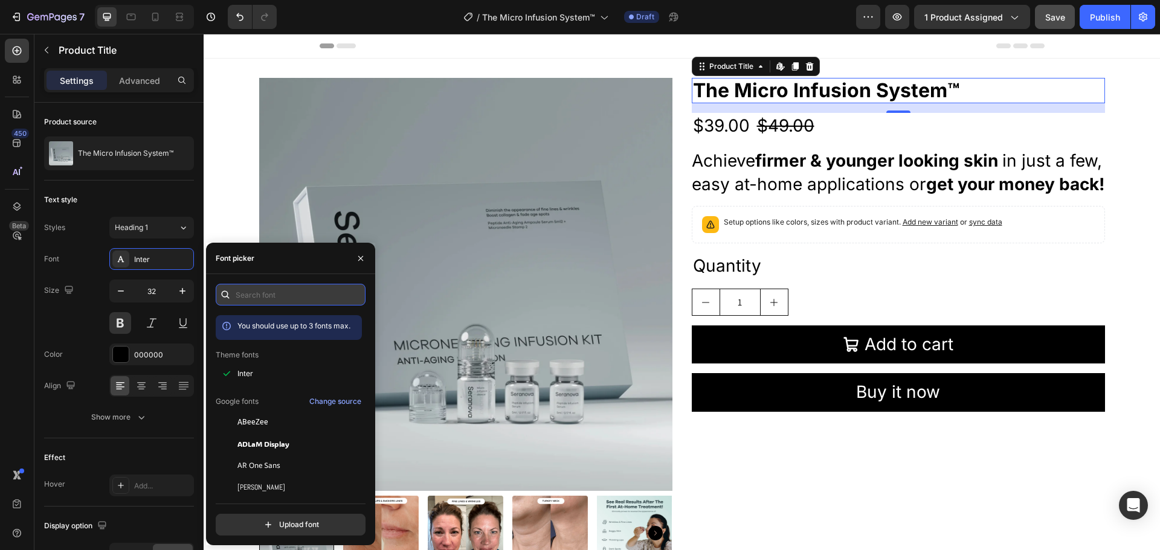
click at [274, 297] on input "text" at bounding box center [291, 295] width 150 height 22
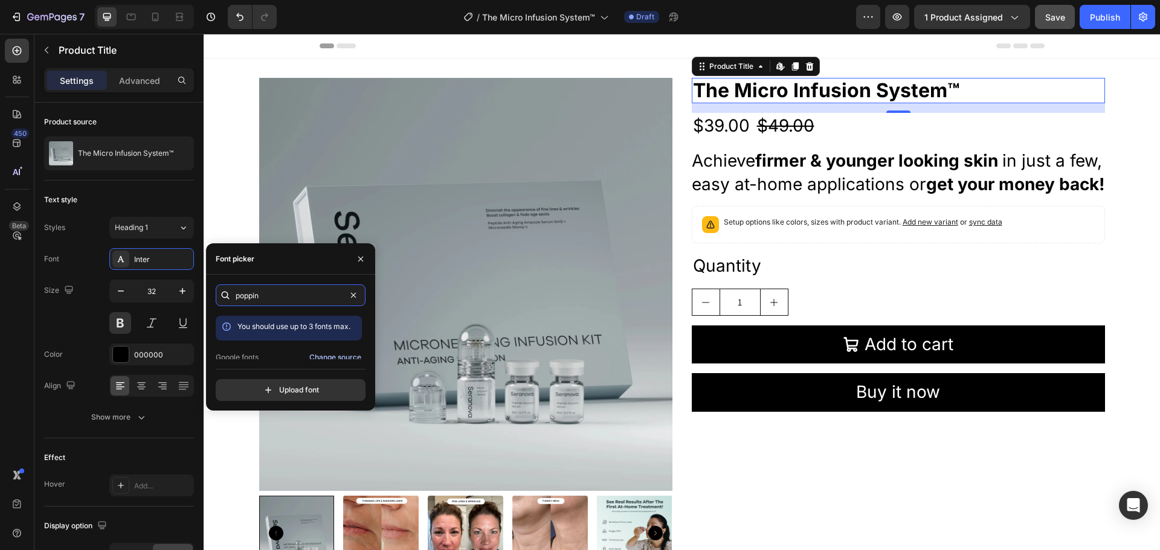
type input "poppin"
click at [329, 355] on div "Change source" at bounding box center [335, 357] width 52 height 11
click at [295, 295] on input "poppin" at bounding box center [291, 296] width 150 height 22
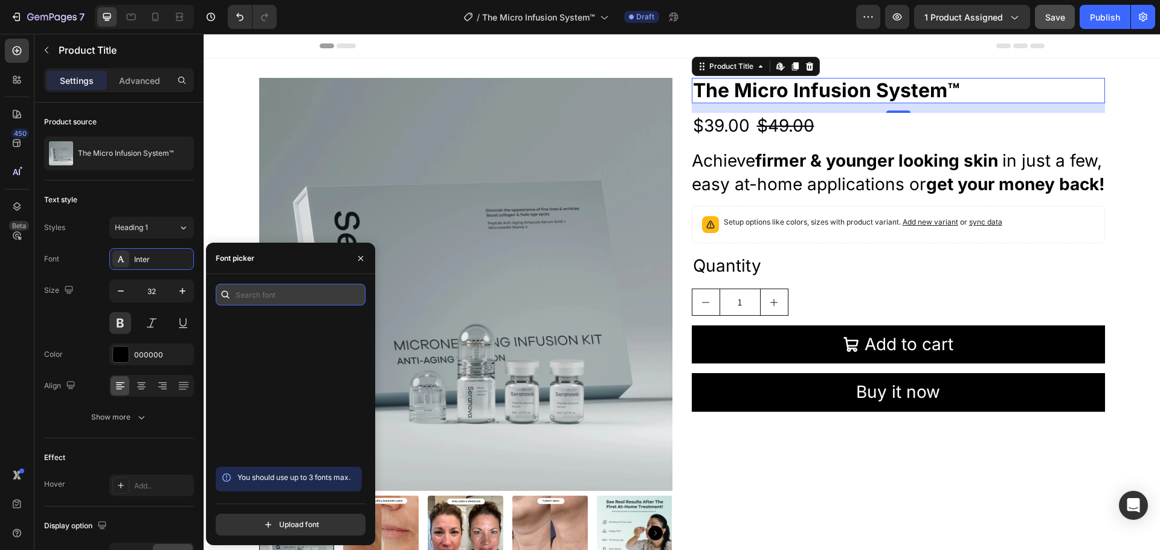
click at [279, 296] on input "text" at bounding box center [291, 295] width 150 height 22
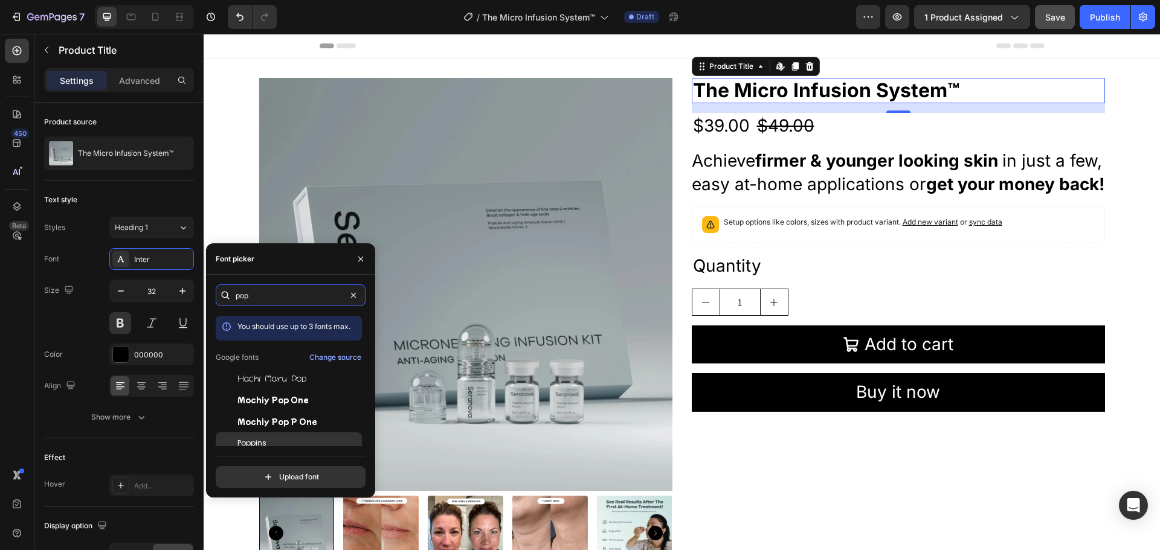
type input "pop"
click at [276, 436] on div "Poppins" at bounding box center [289, 444] width 146 height 22
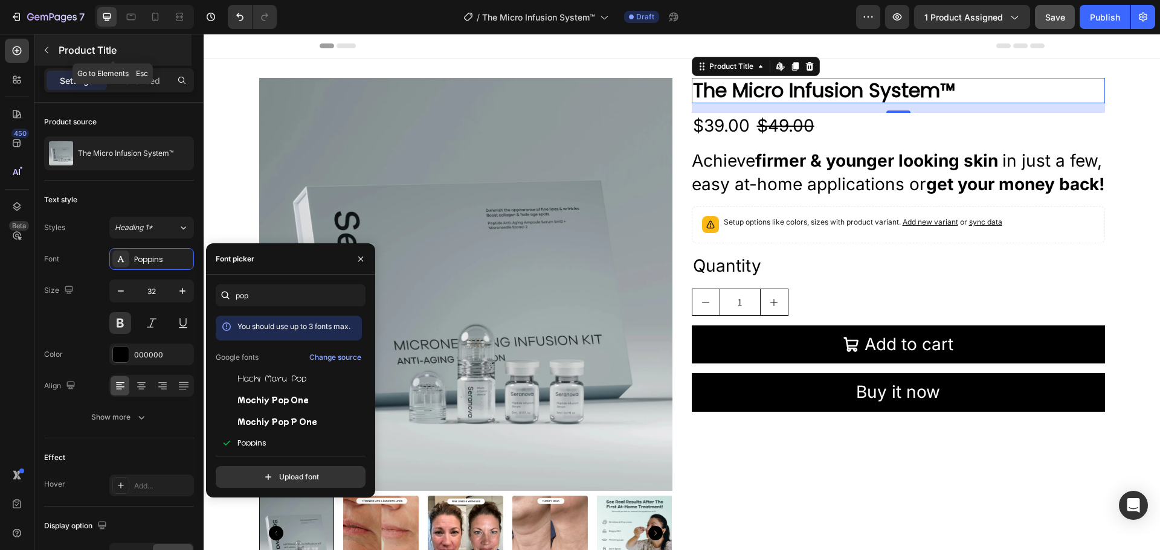
click at [51, 53] on button "button" at bounding box center [46, 49] width 19 height 19
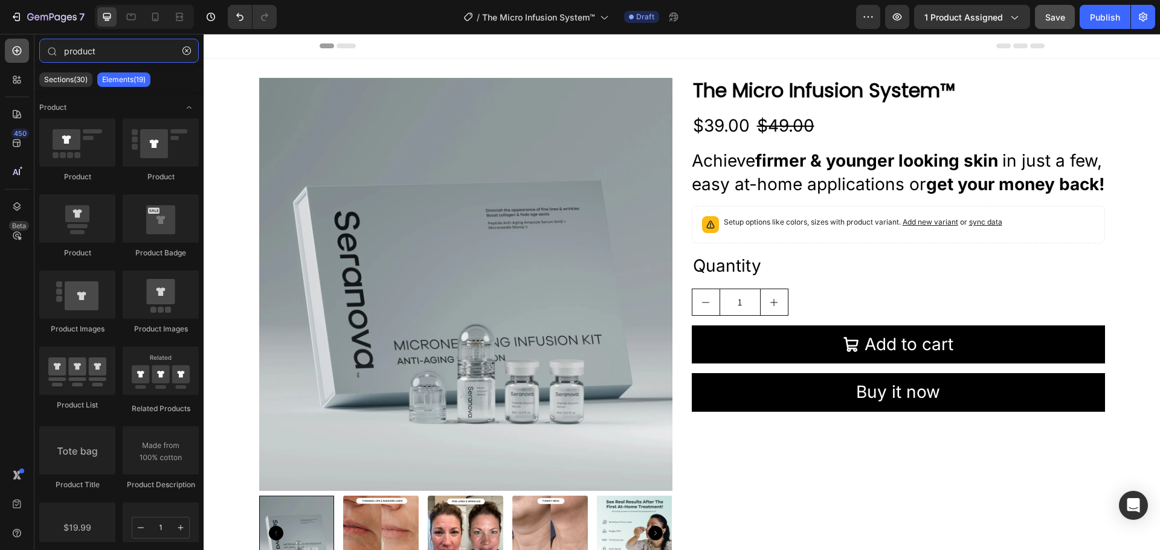
drag, startPoint x: 118, startPoint y: 48, endPoint x: 28, endPoint y: 53, distance: 90.2
click at [28, 53] on div "450 Beta product Sections(30) Elements(19) Product Product Product Product Prod…" at bounding box center [102, 292] width 204 height 517
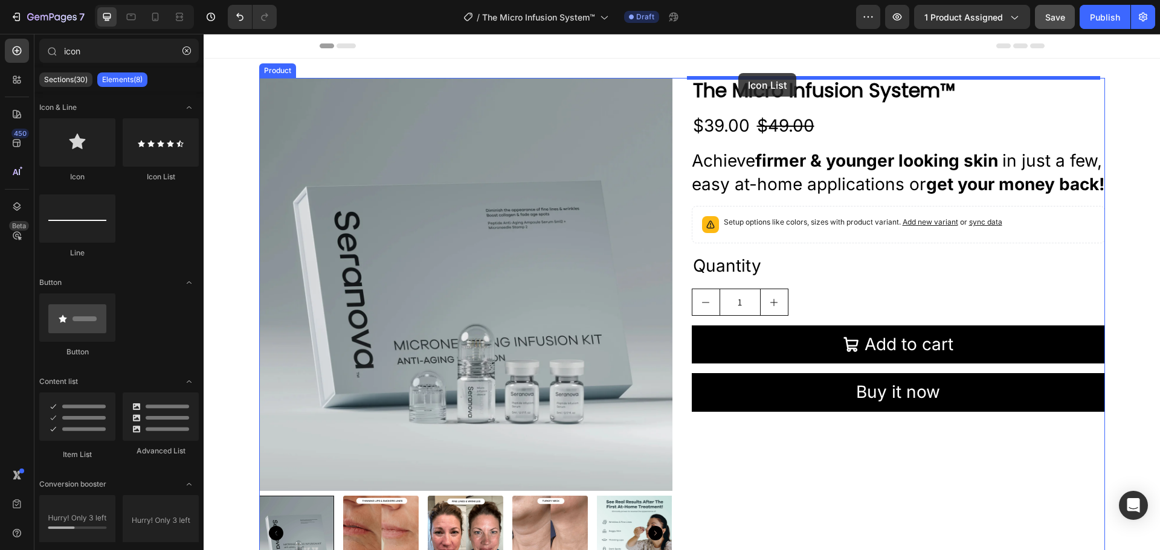
drag, startPoint x: 361, startPoint y: 170, endPoint x: 738, endPoint y: 73, distance: 389.3
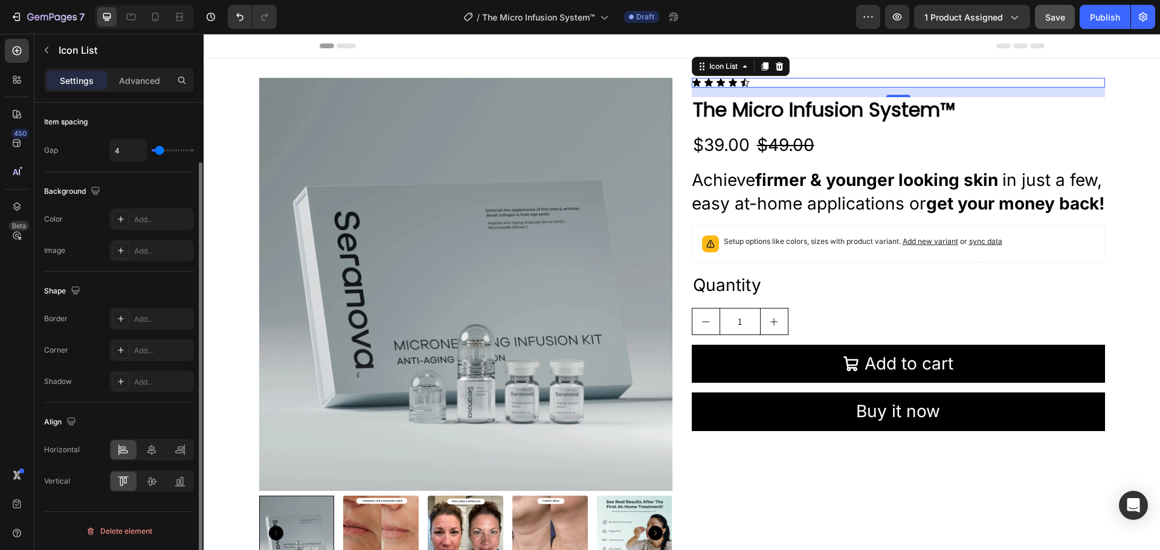
scroll to position [68, 0]
click at [716, 82] on icon at bounding box center [721, 83] width 10 height 10
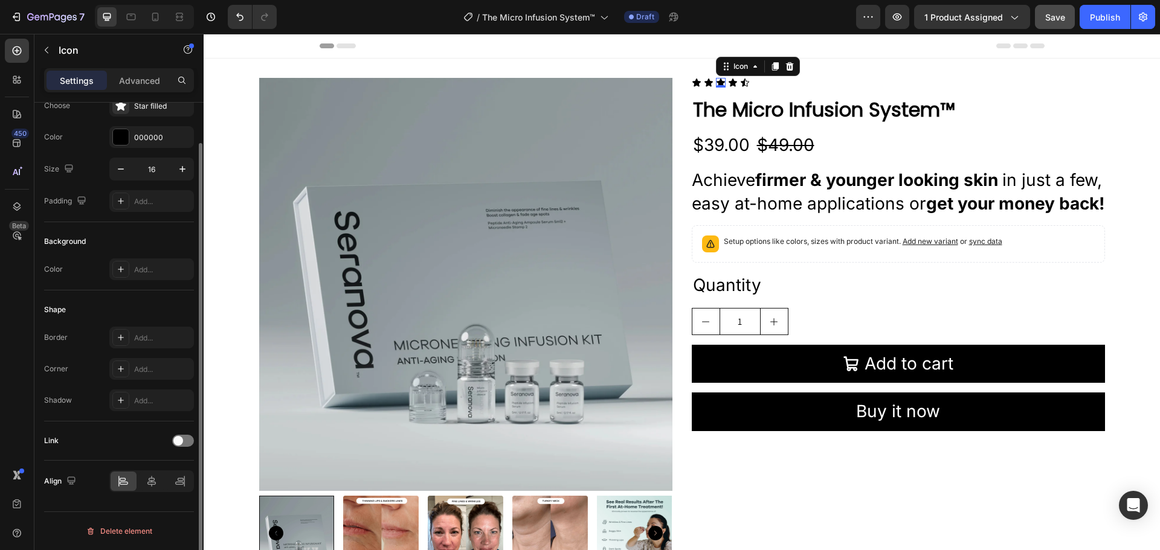
scroll to position [0, 0]
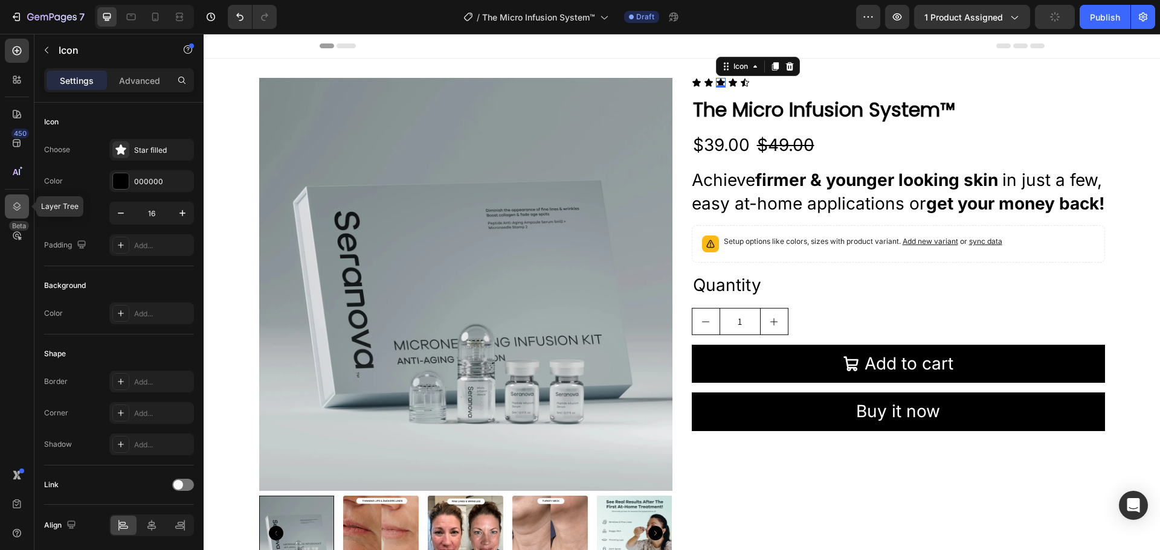
click at [14, 204] on icon at bounding box center [17, 207] width 12 height 12
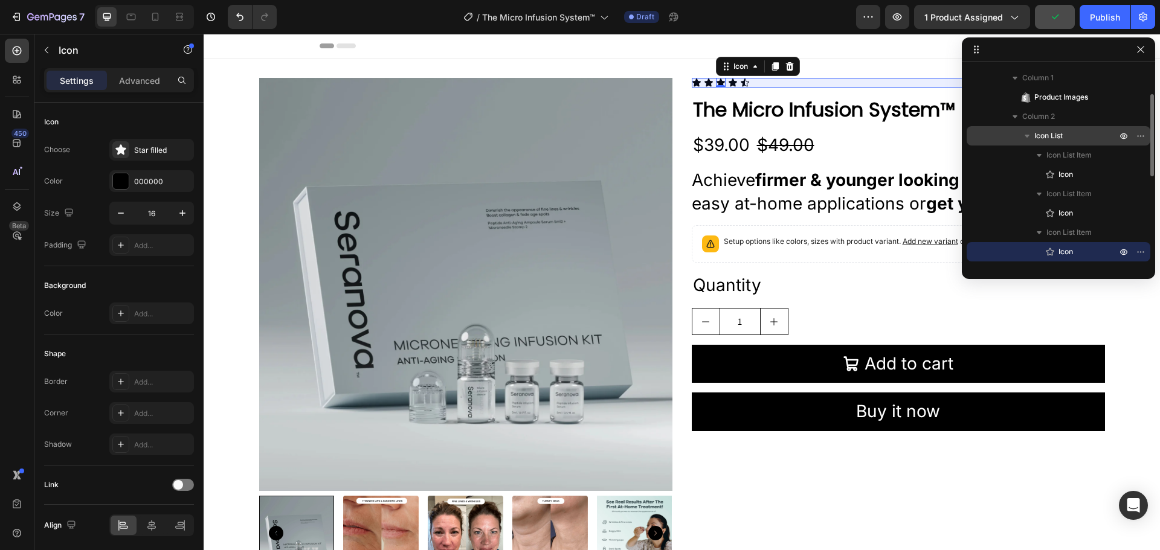
scroll to position [55, 0]
click at [1072, 141] on p "Icon List" at bounding box center [1076, 137] width 85 height 12
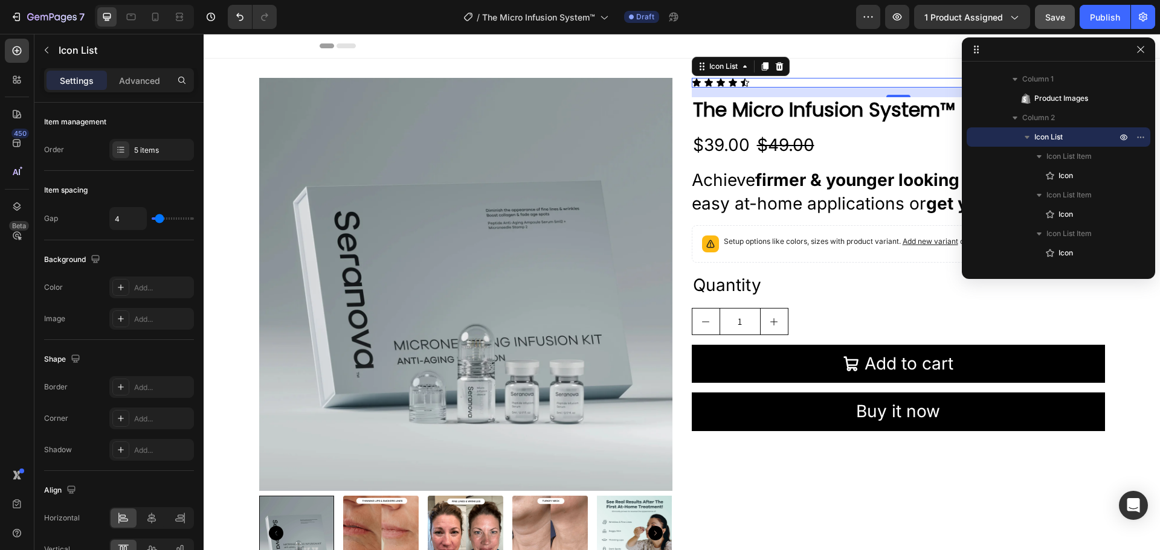
click at [124, 90] on div "Settings Advanced" at bounding box center [119, 80] width 150 height 24
click at [129, 82] on p "Advanced" at bounding box center [139, 80] width 41 height 13
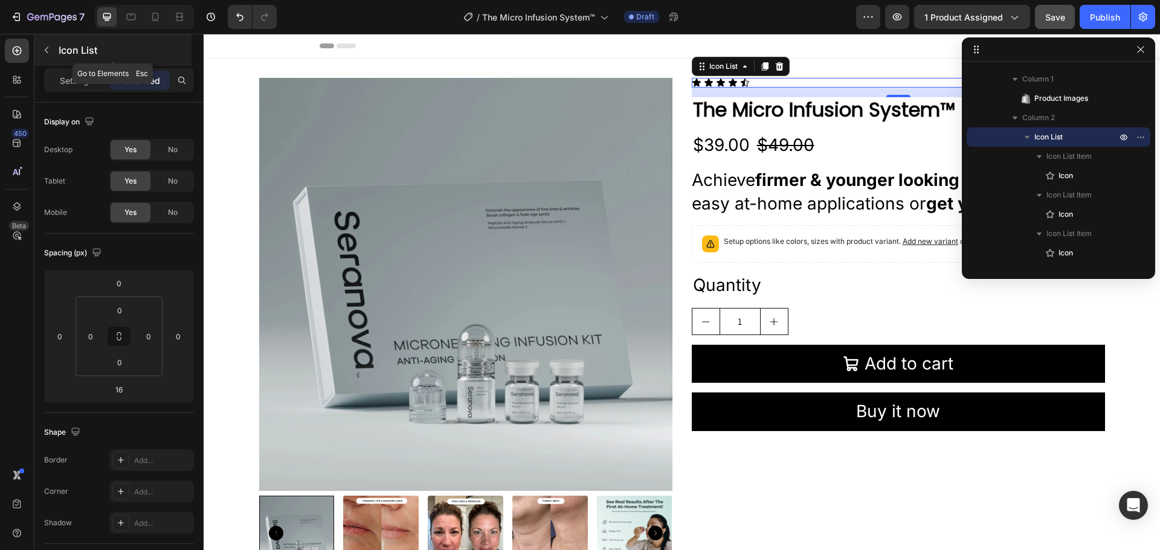
click at [42, 50] on icon "button" at bounding box center [47, 50] width 10 height 10
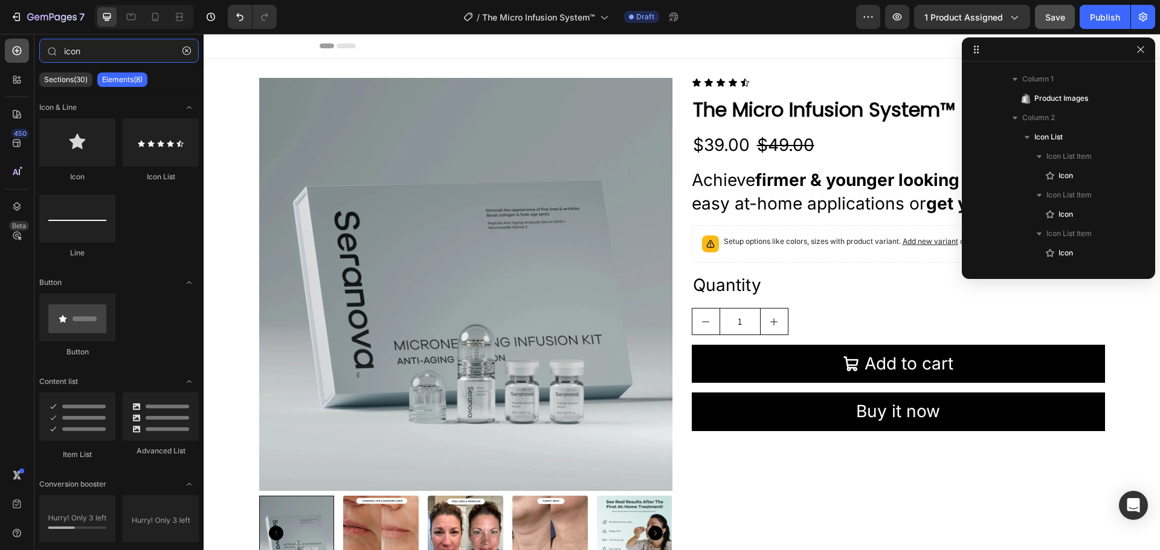
drag, startPoint x: 117, startPoint y: 53, endPoint x: 8, endPoint y: 50, distance: 109.4
click at [8, 50] on div "450 Beta icon Sections(30) Elements(8) Icon & Line Icon Icon List Line Button B…" at bounding box center [102, 292] width 204 height 517
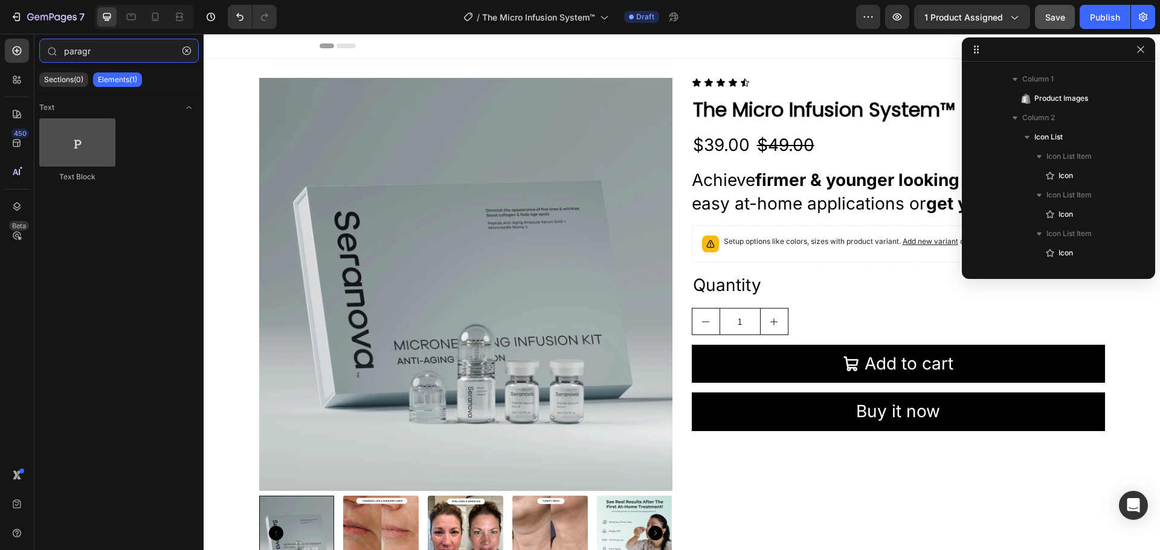
type input "paragr"
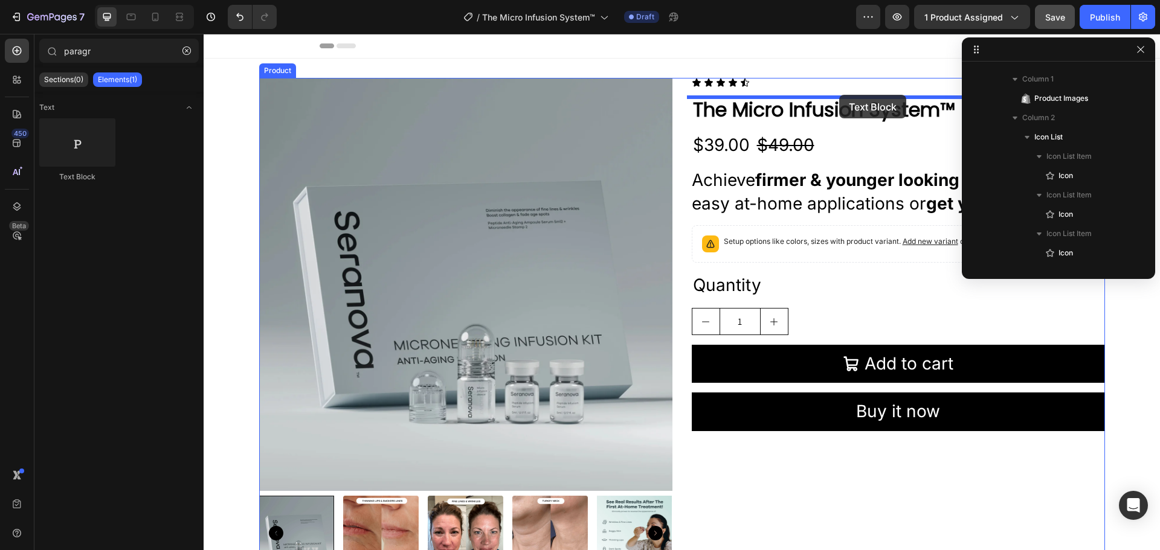
drag, startPoint x: 283, startPoint y: 176, endPoint x: 839, endPoint y: 95, distance: 562.4
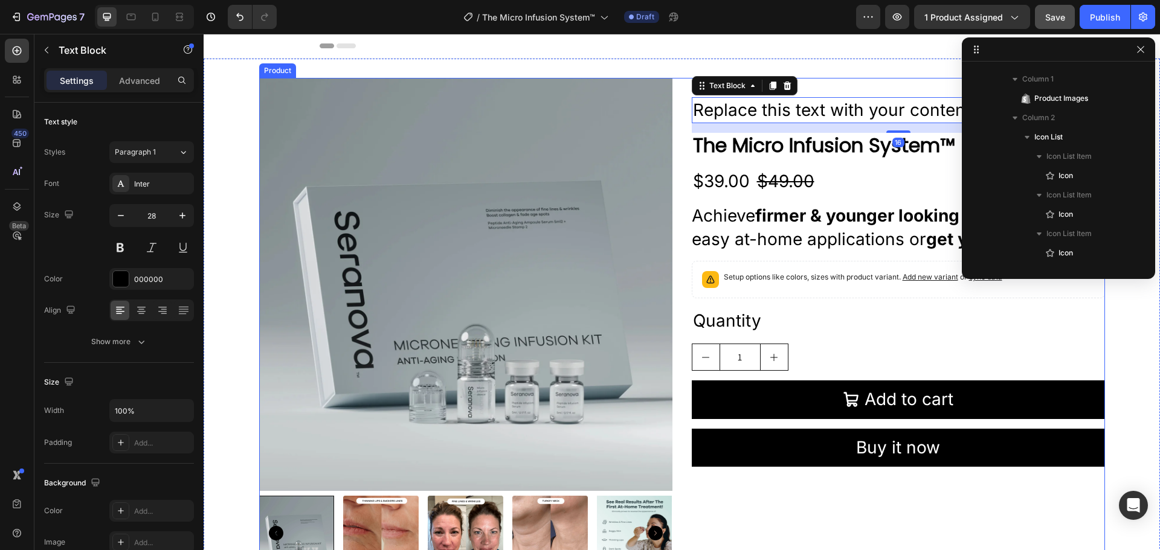
scroll to position [248, 0]
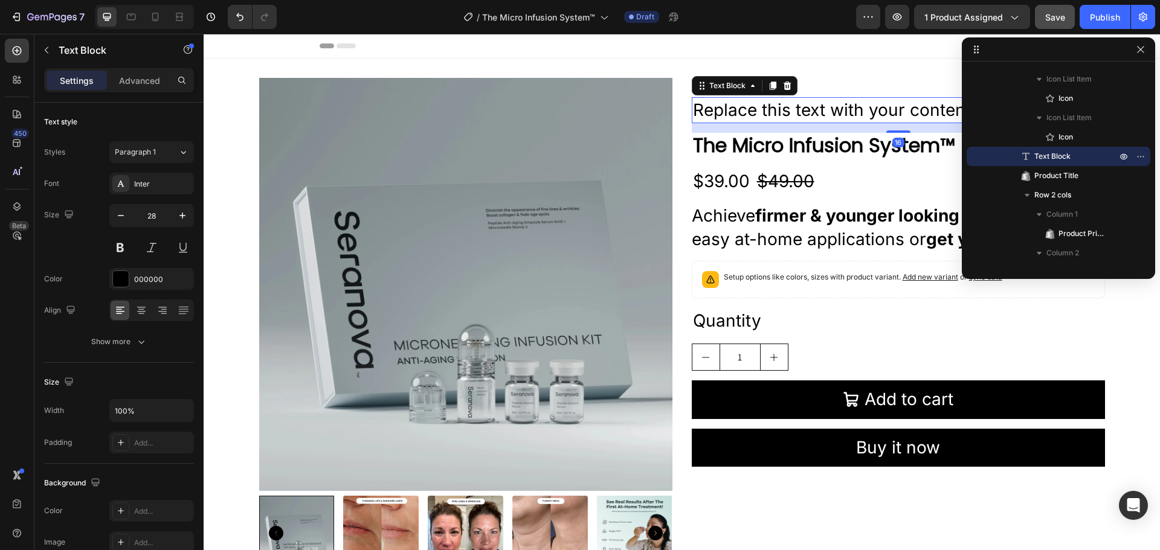
click at [785, 115] on div "Replace this text with your content" at bounding box center [898, 110] width 413 height 26
click at [785, 115] on p "Replace this text with your content" at bounding box center [898, 110] width 411 height 24
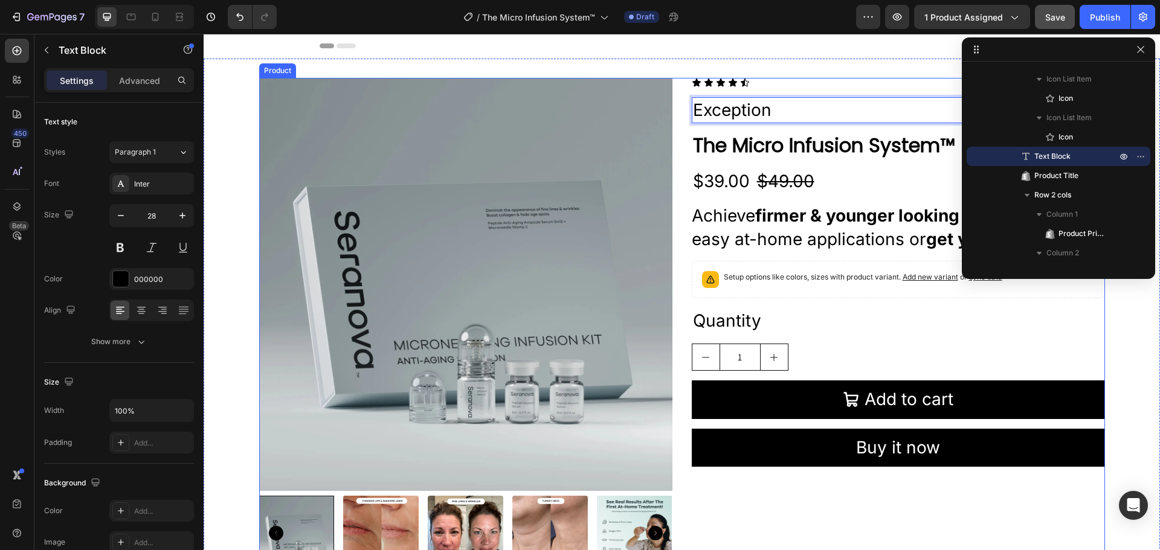
click at [793, 175] on div "$49.00" at bounding box center [786, 182] width 60 height 26
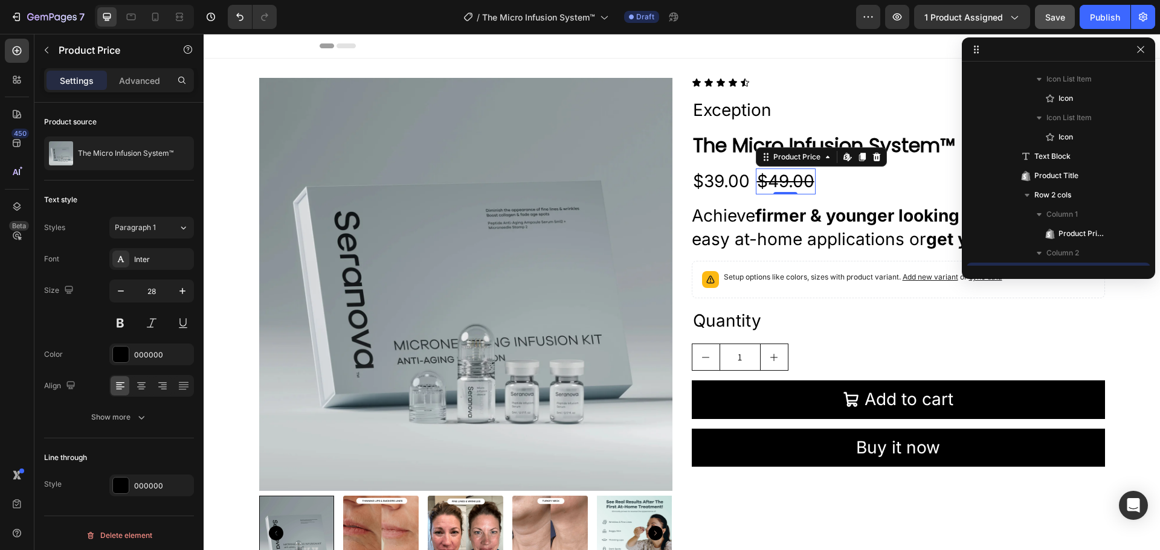
scroll to position [364, 0]
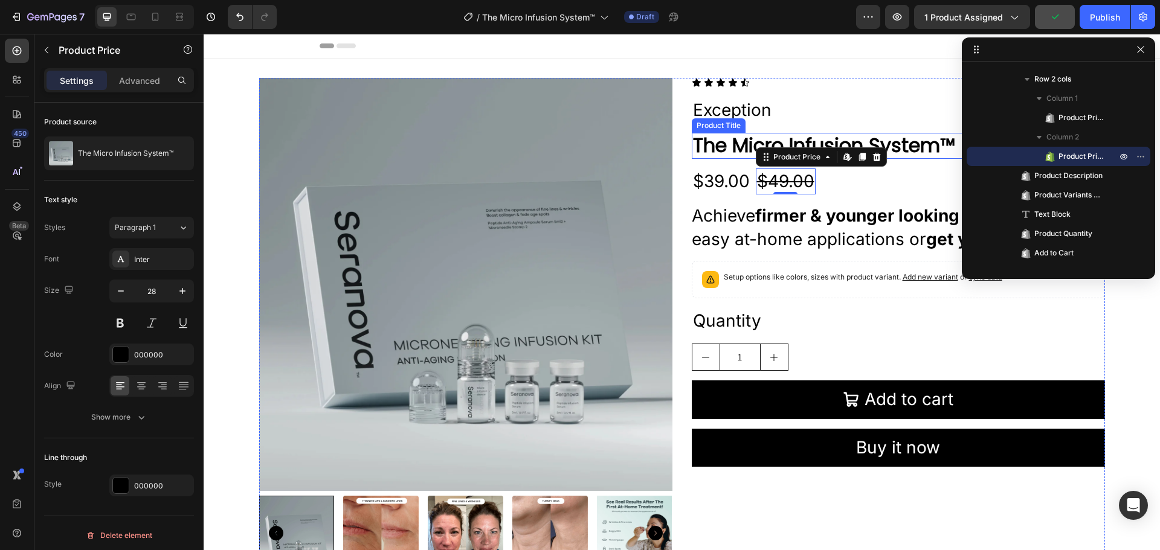
click at [884, 144] on h2 "The Micro Infusion System™" at bounding box center [898, 145] width 413 height 25
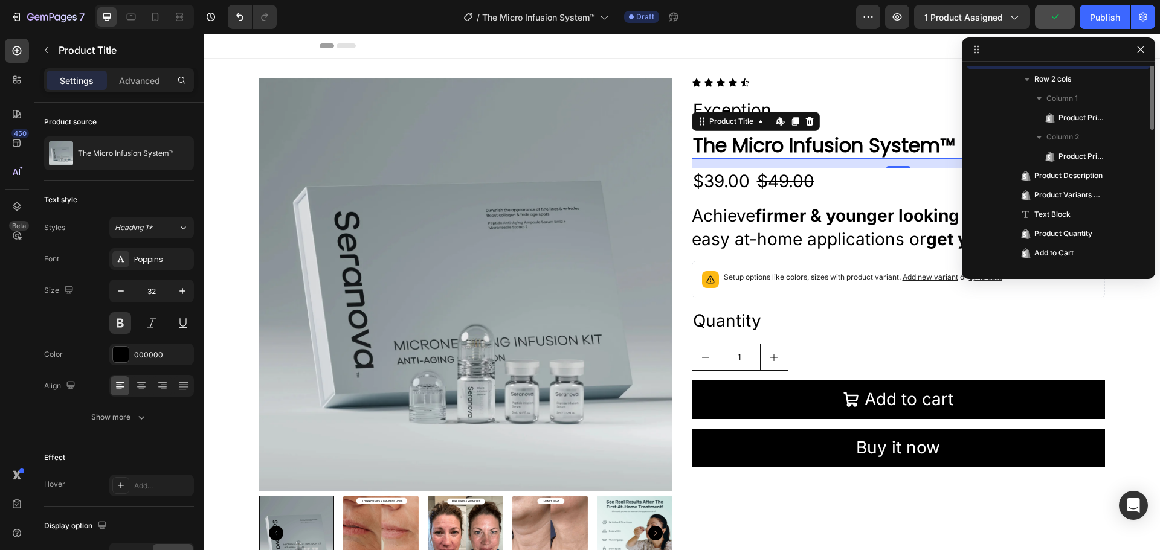
scroll to position [268, 0]
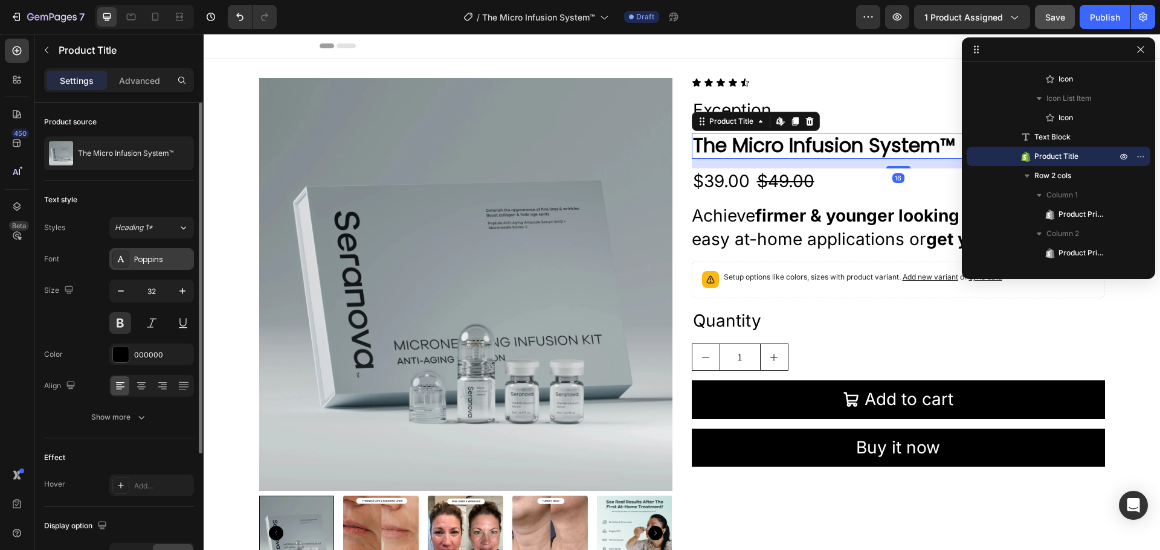
click at [144, 255] on div "Poppins" at bounding box center [162, 259] width 57 height 11
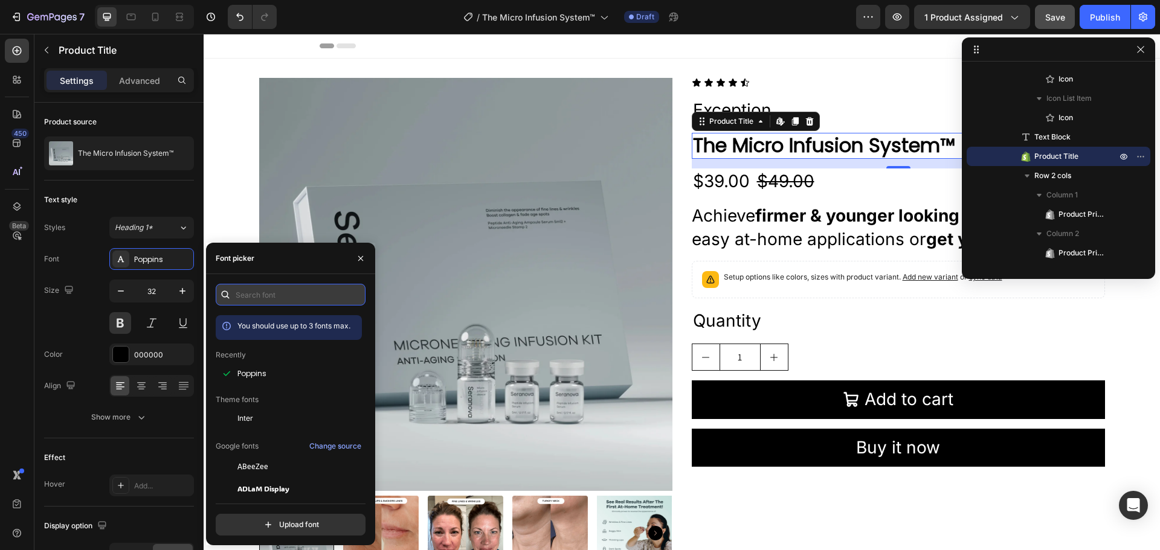
click at [271, 289] on input "text" at bounding box center [291, 295] width 150 height 22
type input "gala"
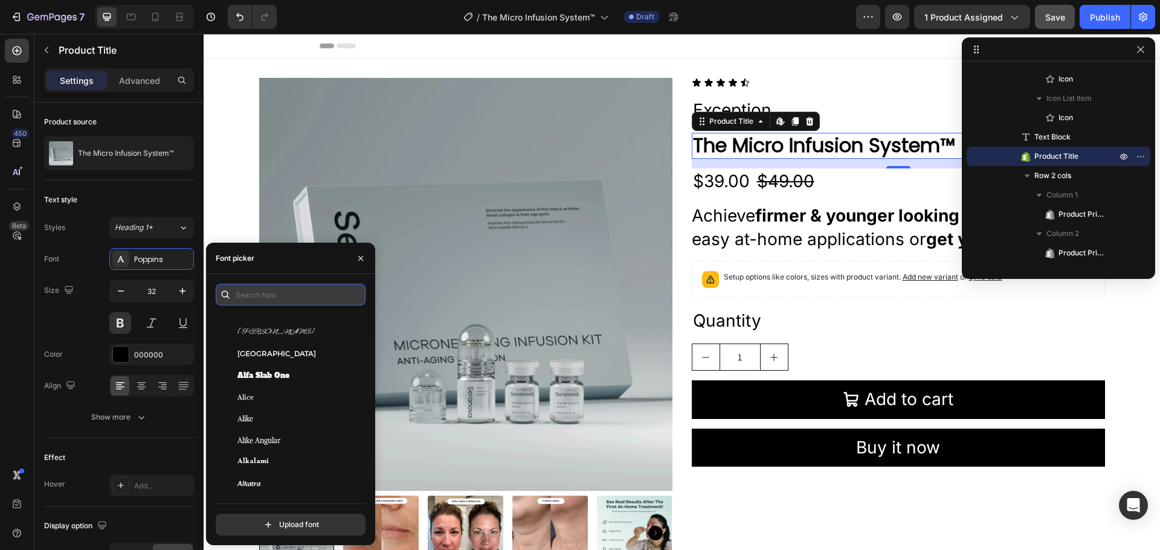
scroll to position [892, 0]
click at [297, 294] on input "text" at bounding box center [291, 295] width 150 height 22
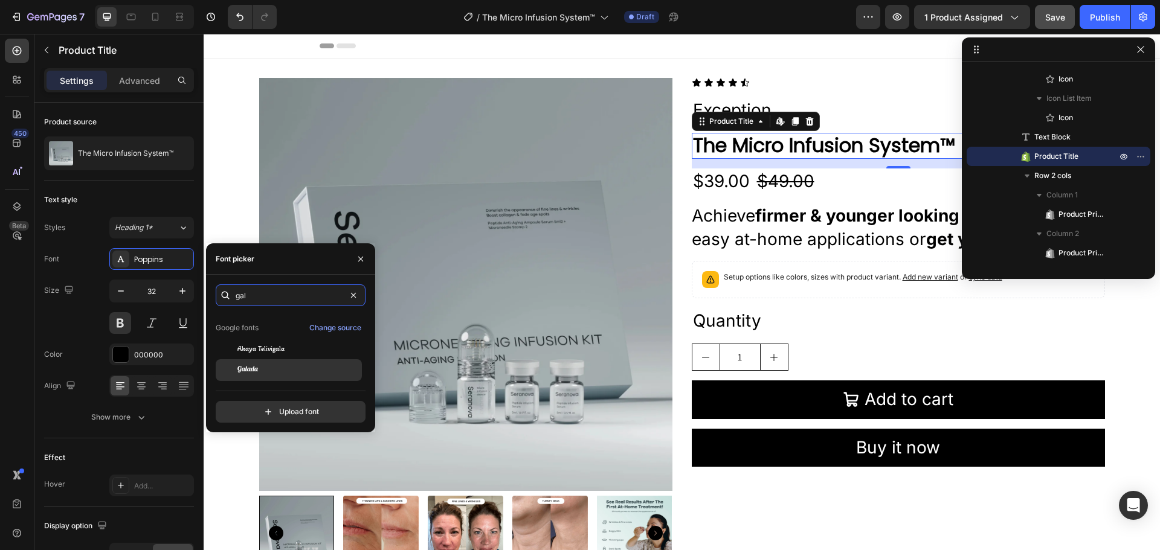
scroll to position [0, 0]
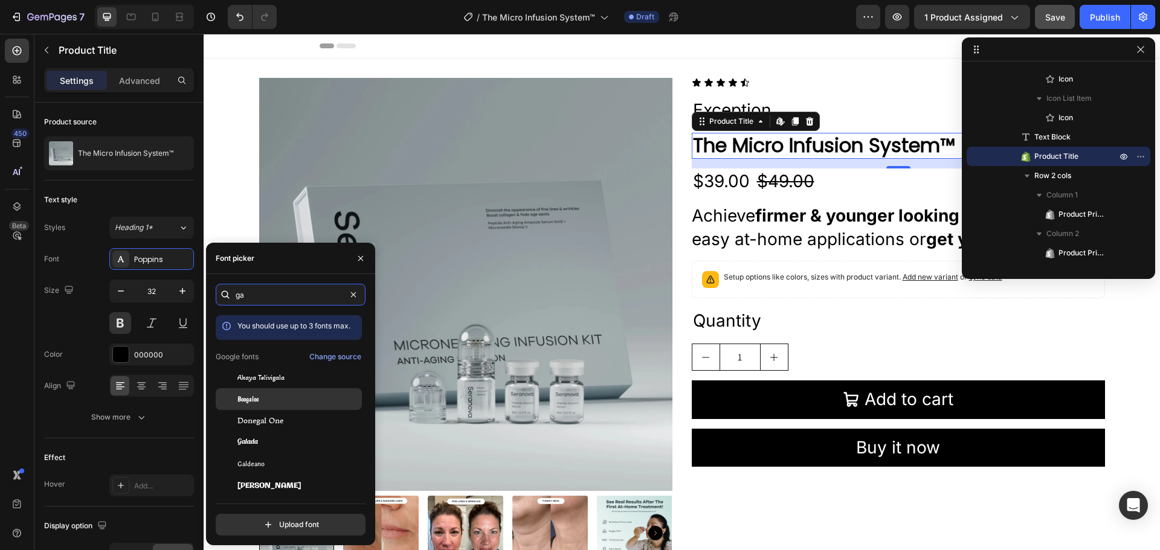
type input "g"
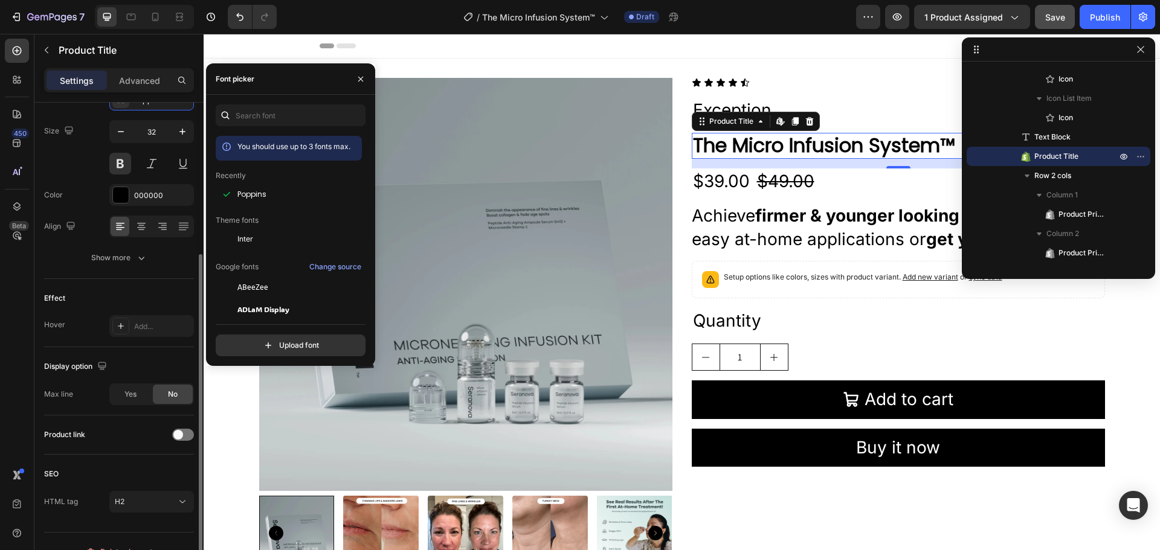
scroll to position [180, 0]
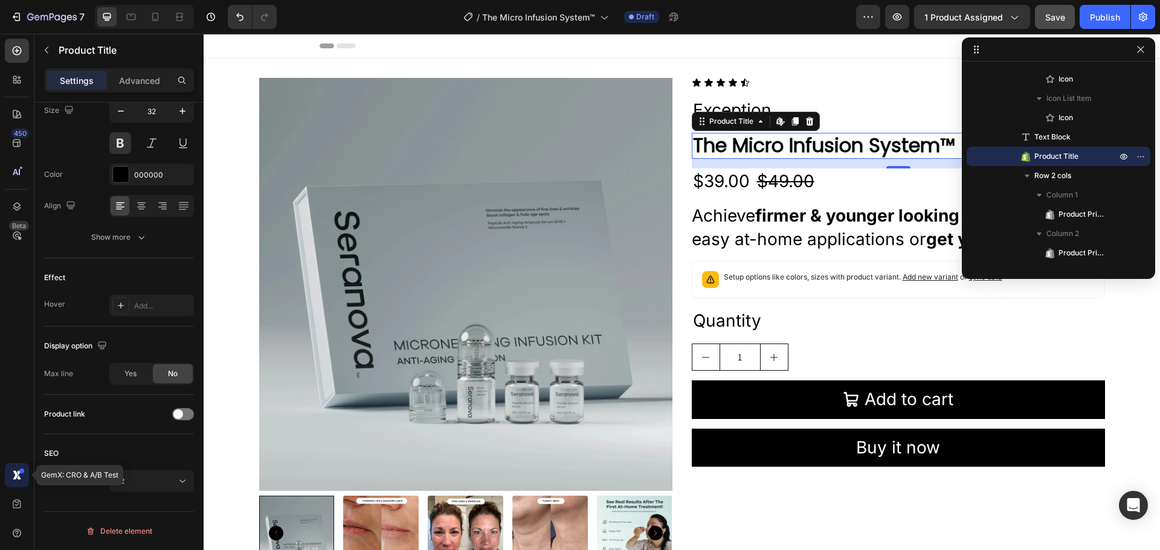
click at [14, 477] on icon at bounding box center [17, 476] width 12 height 12
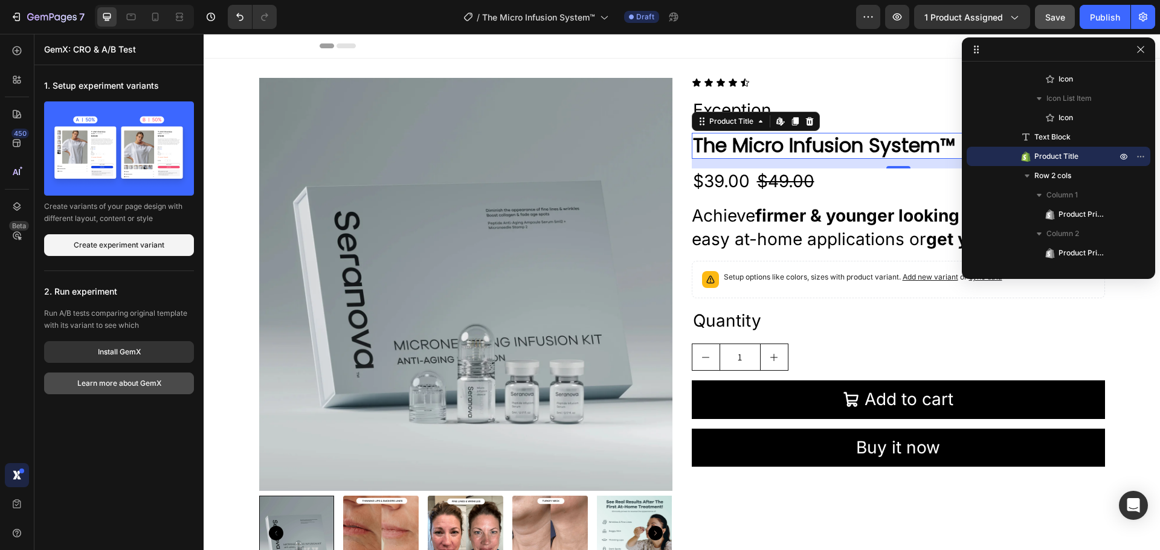
click at [139, 382] on div "Learn more about GemX" at bounding box center [119, 383] width 84 height 11
click at [106, 353] on div "Install GemX" at bounding box center [119, 352] width 43 height 11
